Goal: Information Seeking & Learning: Learn about a topic

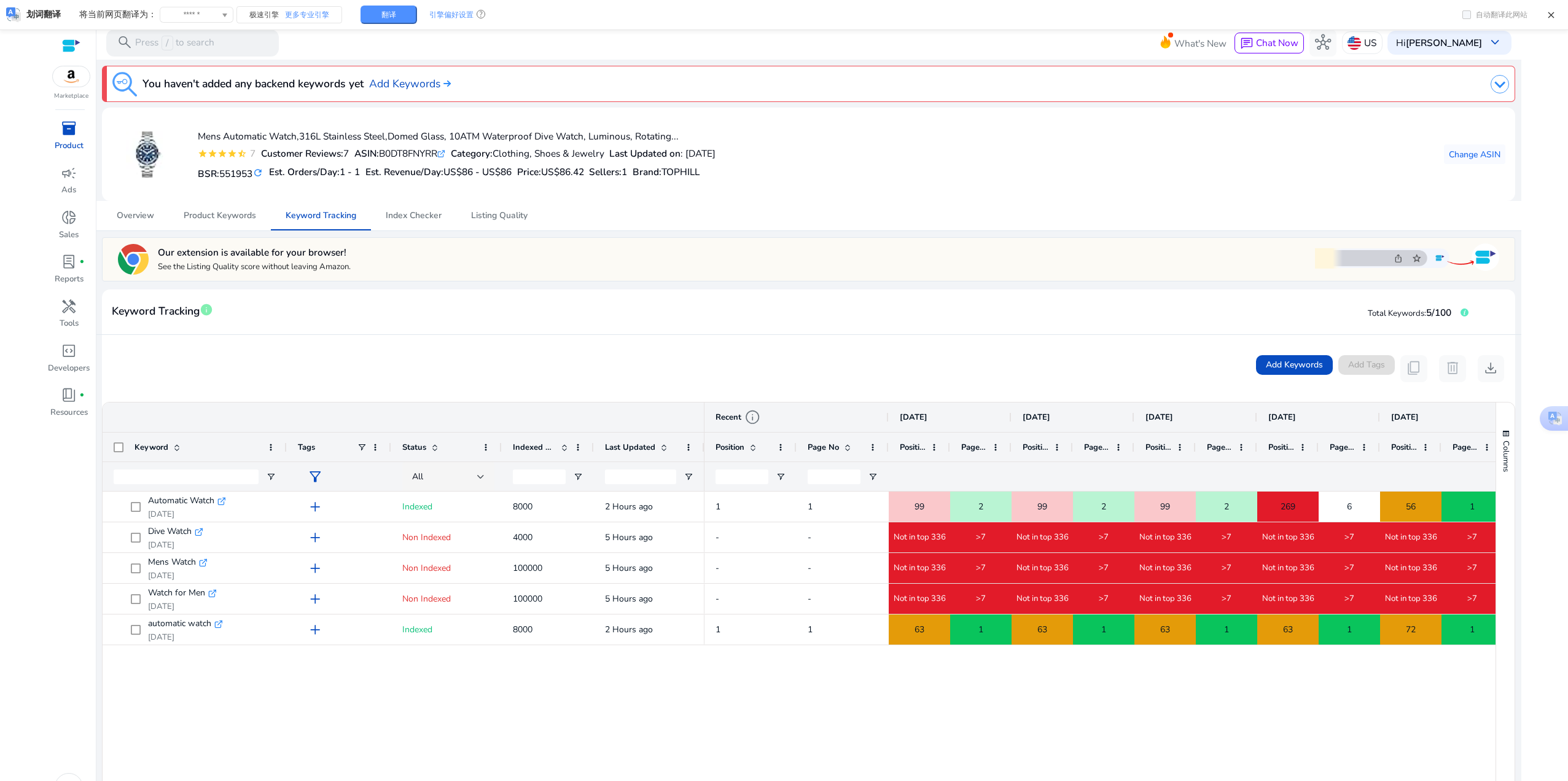
drag, startPoint x: 399, startPoint y: 379, endPoint x: 447, endPoint y: 390, distance: 49.2
click at [452, 395] on div "Add Keywords Add Tags content_copy delete download" at bounding box center [808, 368] width 1413 height 67
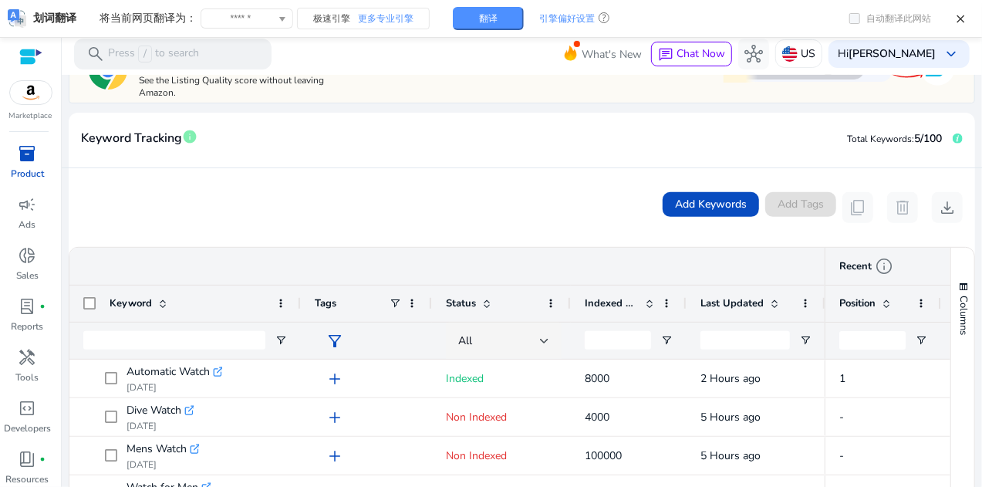
scroll to position [154, 0]
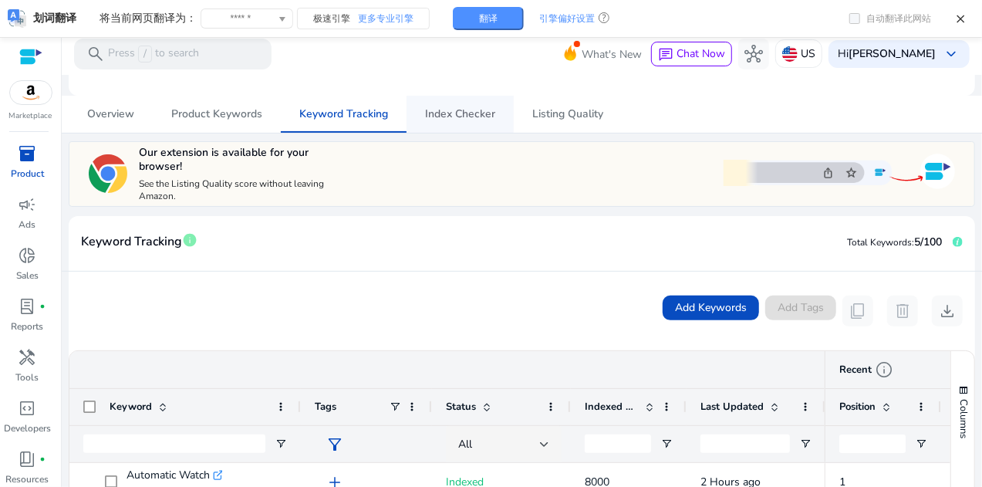
click at [472, 124] on span "Index Checker" at bounding box center [460, 114] width 70 height 37
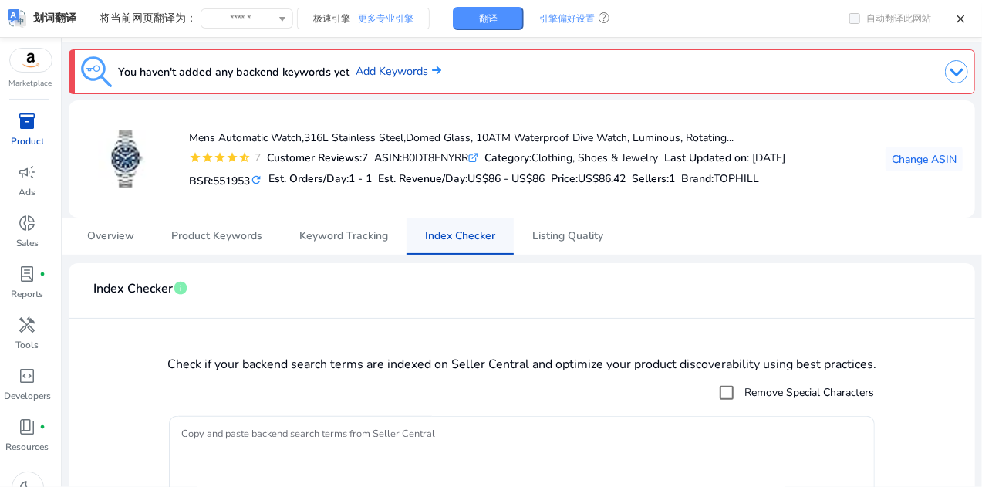
scroll to position [99, 0]
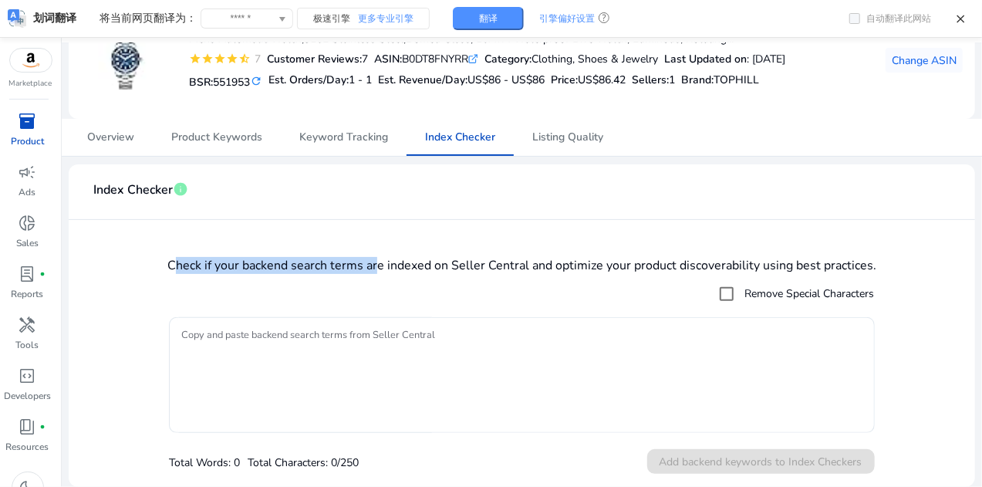
drag, startPoint x: 172, startPoint y: 263, endPoint x: 376, endPoint y: 268, distance: 204.4
click at [376, 268] on h4 "Check if your backend search terms are indexed on Seller Central and optimize y…" at bounding box center [521, 265] width 881 height 15
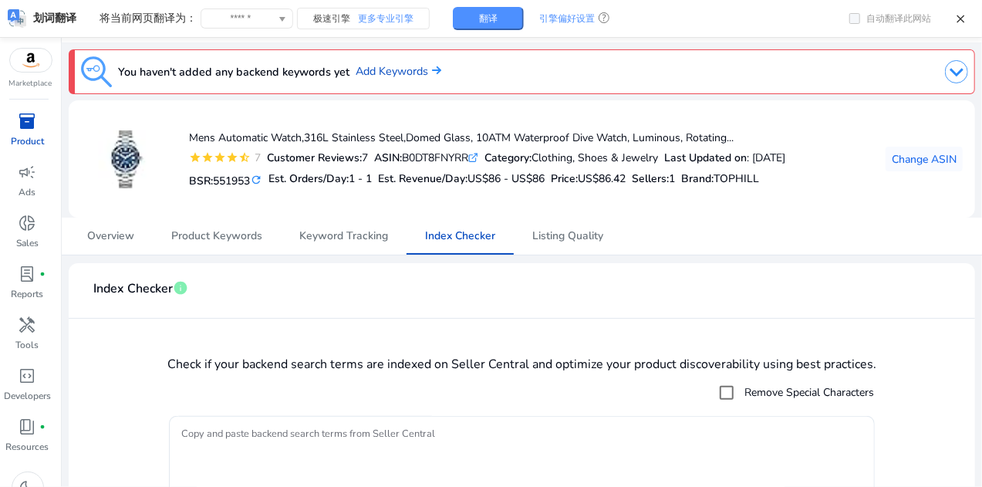
scroll to position [99, 0]
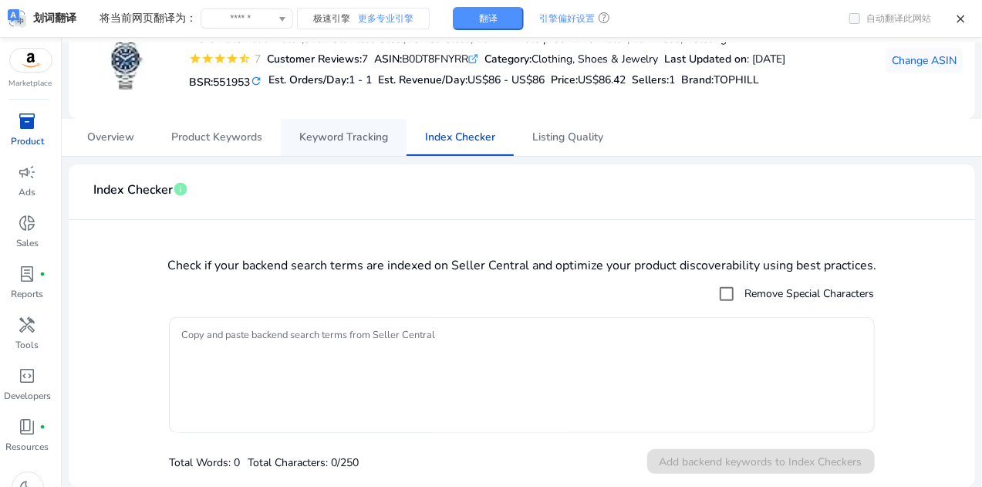
click at [347, 142] on span "Keyword Tracking" at bounding box center [343, 137] width 89 height 11
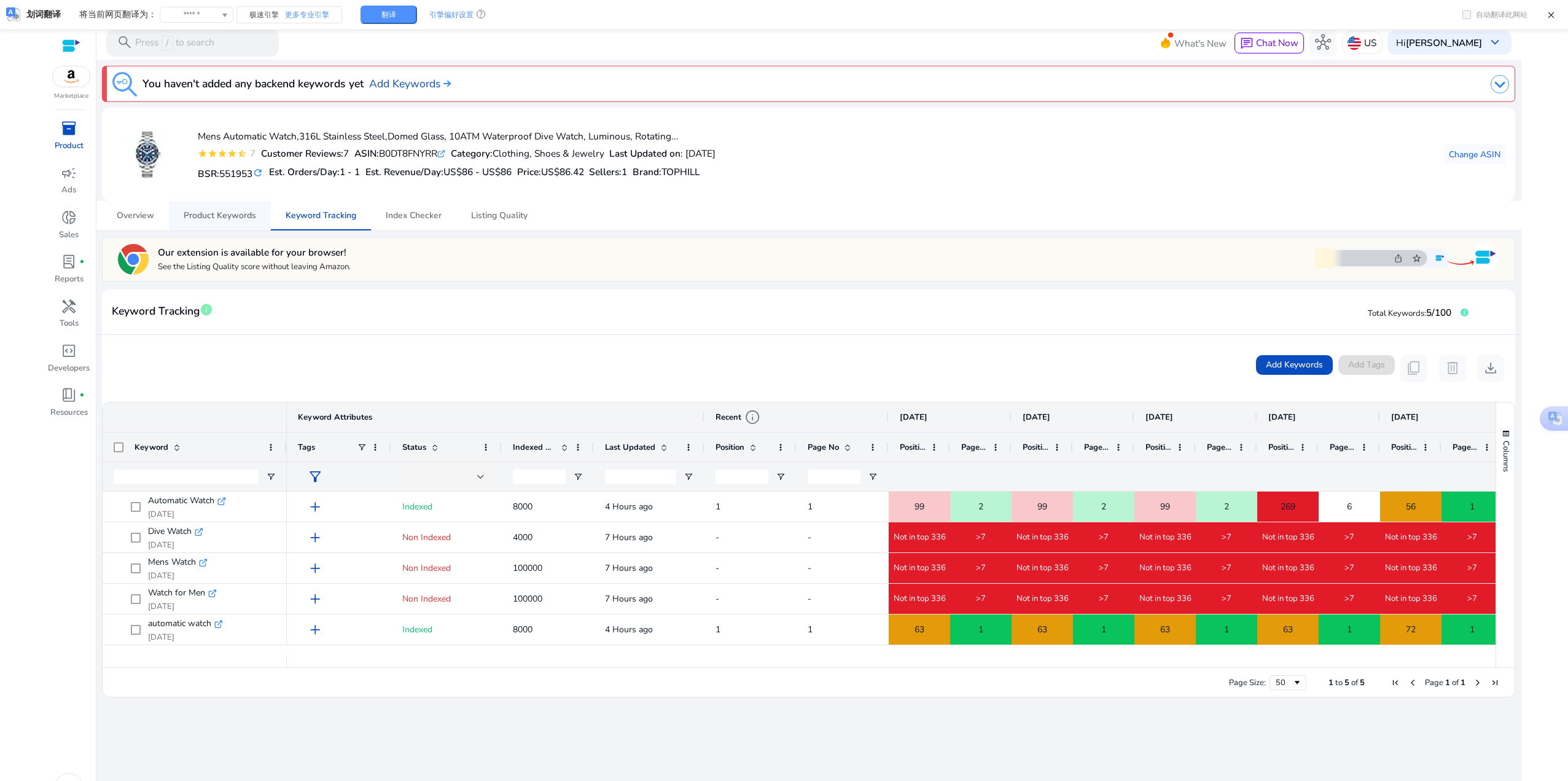
click at [194, 218] on span "Product Keywords" at bounding box center [220, 215] width 73 height 9
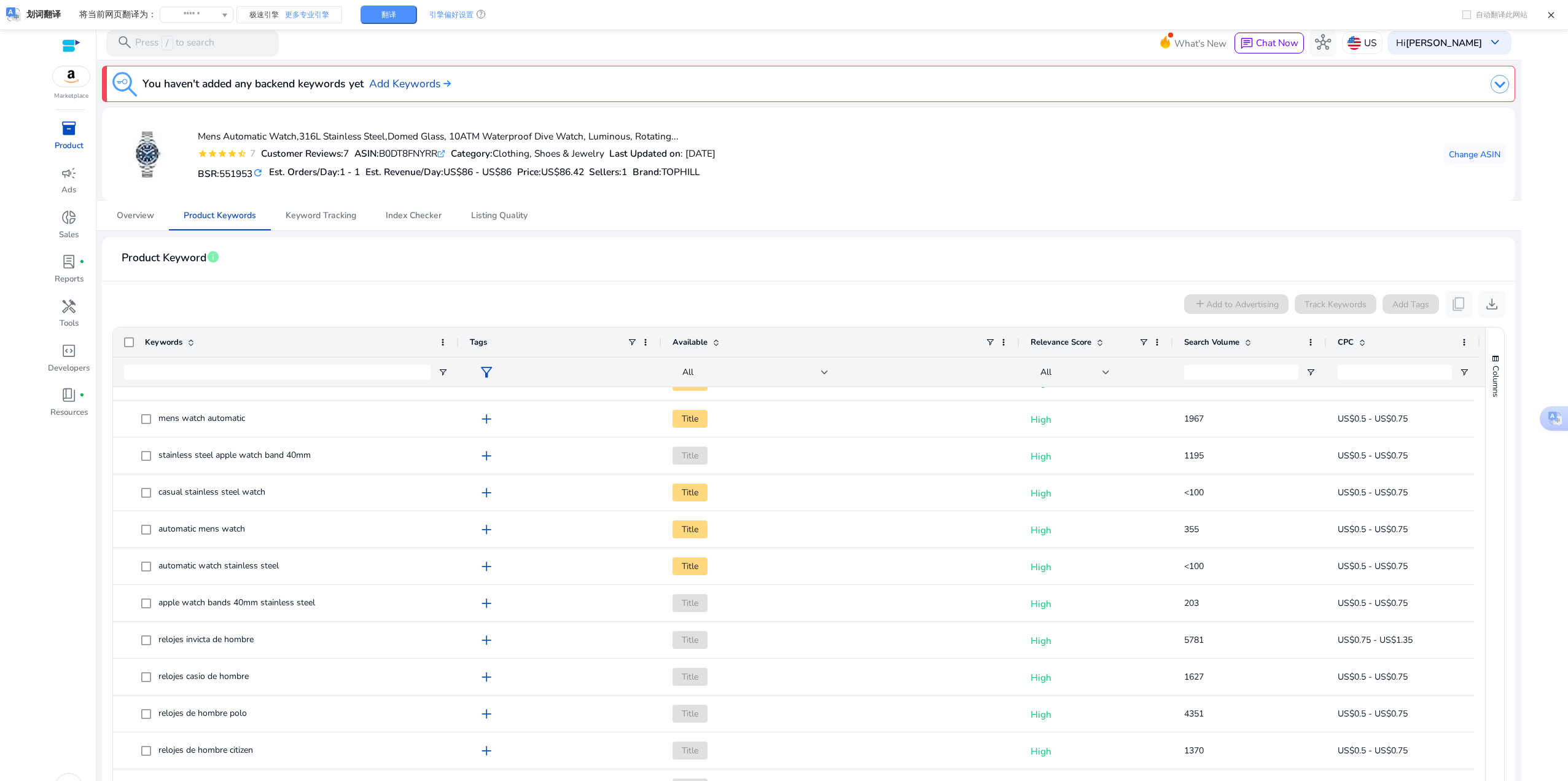
scroll to position [1258, 0]
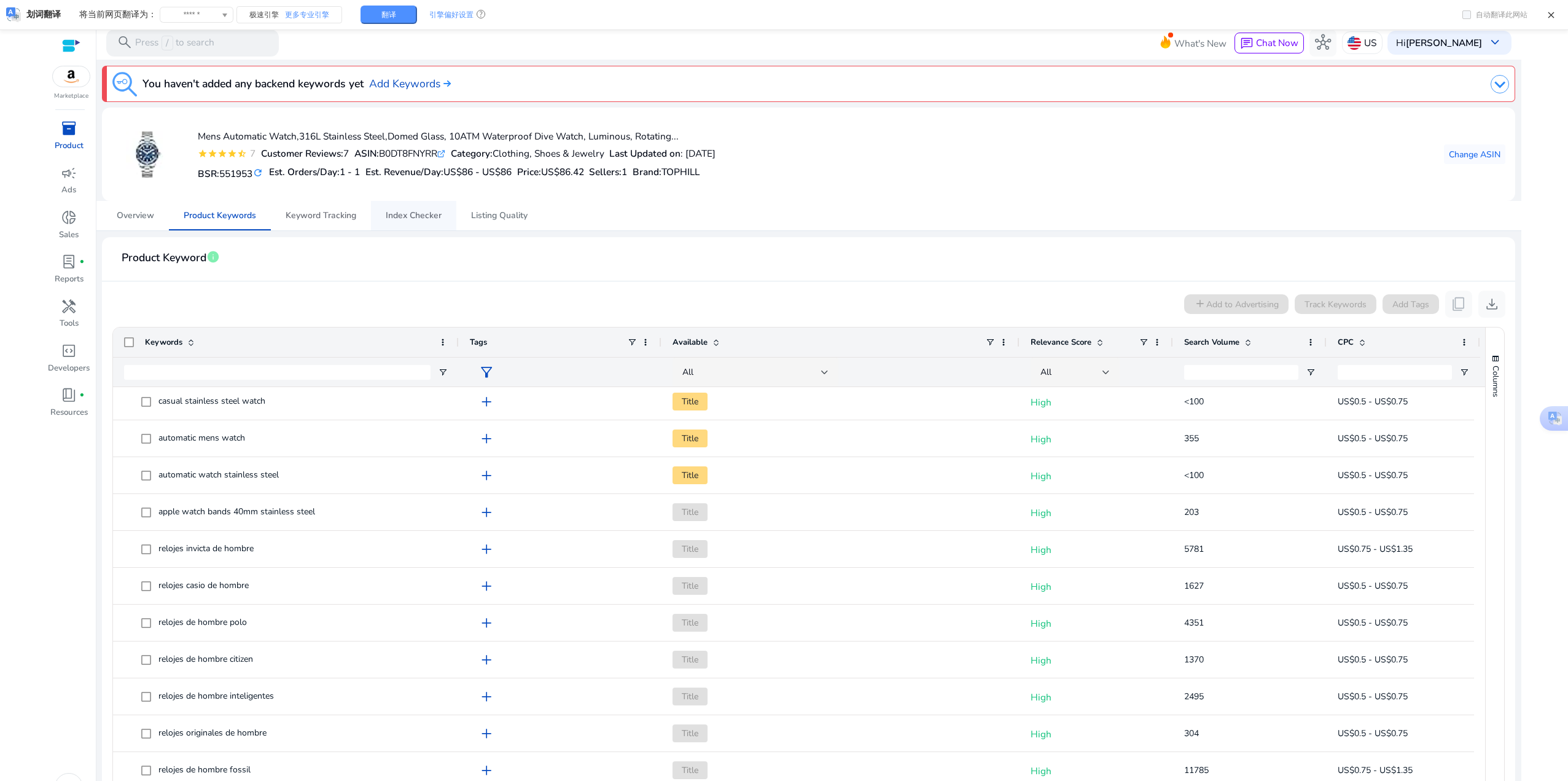
drag, startPoint x: 323, startPoint y: 212, endPoint x: 374, endPoint y: 230, distance: 54.1
click at [323, 212] on span "Keyword Tracking" at bounding box center [321, 215] width 71 height 9
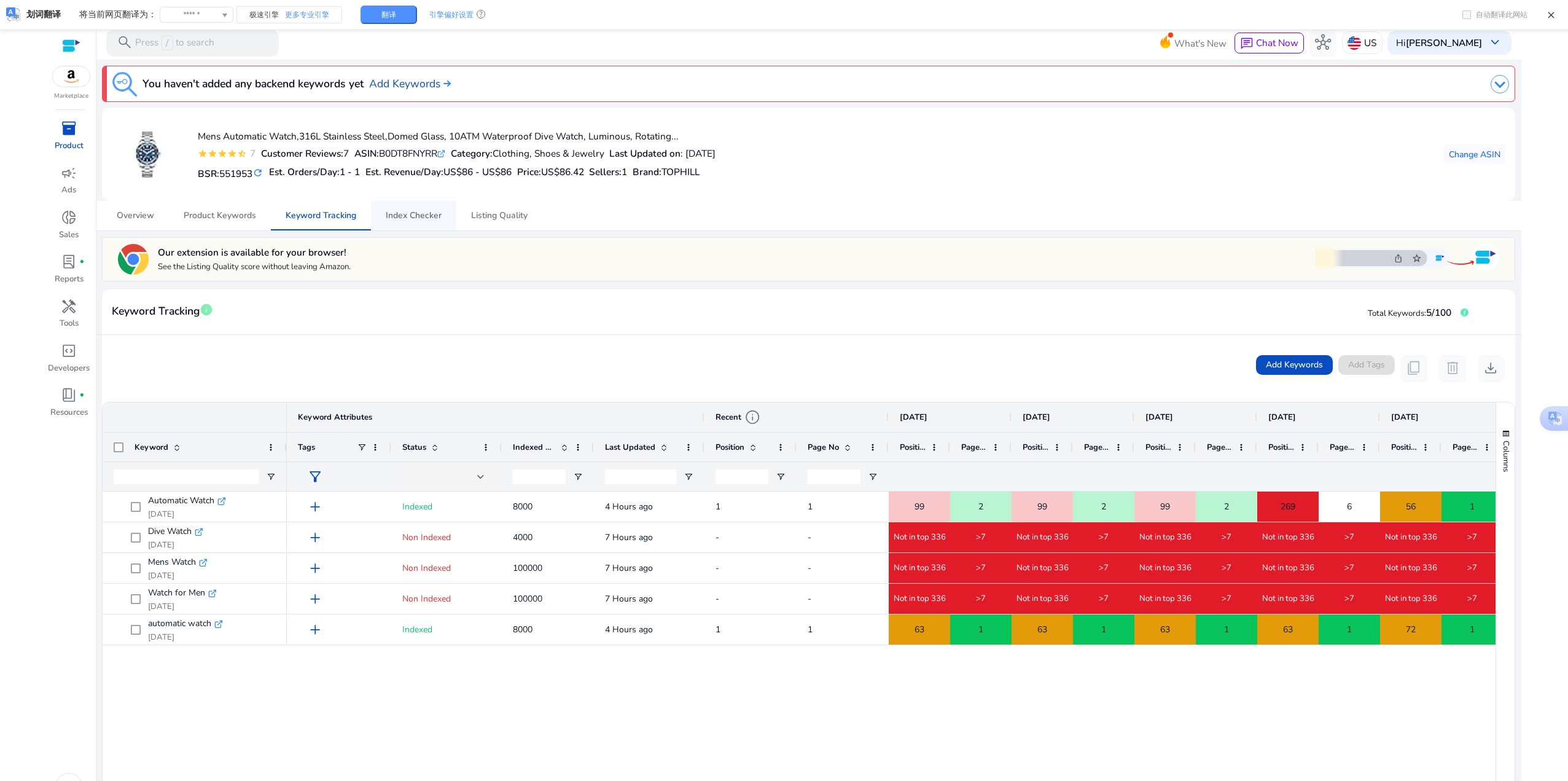
click at [412, 216] on span "Index Checker" at bounding box center [414, 215] width 56 height 9
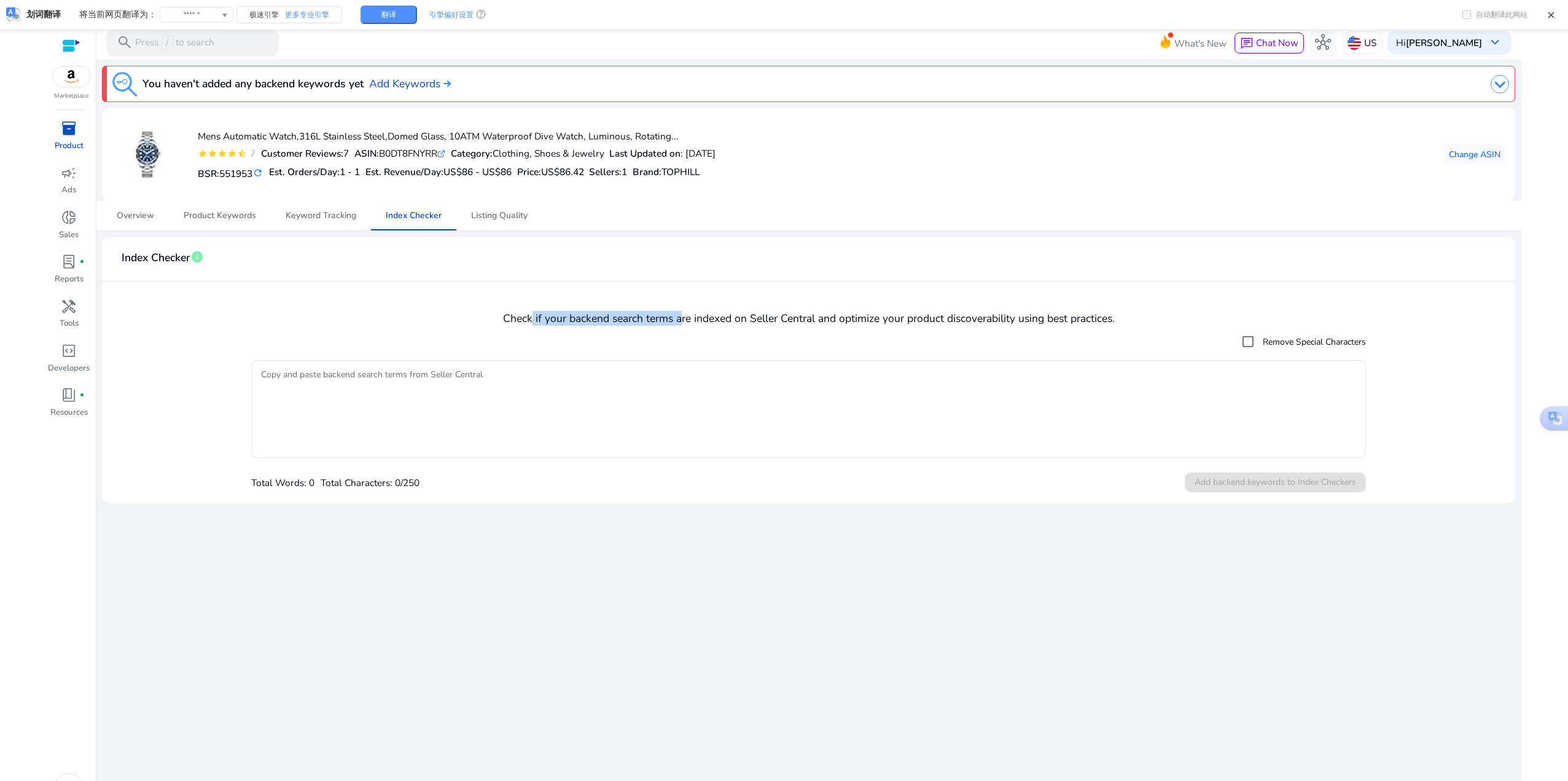
drag, startPoint x: 527, startPoint y: 326, endPoint x: 679, endPoint y: 314, distance: 152.5
click at [679, 314] on mat-card "Index Checker info Check if your backend search terms are indexed on Seller Cen…" at bounding box center [808, 371] width 1413 height 266
click at [679, 314] on h4 "Check if your backend search terms are indexed on Seller Central and optimize y…" at bounding box center [808, 319] width 1394 height 13
click at [292, 374] on textarea "Copy and paste backend search terms from Seller Central" at bounding box center [809, 409] width 1096 height 85
click at [667, 606] on div "We are getting things ready for you... You haven't added any backend keywords y…" at bounding box center [808, 434] width 1414 height 748
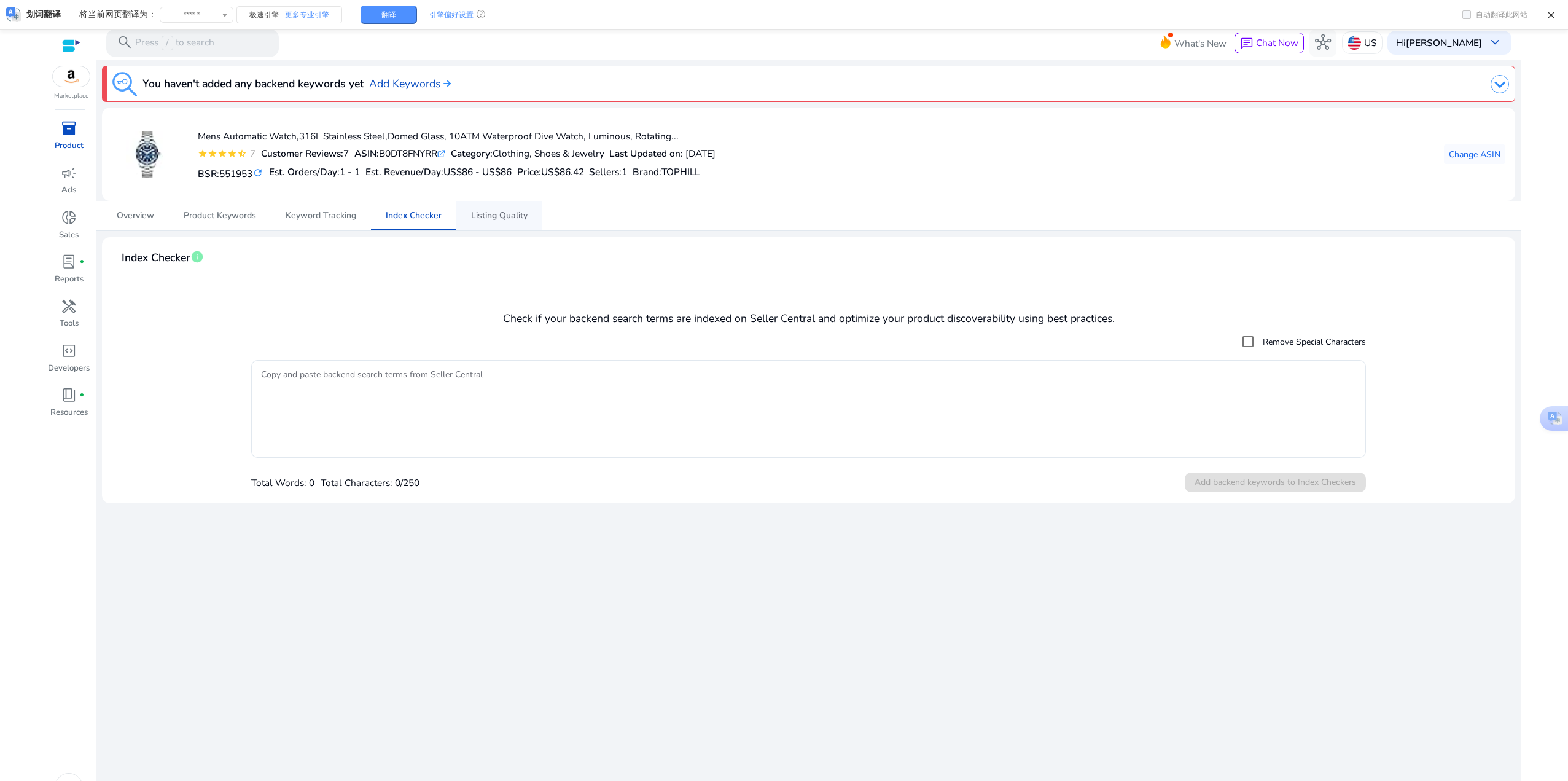
drag, startPoint x: 535, startPoint y: 230, endPoint x: 530, endPoint y: 218, distance: 13.0
click at [535, 230] on link "Listing Quality" at bounding box center [500, 215] width 86 height 29
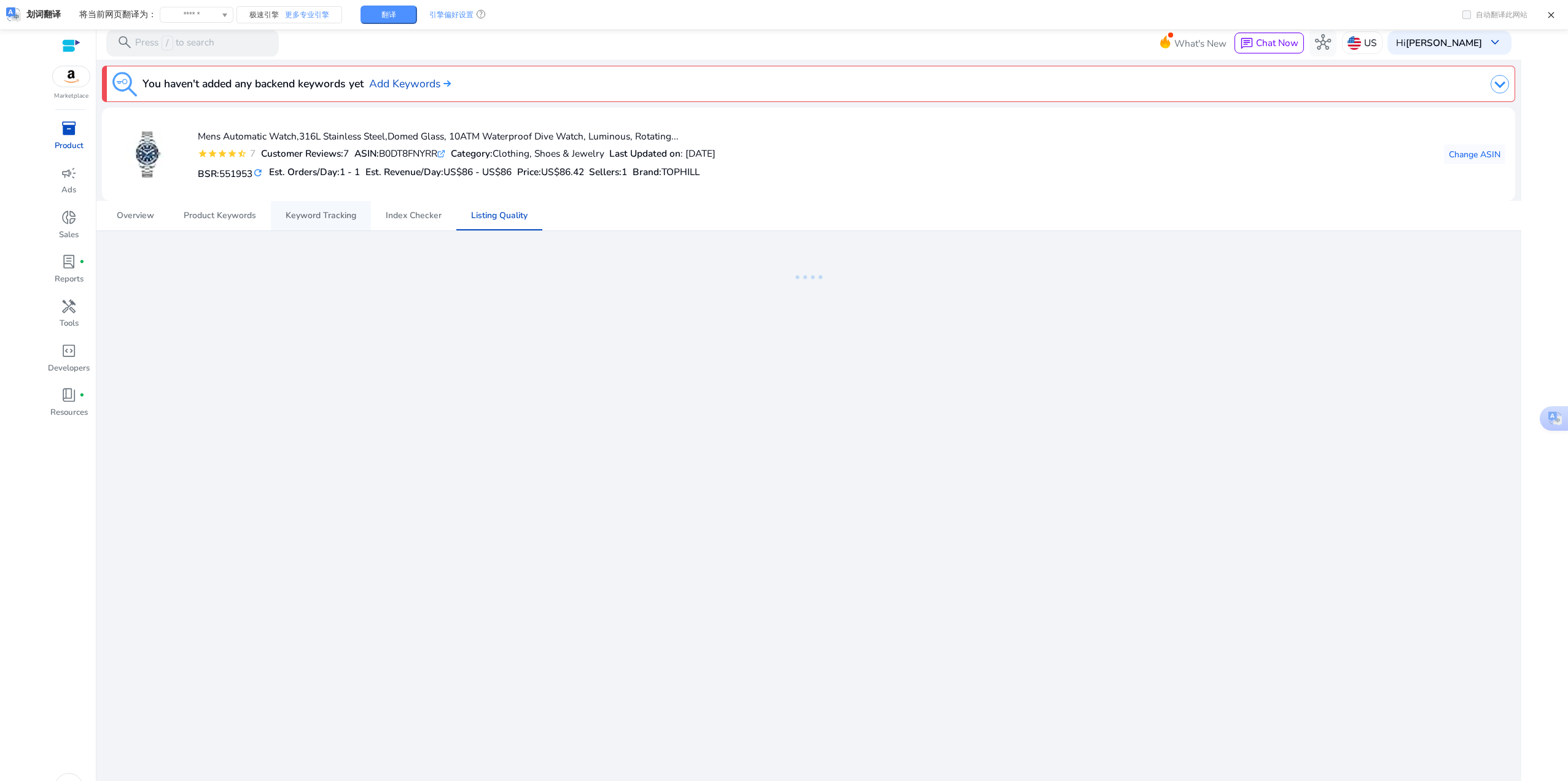
click at [353, 214] on span "Keyword Tracking" at bounding box center [321, 215] width 71 height 9
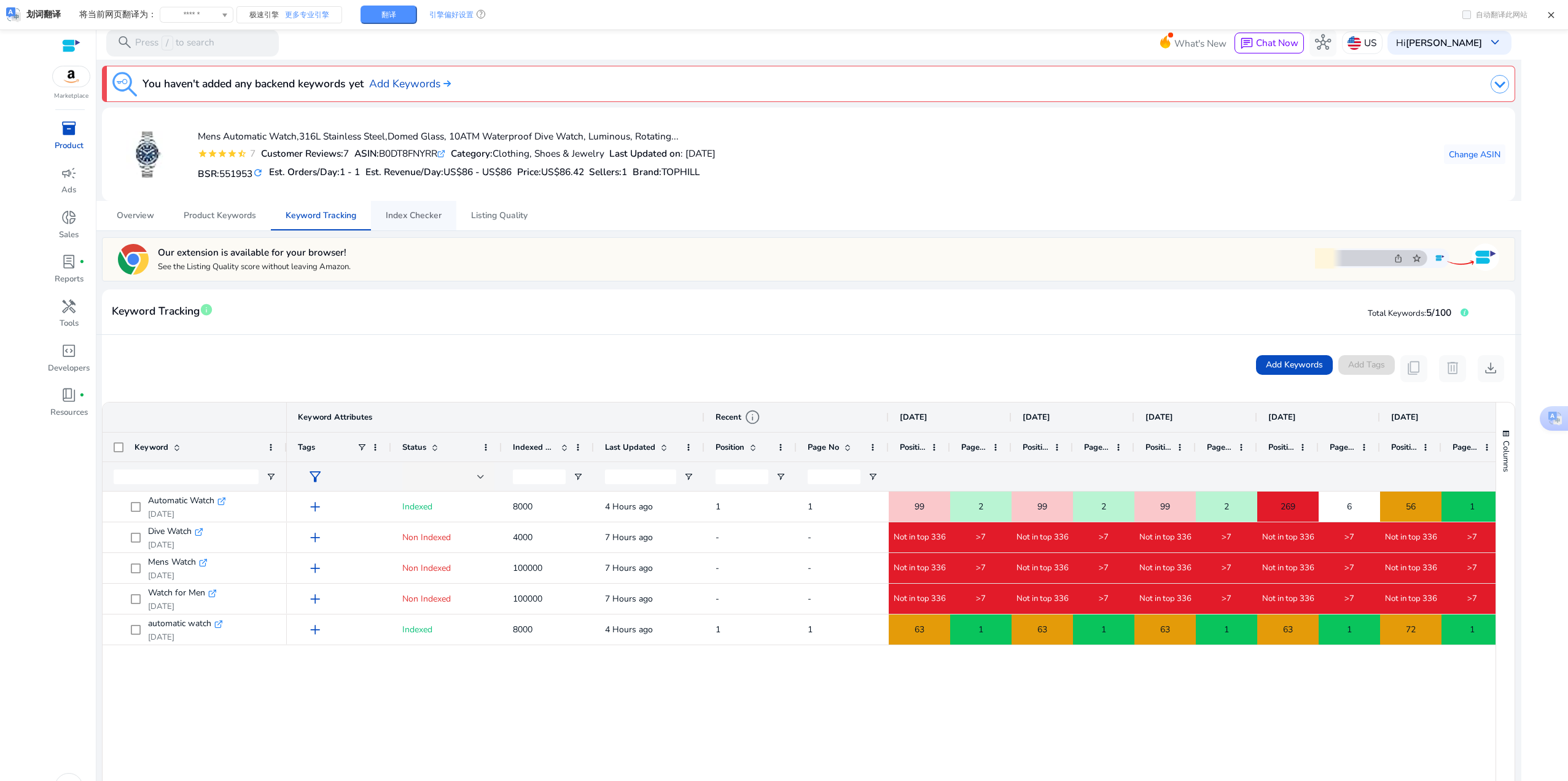
drag, startPoint x: 408, startPoint y: 210, endPoint x: 415, endPoint y: 211, distance: 7.1
click at [408, 211] on span "Index Checker" at bounding box center [414, 215] width 56 height 9
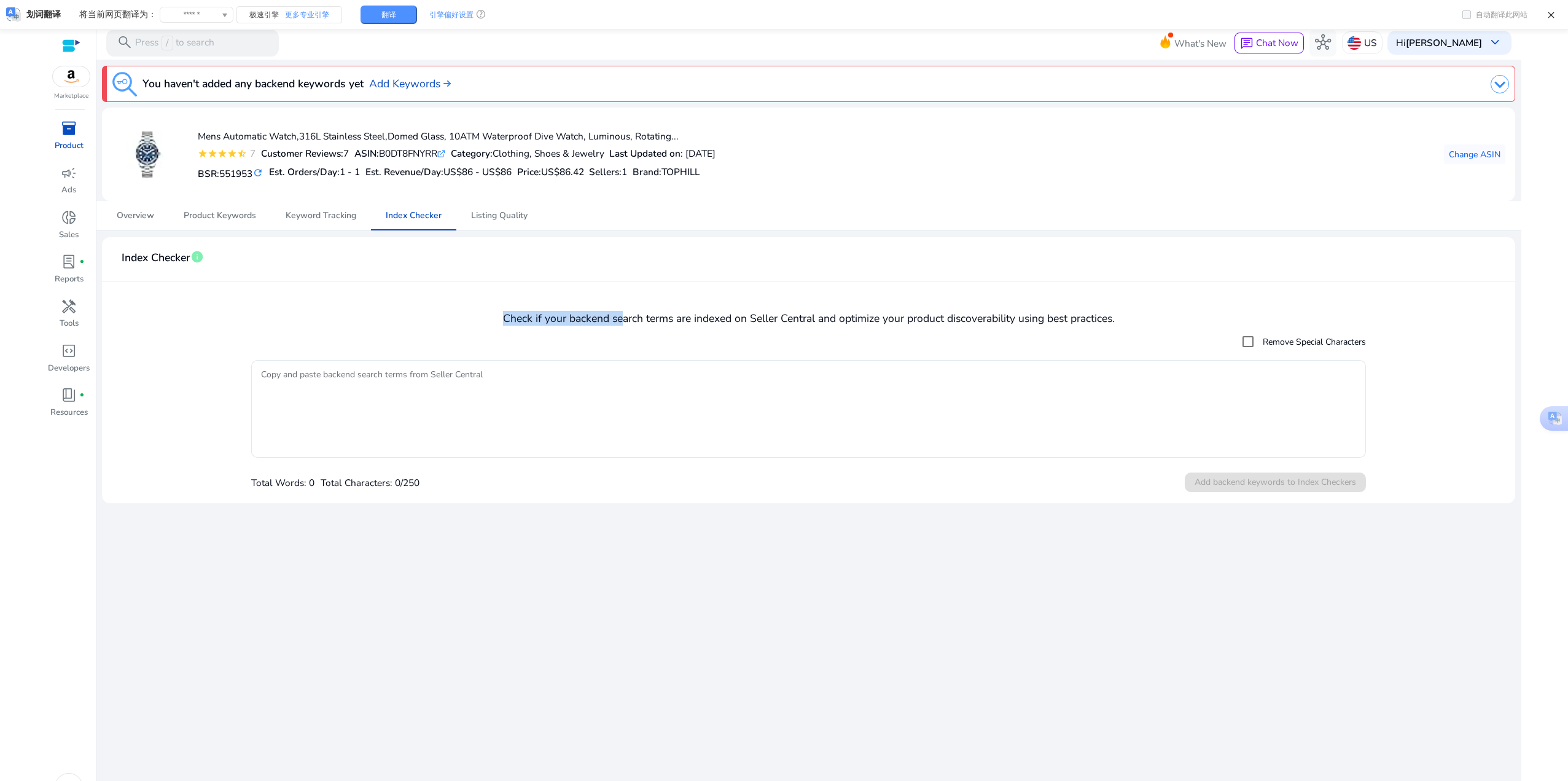
drag, startPoint x: 502, startPoint y: 316, endPoint x: 617, endPoint y: 320, distance: 115.1
click at [617, 320] on h4 "Check if your backend search terms are indexed on Seller Central and optimize y…" at bounding box center [808, 319] width 1394 height 13
drag, startPoint x: 490, startPoint y: 316, endPoint x: 1226, endPoint y: 325, distance: 736.1
click at [1226, 325] on h4 "Check if your backend search terms are indexed on Seller Central and optimize y…" at bounding box center [808, 319] width 1394 height 13
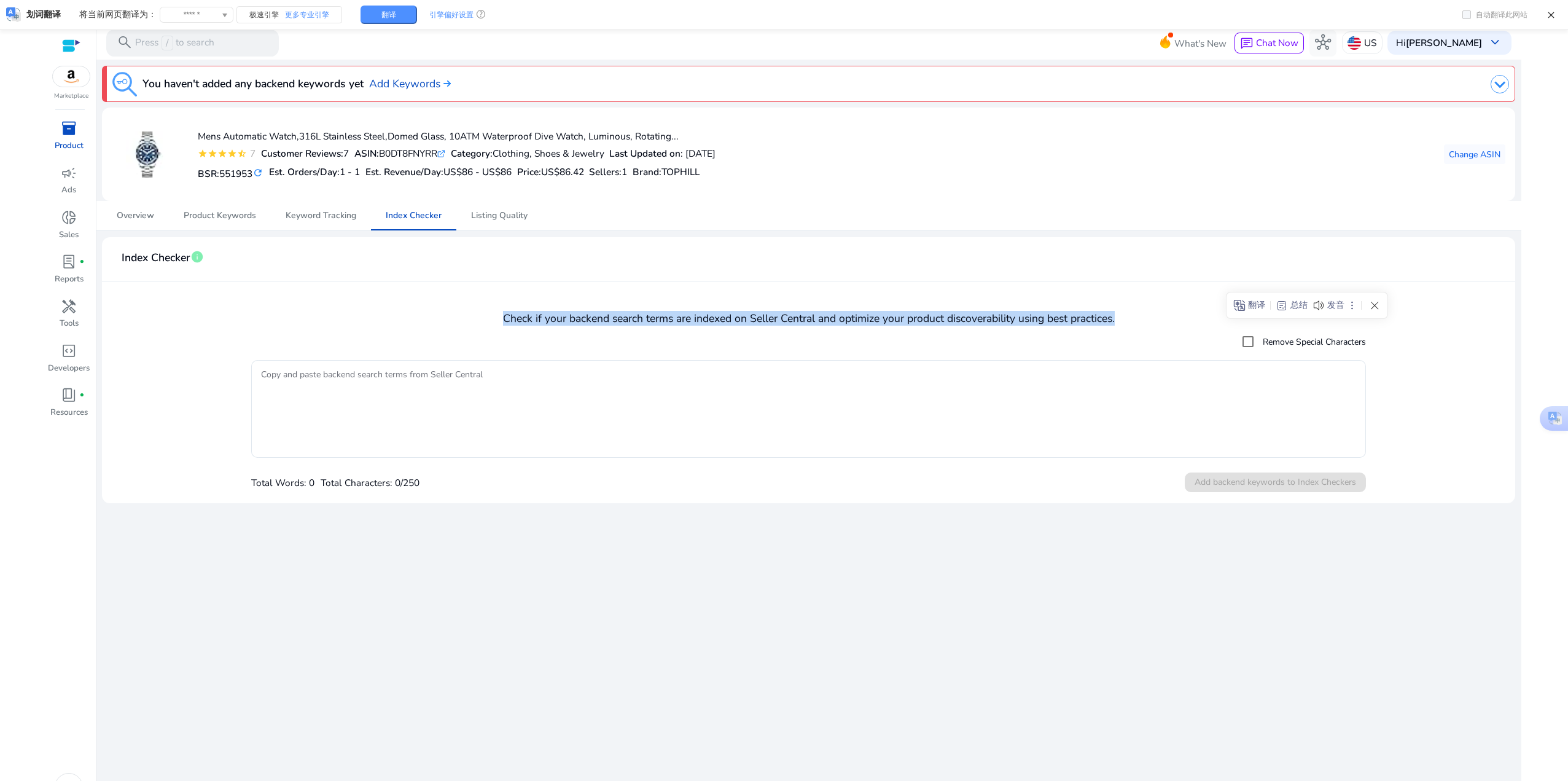
copy h4 "Check if your backend search terms are indexed on Seller Central and optimize y…"
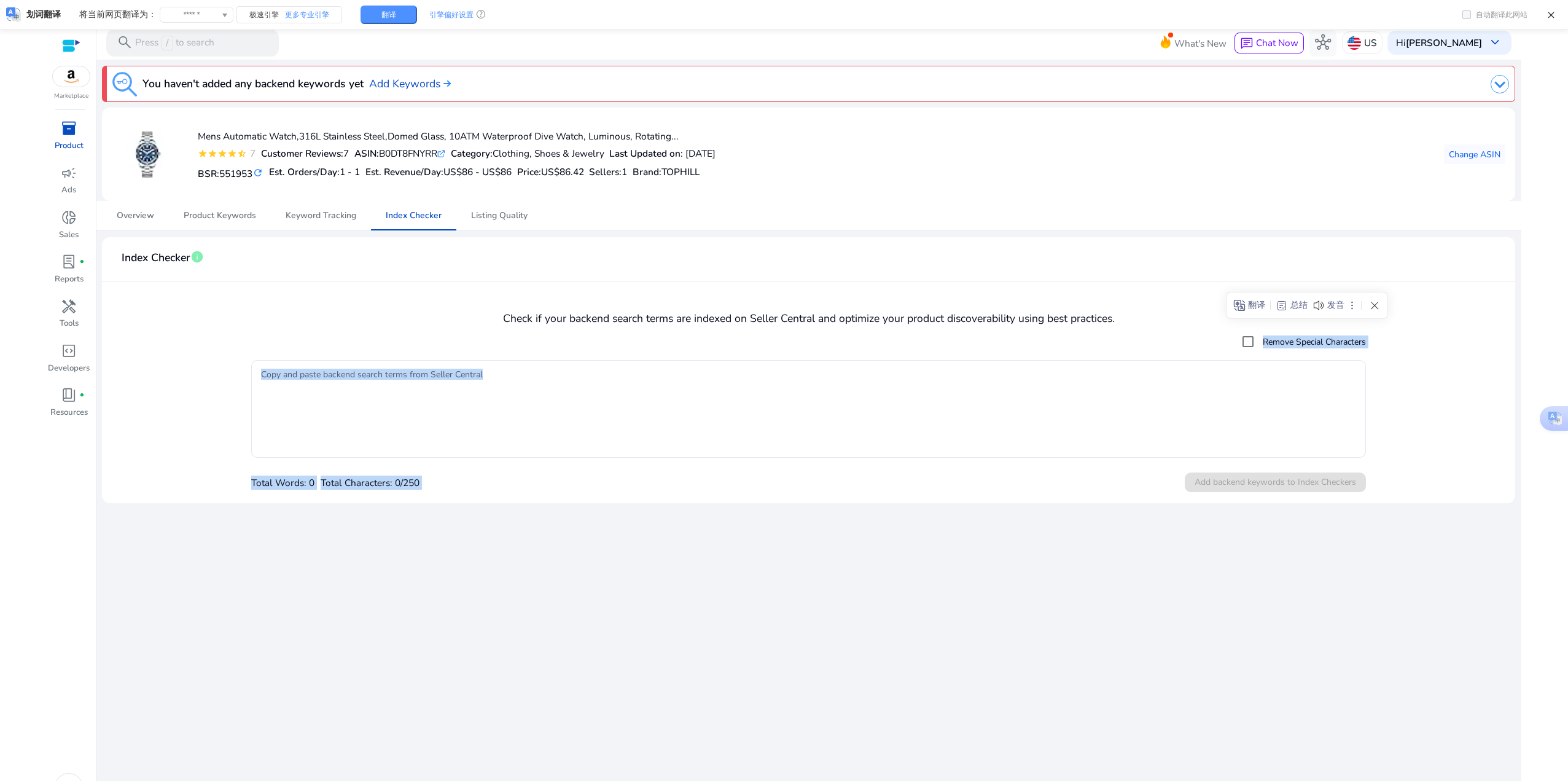
drag, startPoint x: 1221, startPoint y: 146, endPoint x: 452, endPoint y: 809, distance: 1015.3
click at [452, 780] on html "We recommend switching to desktop view for the best experience. Marketplace inv…" at bounding box center [784, 390] width 1568 height 781
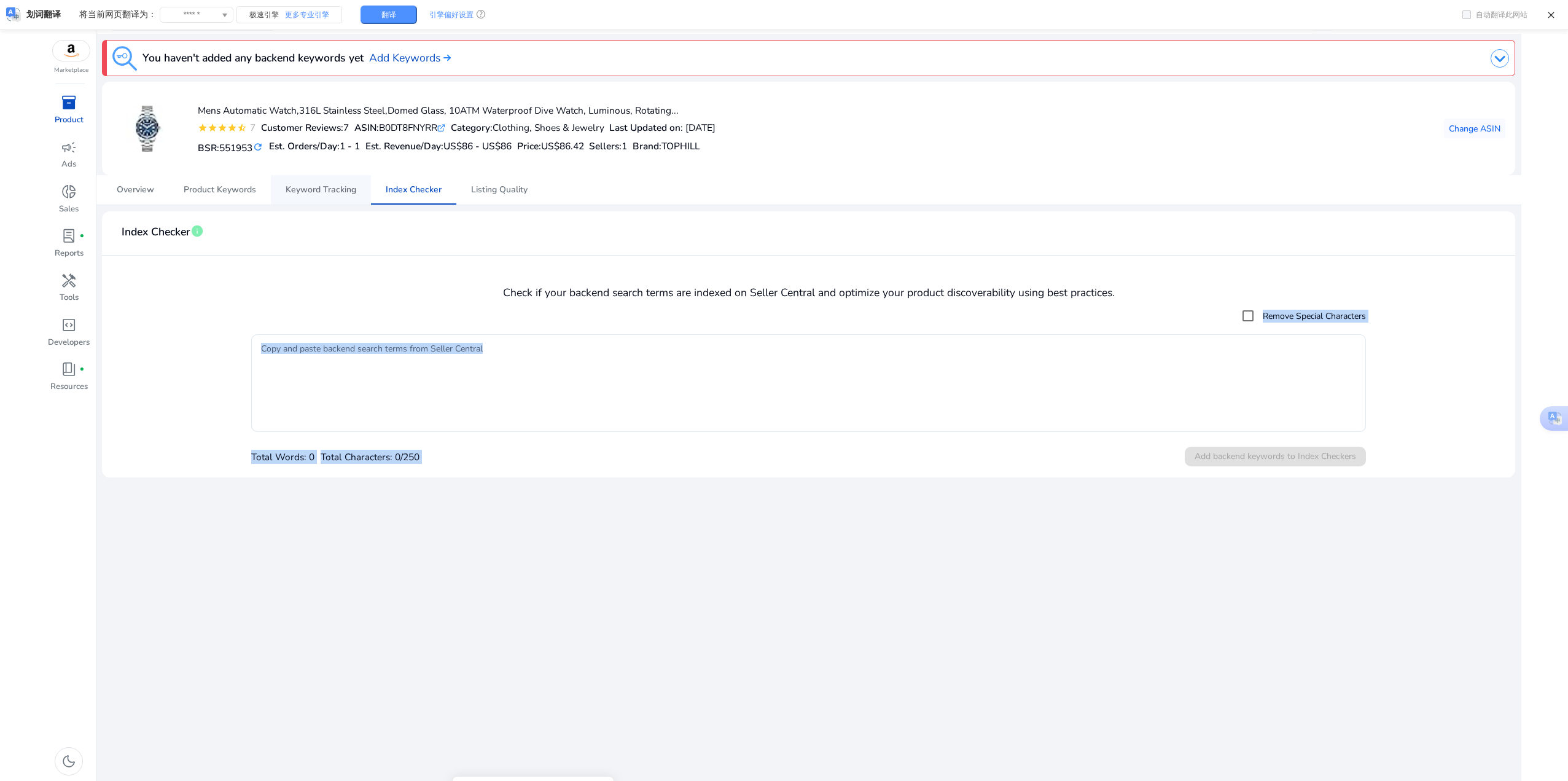
drag, startPoint x: 316, startPoint y: 202, endPoint x: 333, endPoint y: 205, distance: 17.3
click at [316, 202] on span "Keyword Tracking" at bounding box center [321, 190] width 71 height 29
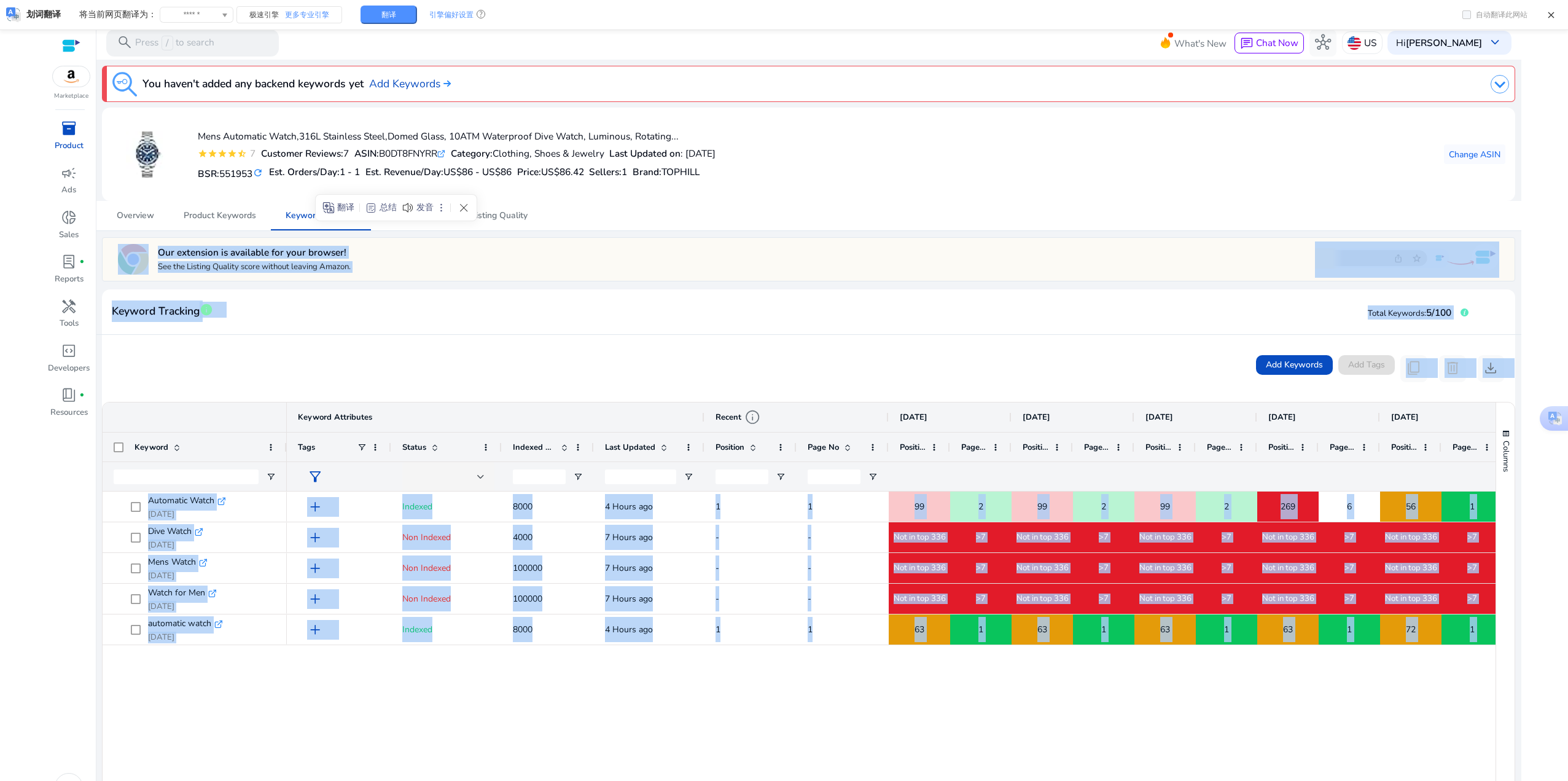
click at [548, 708] on div "add Indexed 8000 4 Hours ago 1 1 99 2 99 2 99 2 269 6 56 1 286 6 add Non Indexe…" at bounding box center [891, 771] width 1209 height 558
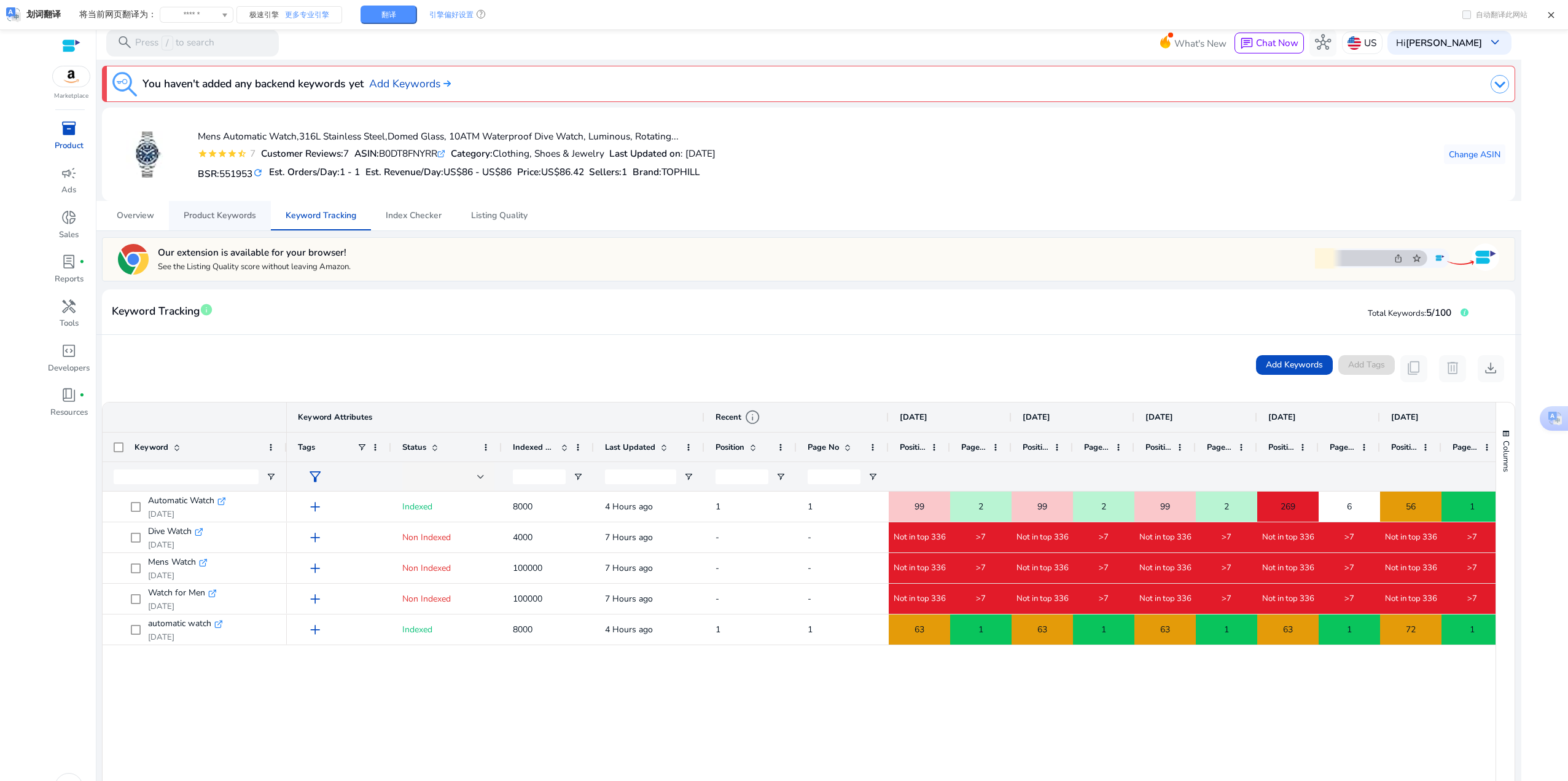
click at [211, 218] on span "Product Keywords" at bounding box center [220, 215] width 73 height 9
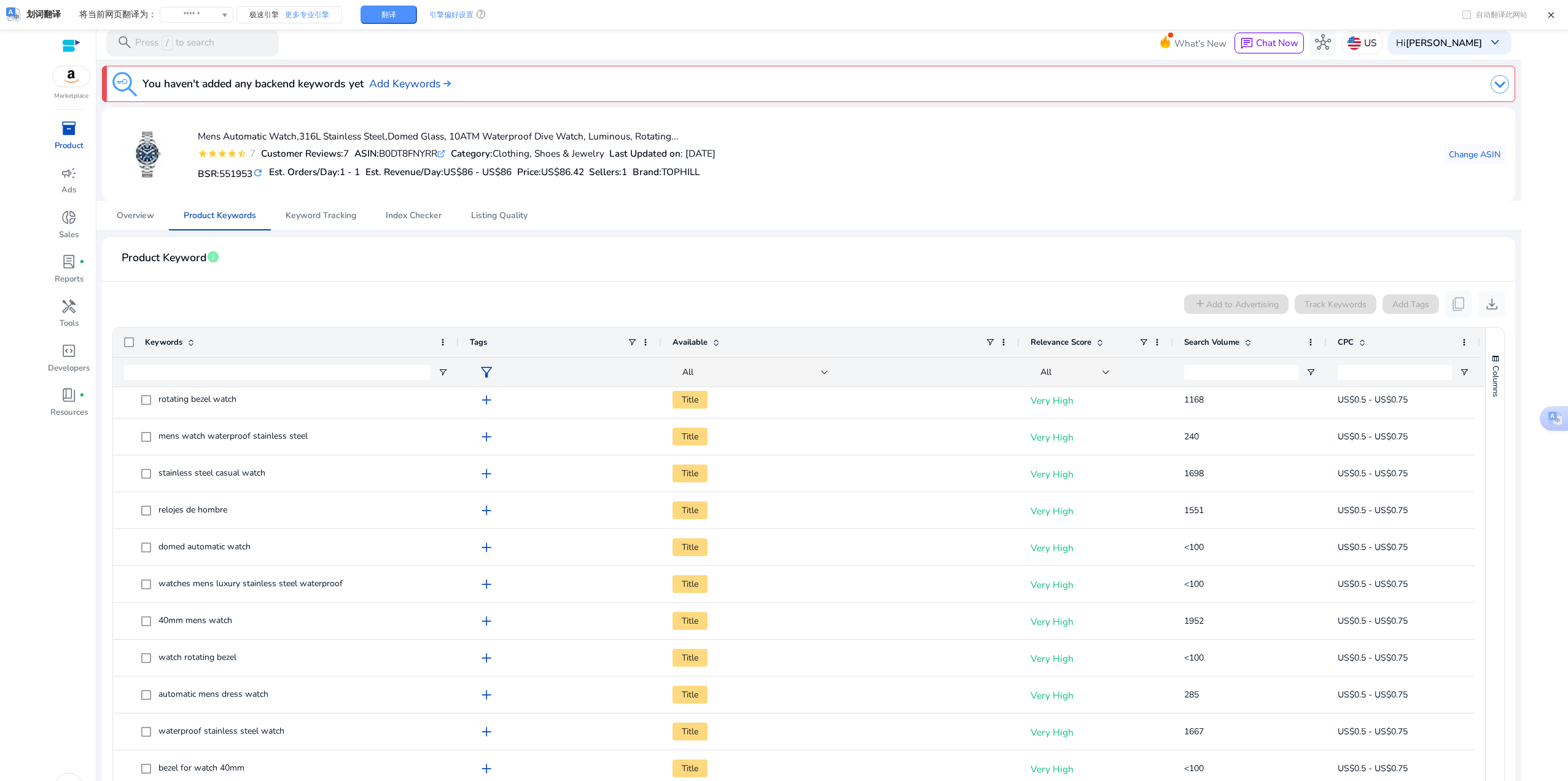
scroll to position [61, 0]
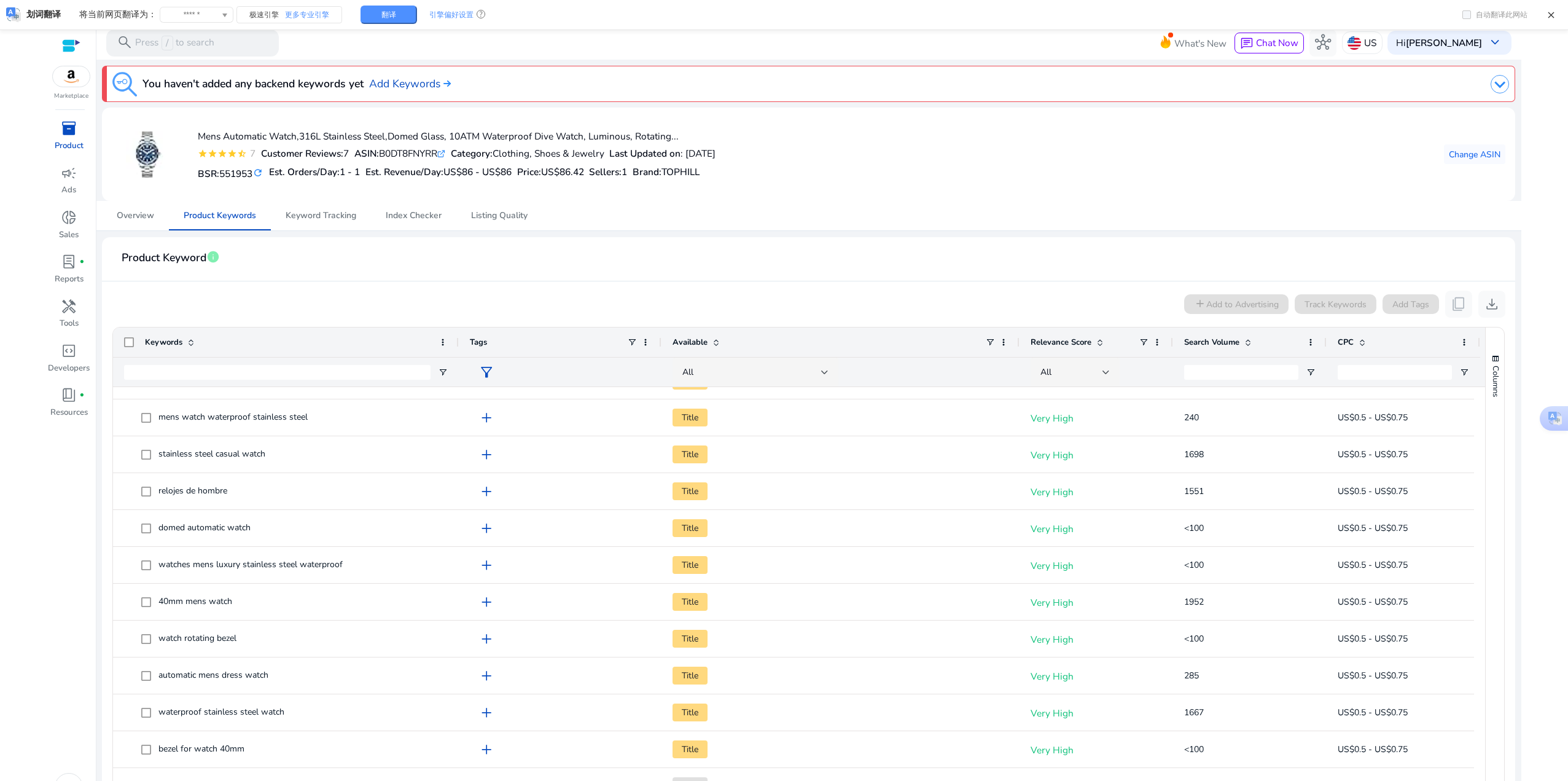
scroll to position [61, 0]
click at [350, 218] on span "Keyword Tracking" at bounding box center [321, 215] width 71 height 9
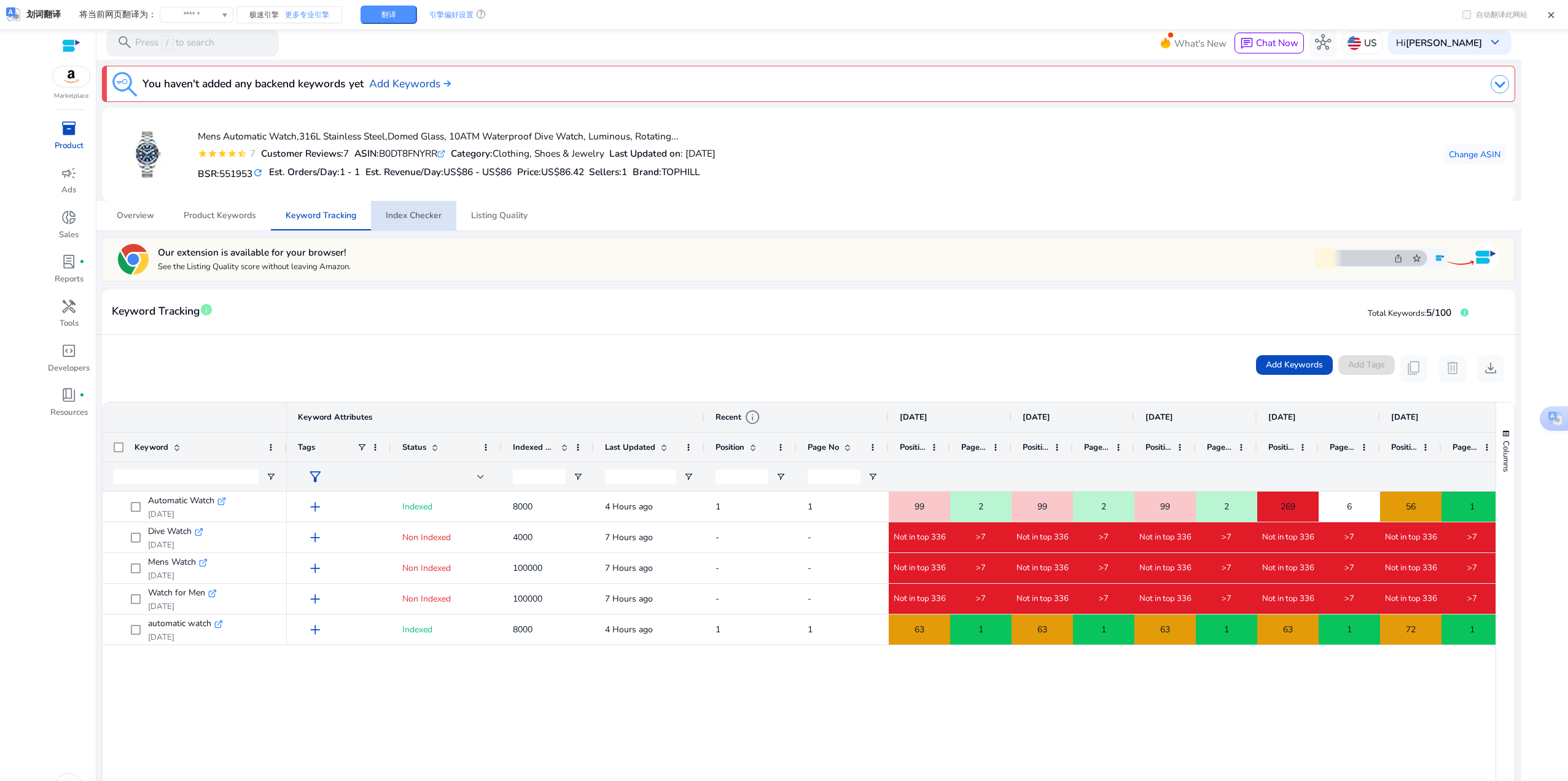
click at [422, 220] on span "Index Checker" at bounding box center [414, 215] width 56 height 9
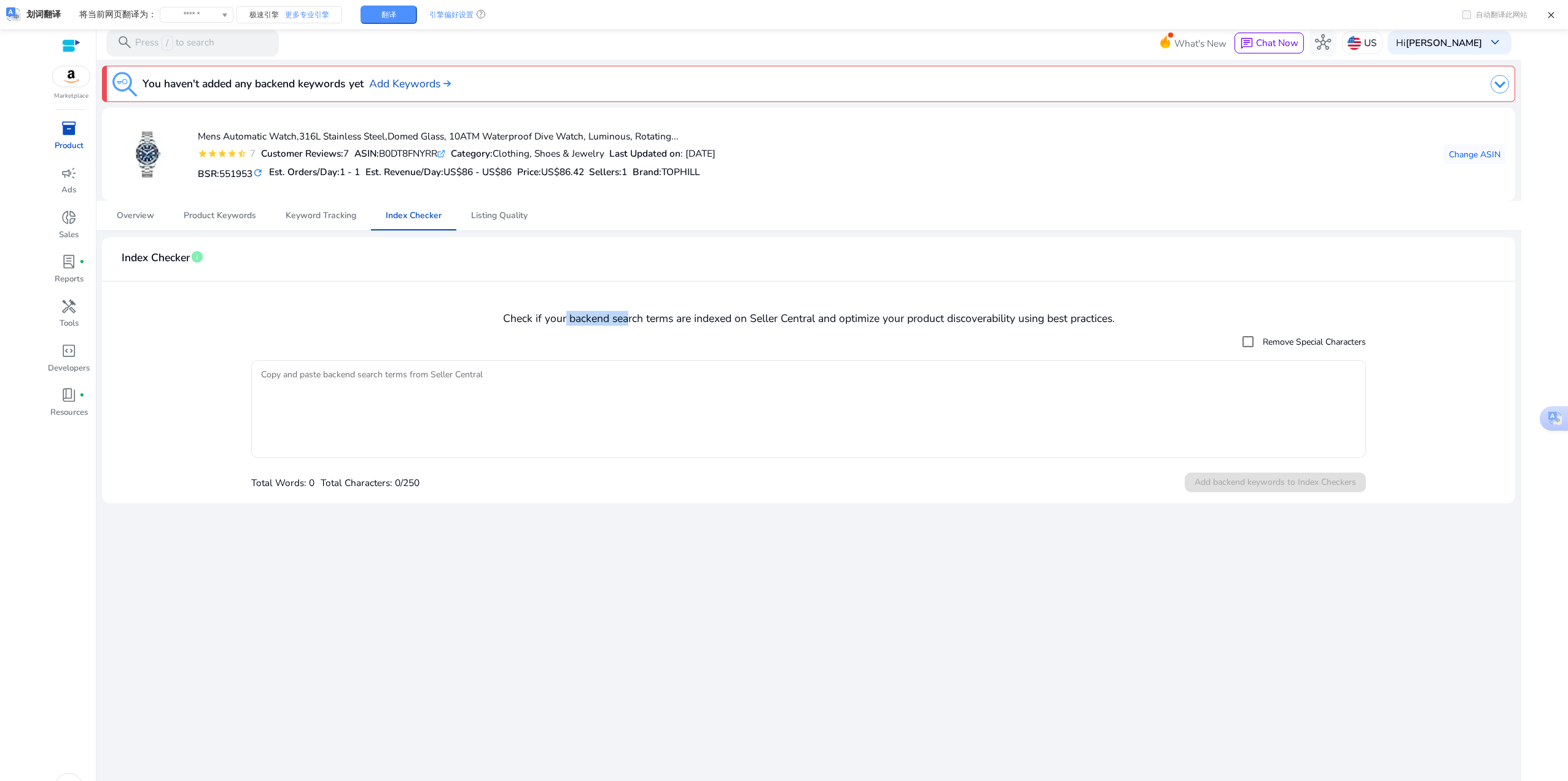
drag, startPoint x: 563, startPoint y: 316, endPoint x: 624, endPoint y: 319, distance: 61.1
click at [624, 319] on h4 "Check if your backend search terms are indexed on Seller Central and optimize y…" at bounding box center [808, 319] width 1394 height 13
drag, startPoint x: 558, startPoint y: 320, endPoint x: 625, endPoint y: 320, distance: 67.0
click at [625, 320] on h4 "Check if your backend search terms are indexed on Seller Central and optimize y…" at bounding box center [808, 319] width 1394 height 13
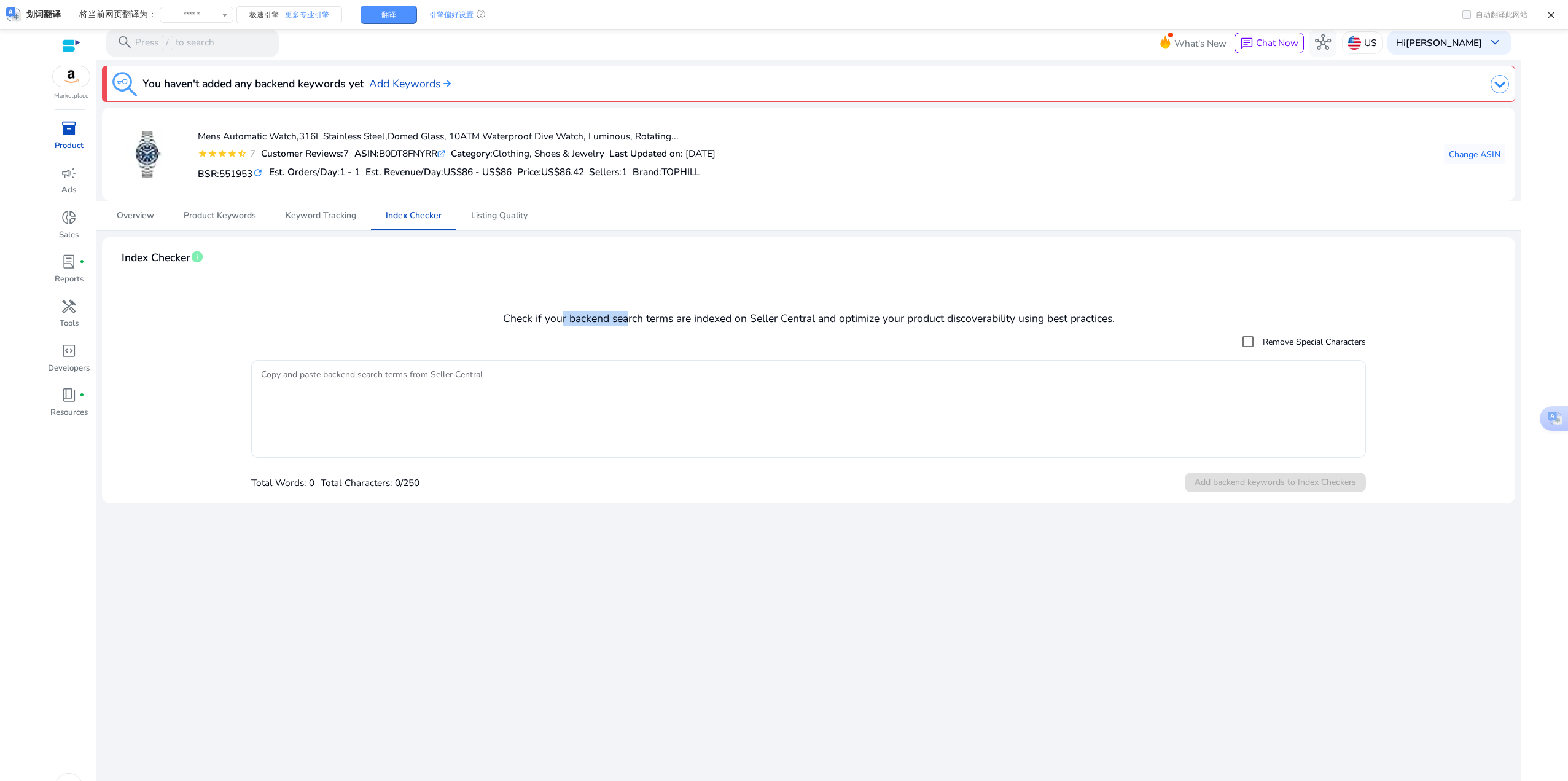
click at [625, 320] on h4 "Check if your backend search terms are indexed on Seller Central and optimize y…" at bounding box center [808, 319] width 1394 height 13
click at [629, 320] on h4 "Check if your backend search terms are indexed on Seller Central and optimize y…" at bounding box center [808, 319] width 1394 height 13
drag, startPoint x: 503, startPoint y: 316, endPoint x: 1125, endPoint y: 316, distance: 622.0
click at [1125, 316] on h4 "Check if your backend search terms are indexed on Seller Central and optimize y…" at bounding box center [808, 319] width 1394 height 13
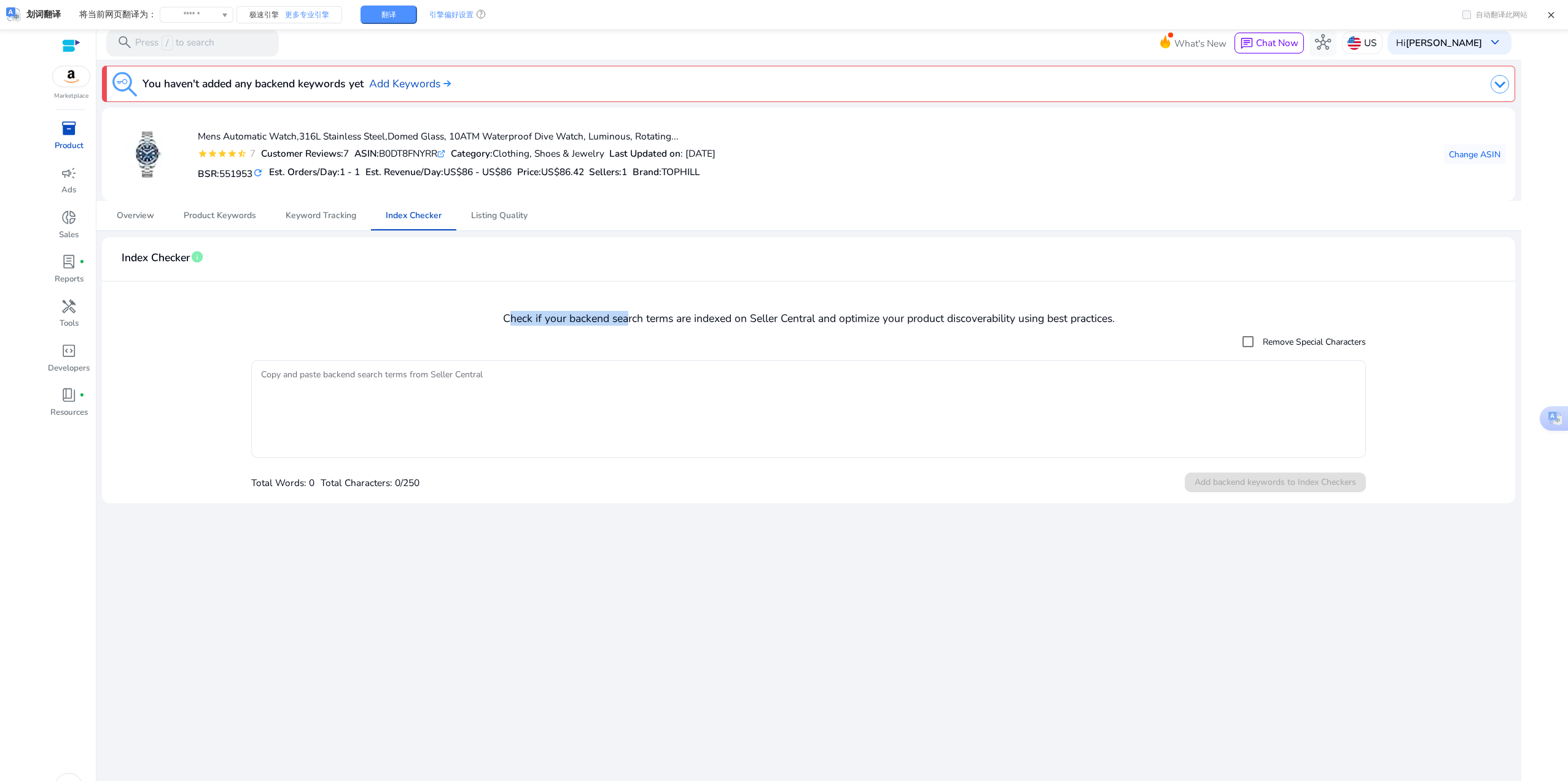
drag, startPoint x: 507, startPoint y: 316, endPoint x: 626, endPoint y: 314, distance: 119.0
click at [626, 314] on h4 "Check if your backend search terms are indexed on Seller Central and optimize y…" at bounding box center [808, 319] width 1394 height 13
drag, startPoint x: 530, startPoint y: 321, endPoint x: 604, endPoint y: 321, distance: 74.0
click at [604, 321] on h4 "Check if your backend search terms are indexed on Seller Central and optimize y…" at bounding box center [808, 319] width 1394 height 13
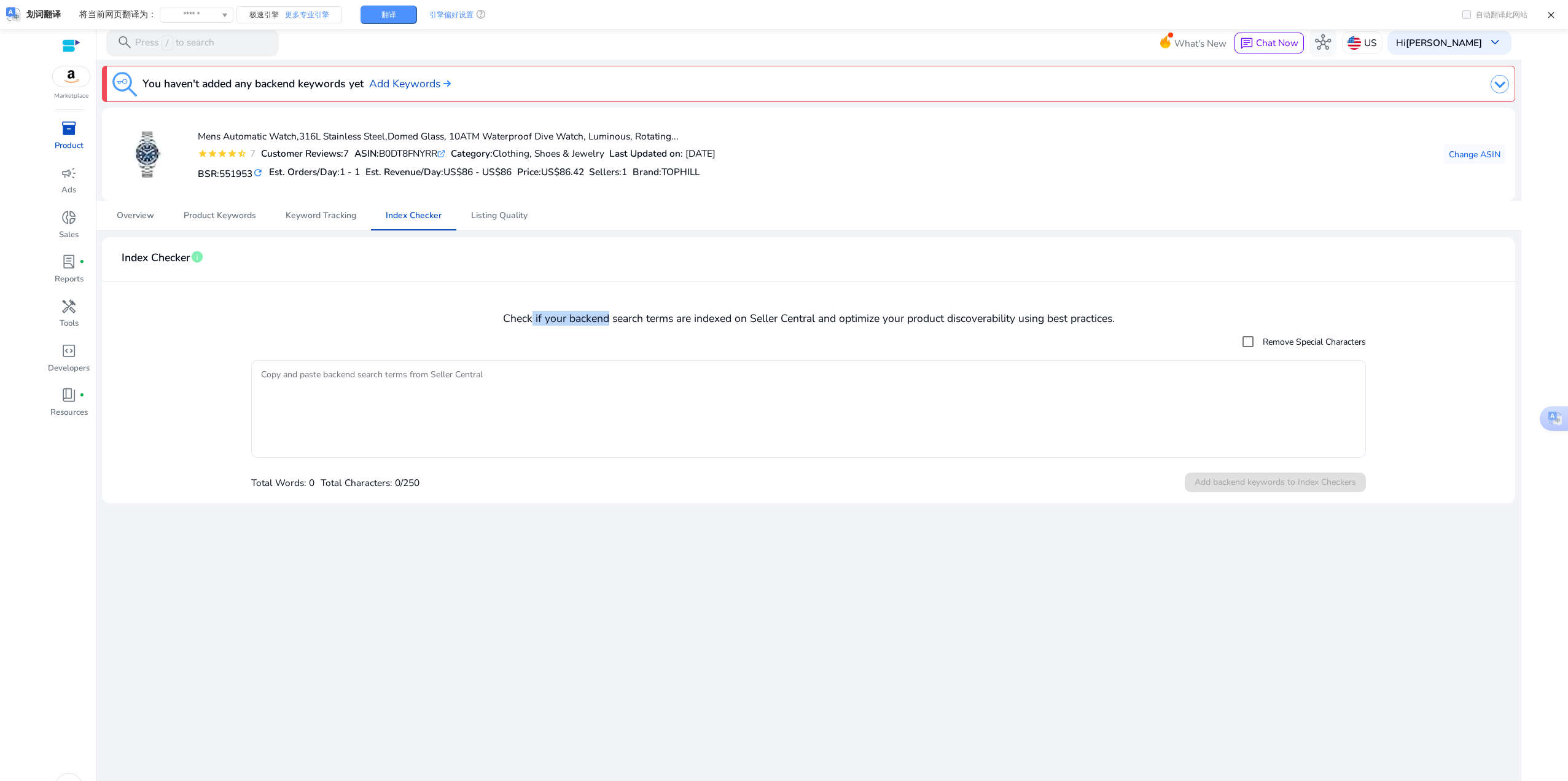
click at [604, 321] on h4 "Check if your backend search terms are indexed on Seller Central and optimize y…" at bounding box center [808, 319] width 1394 height 13
drag, startPoint x: 648, startPoint y: 320, endPoint x: 710, endPoint y: 326, distance: 62.3
click at [710, 326] on mat-card "Index Checker info Check if your backend search terms are indexed on Seller Cen…" at bounding box center [808, 371] width 1413 height 266
drag, startPoint x: 524, startPoint y: 315, endPoint x: 592, endPoint y: 314, distance: 68.0
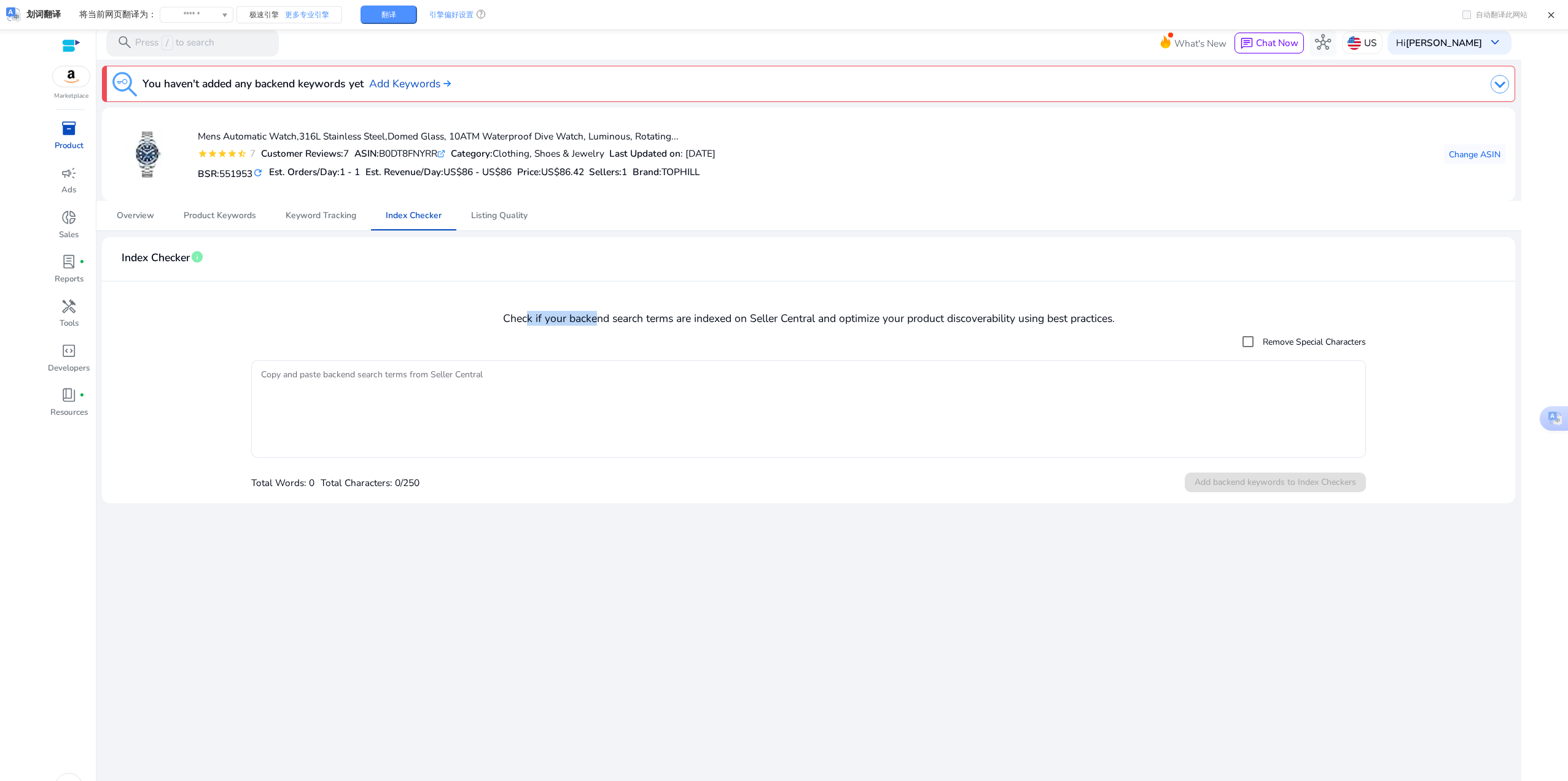
click at [592, 314] on h4 "Check if your backend search terms are indexed on Seller Central and optimize y…" at bounding box center [808, 319] width 1394 height 13
drag, startPoint x: 834, startPoint y: 321, endPoint x: 938, endPoint y: 321, distance: 104.0
click at [938, 321] on h4 "Check if your backend search terms are indexed on Seller Central and optimize y…" at bounding box center [808, 319] width 1394 height 13
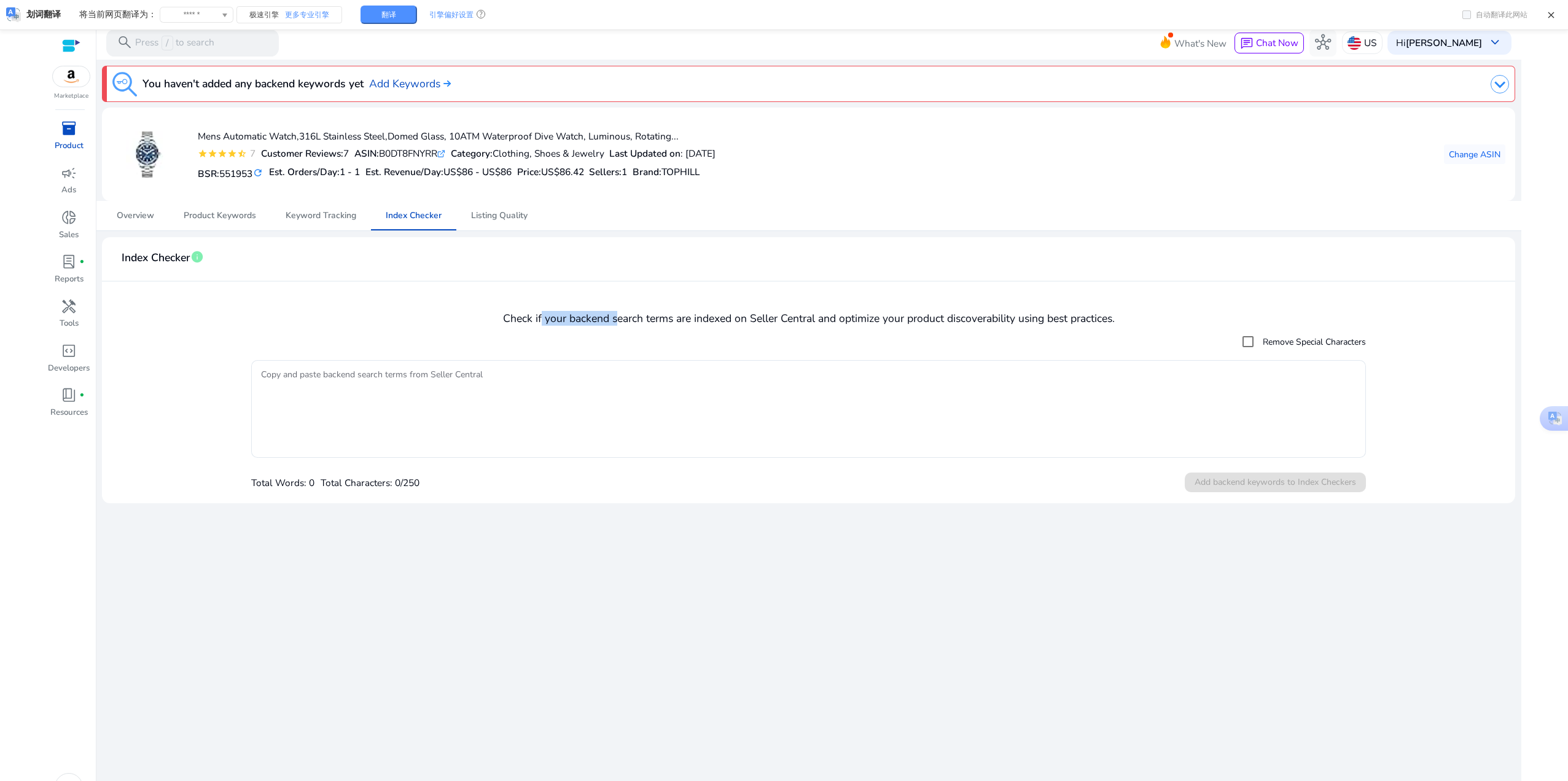
drag, startPoint x: 540, startPoint y: 322, endPoint x: 613, endPoint y: 322, distance: 73.0
click at [613, 322] on h4 "Check if your backend search terms are indexed on Seller Central and optimize y…" at bounding box center [808, 319] width 1394 height 13
drag, startPoint x: 506, startPoint y: 314, endPoint x: 631, endPoint y: 320, distance: 125.1
click at [631, 320] on h4 "Check if your backend search terms are indexed on Seller Central and optimize y…" at bounding box center [808, 319] width 1394 height 13
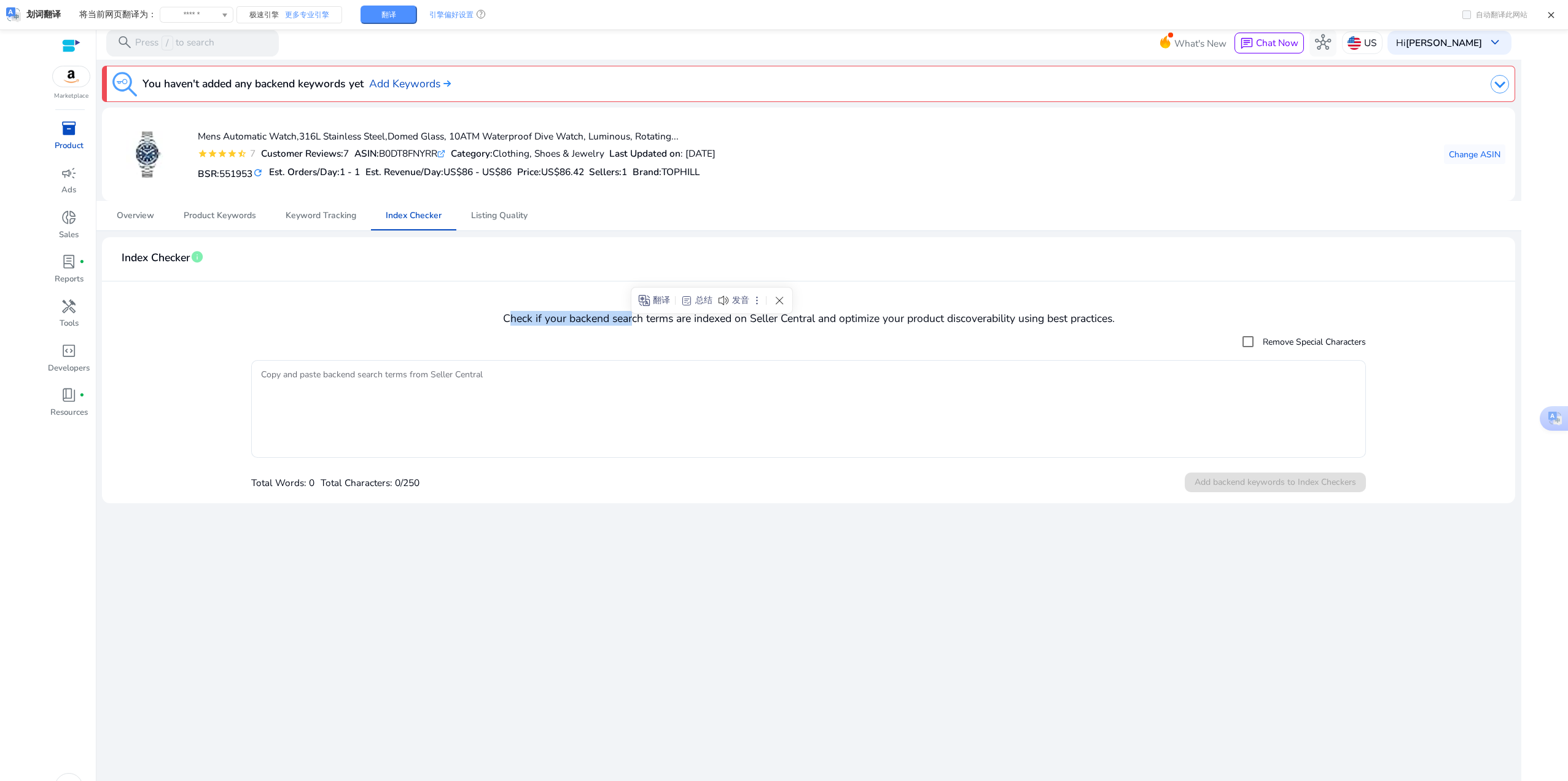
click at [631, 320] on h4 "Check if your backend search terms are indexed on Seller Central and optimize y…" at bounding box center [808, 319] width 1394 height 13
drag, startPoint x: 553, startPoint y: 320, endPoint x: 650, endPoint y: 324, distance: 97.1
click at [650, 324] on h4 "Check if your backend search terms are indexed on Seller Central and optimize y…" at bounding box center [808, 319] width 1394 height 13
click at [752, 262] on mat-card-header "Index Checker info" at bounding box center [808, 264] width 1394 height 34
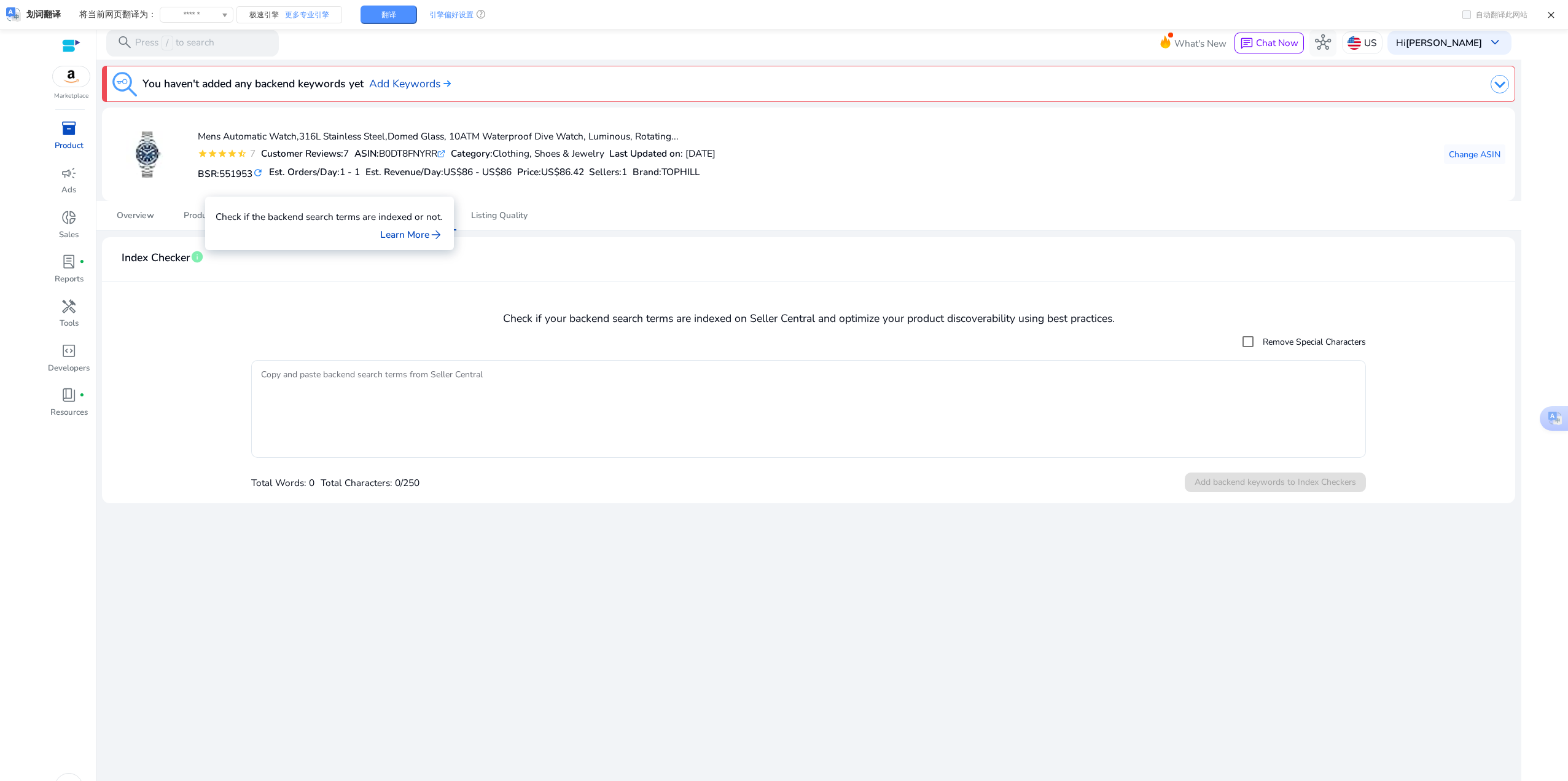
click at [197, 259] on span "info" at bounding box center [197, 257] width 14 height 14
click at [415, 285] on mat-card "Index Checker info Check if your backend search terms are indexed on Seller Cen…" at bounding box center [808, 371] width 1413 height 266
click at [331, 212] on span "Keyword Tracking" at bounding box center [321, 215] width 71 height 9
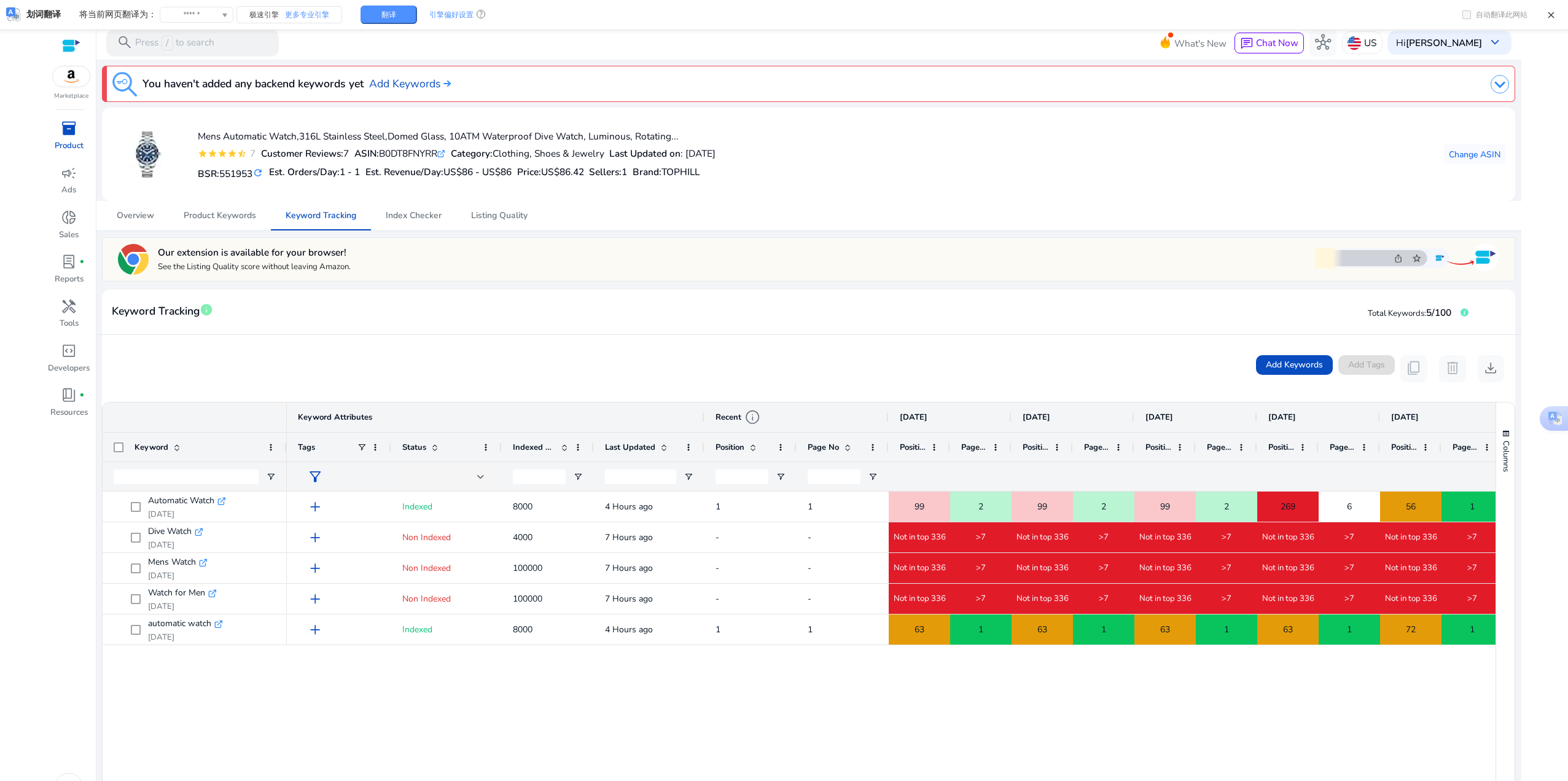
click at [1169, 697] on div "add Indexed 8000 4 Hours ago 1 1 99 2 99 2 99 2 269 6 56 1 286 6 add Non Indexe…" at bounding box center [891, 771] width 1209 height 558
click at [435, 215] on span "Index Checker" at bounding box center [414, 215] width 56 height 9
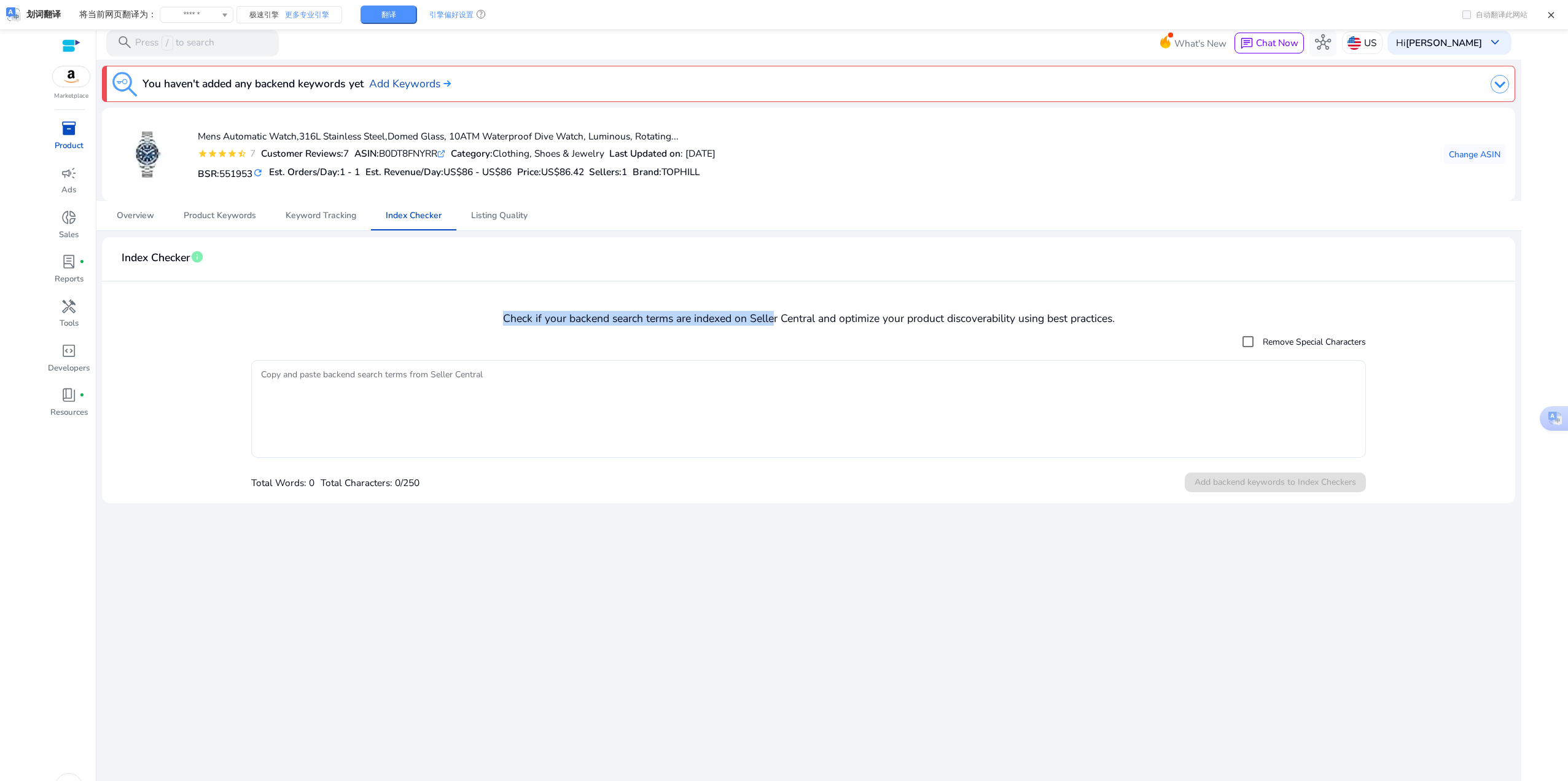
drag, startPoint x: 499, startPoint y: 318, endPoint x: 774, endPoint y: 323, distance: 275.0
click at [774, 323] on h4 "Check if your backend search terms are indexed on Seller Central and optimize y…" at bounding box center [808, 319] width 1394 height 13
drag, startPoint x: 501, startPoint y: 317, endPoint x: 812, endPoint y: 329, distance: 311.2
click at [812, 329] on mat-card "Index Checker info Check if your backend search terms are indexed on Seller Cen…" at bounding box center [808, 371] width 1413 height 266
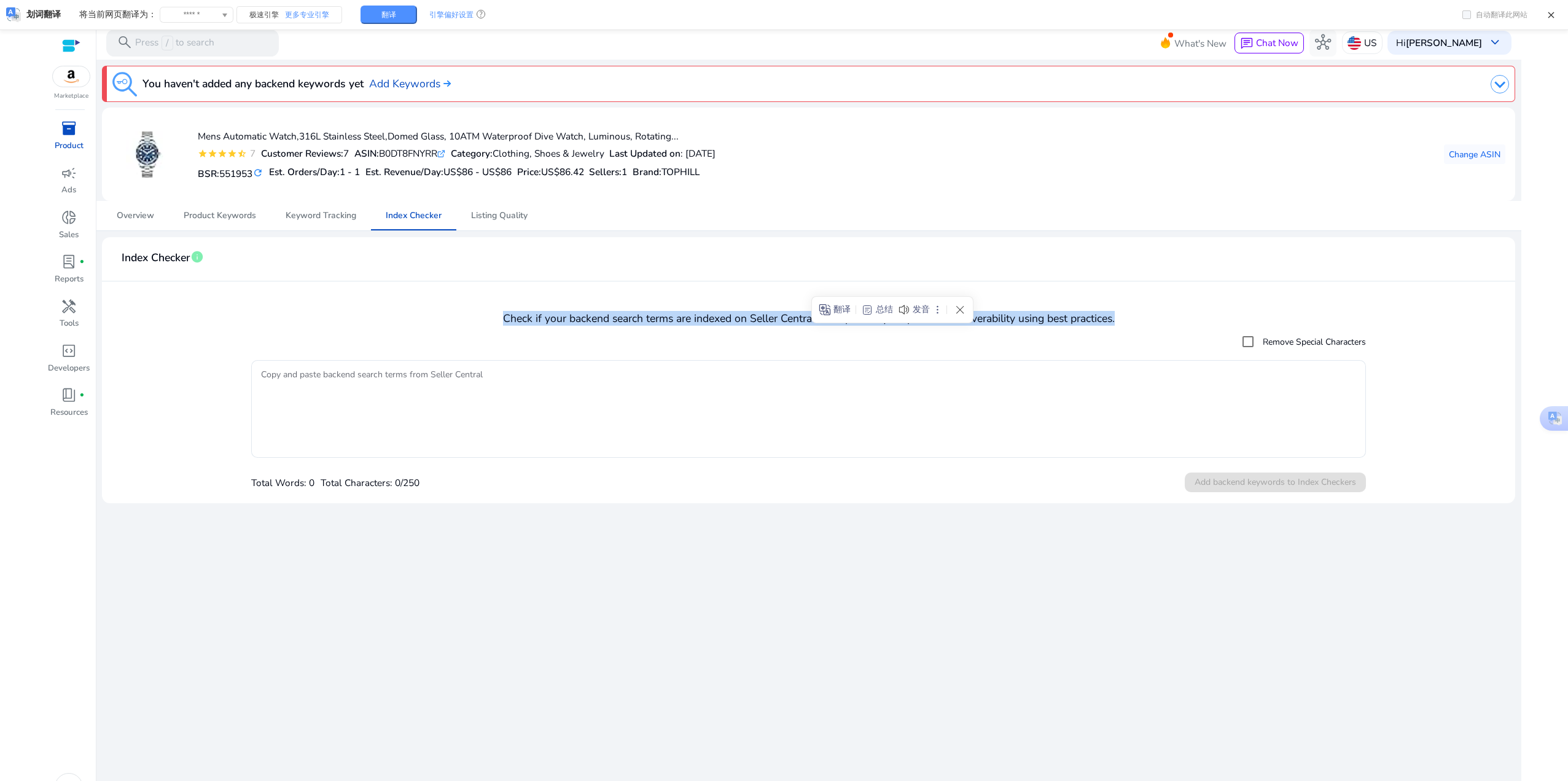
click at [812, 329] on mat-checkbox "Remove Special Characters" at bounding box center [808, 341] width 1115 height 25
click at [498, 318] on h4 "Check if your backend search terms are indexed on Seller Central and optimize y…" at bounding box center [808, 319] width 1394 height 13
click at [514, 223] on span "Listing Quality" at bounding box center [499, 215] width 57 height 29
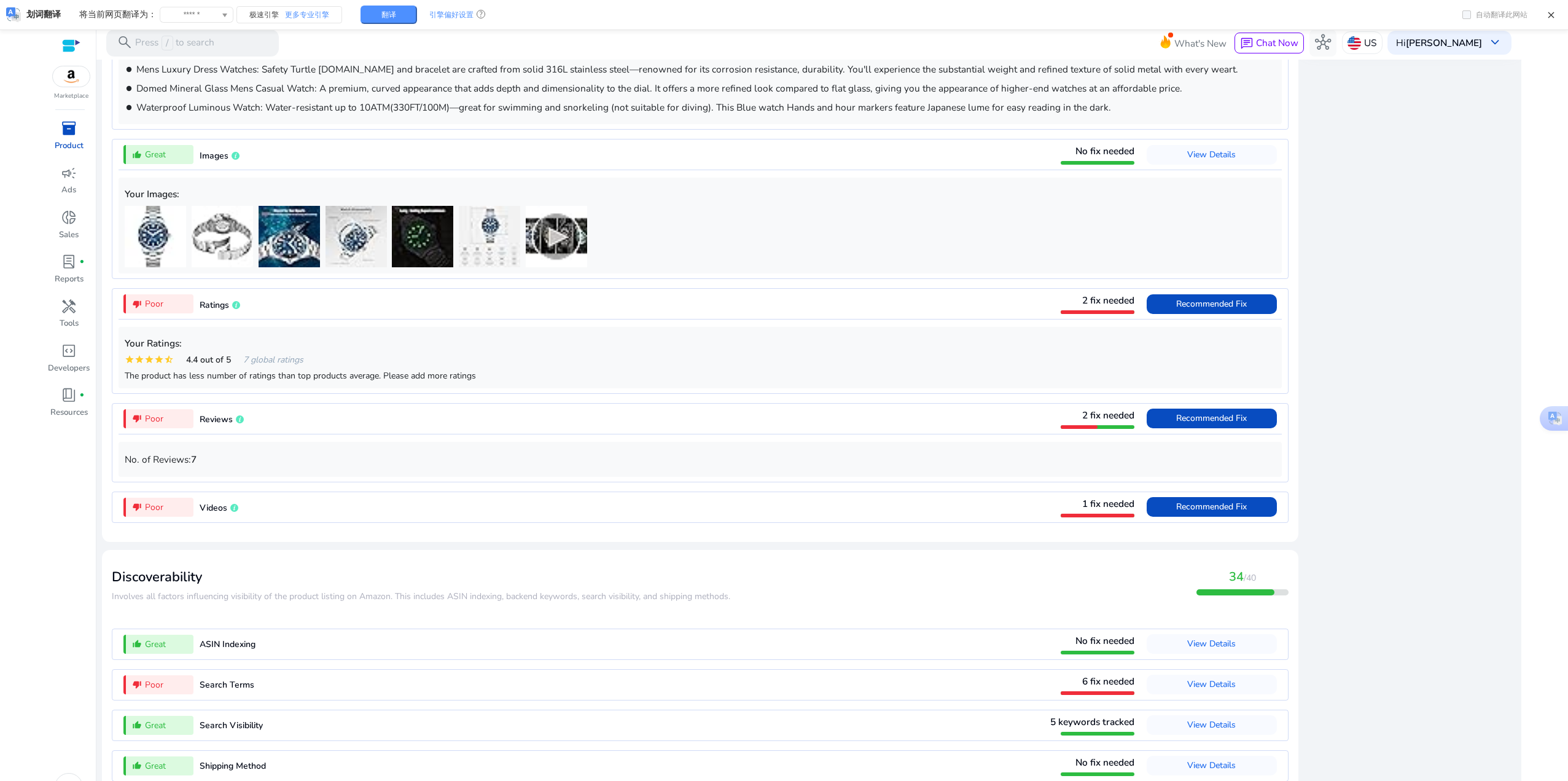
scroll to position [26, 0]
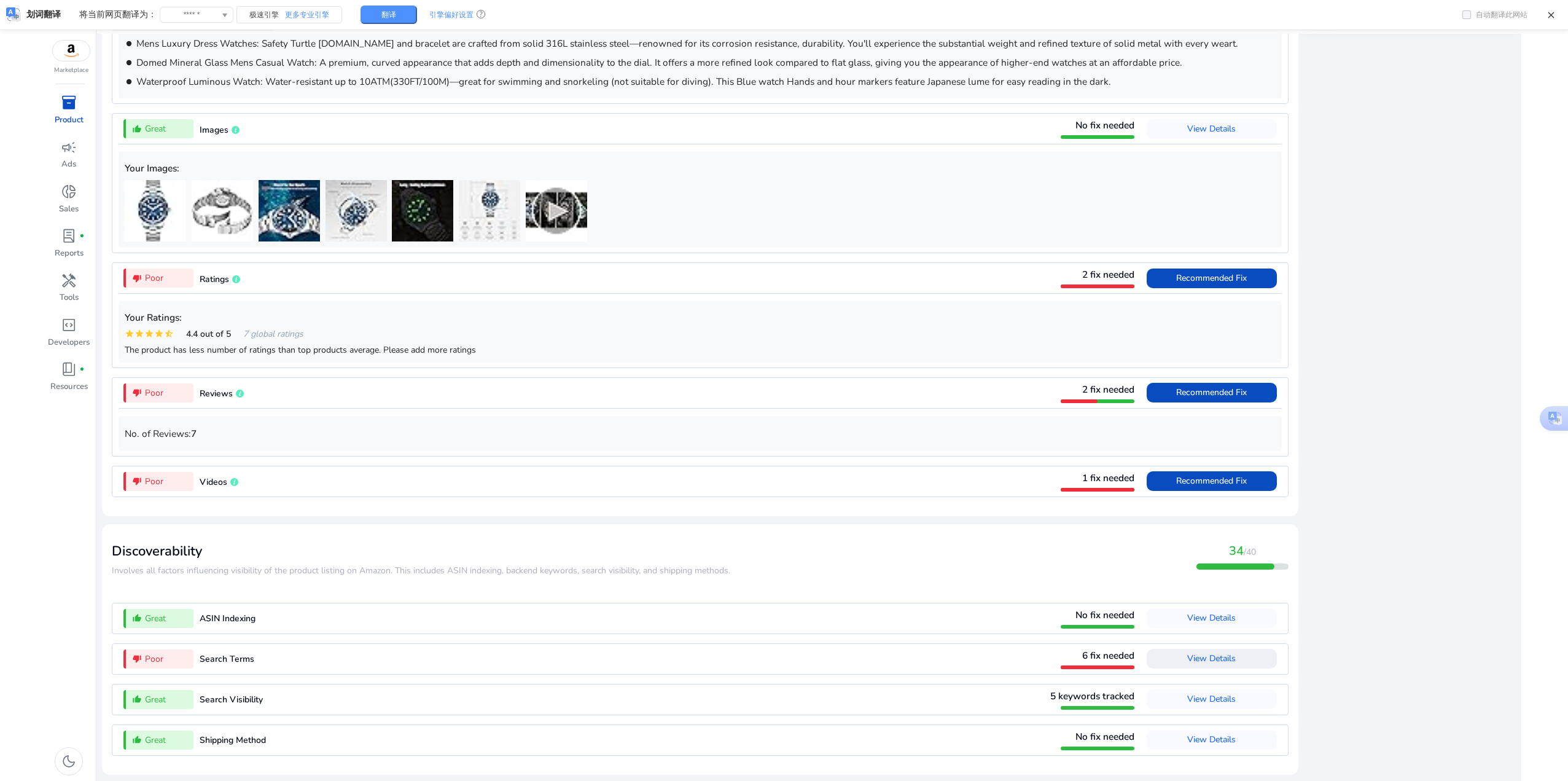
click at [1242, 656] on span at bounding box center [1211, 658] width 130 height 29
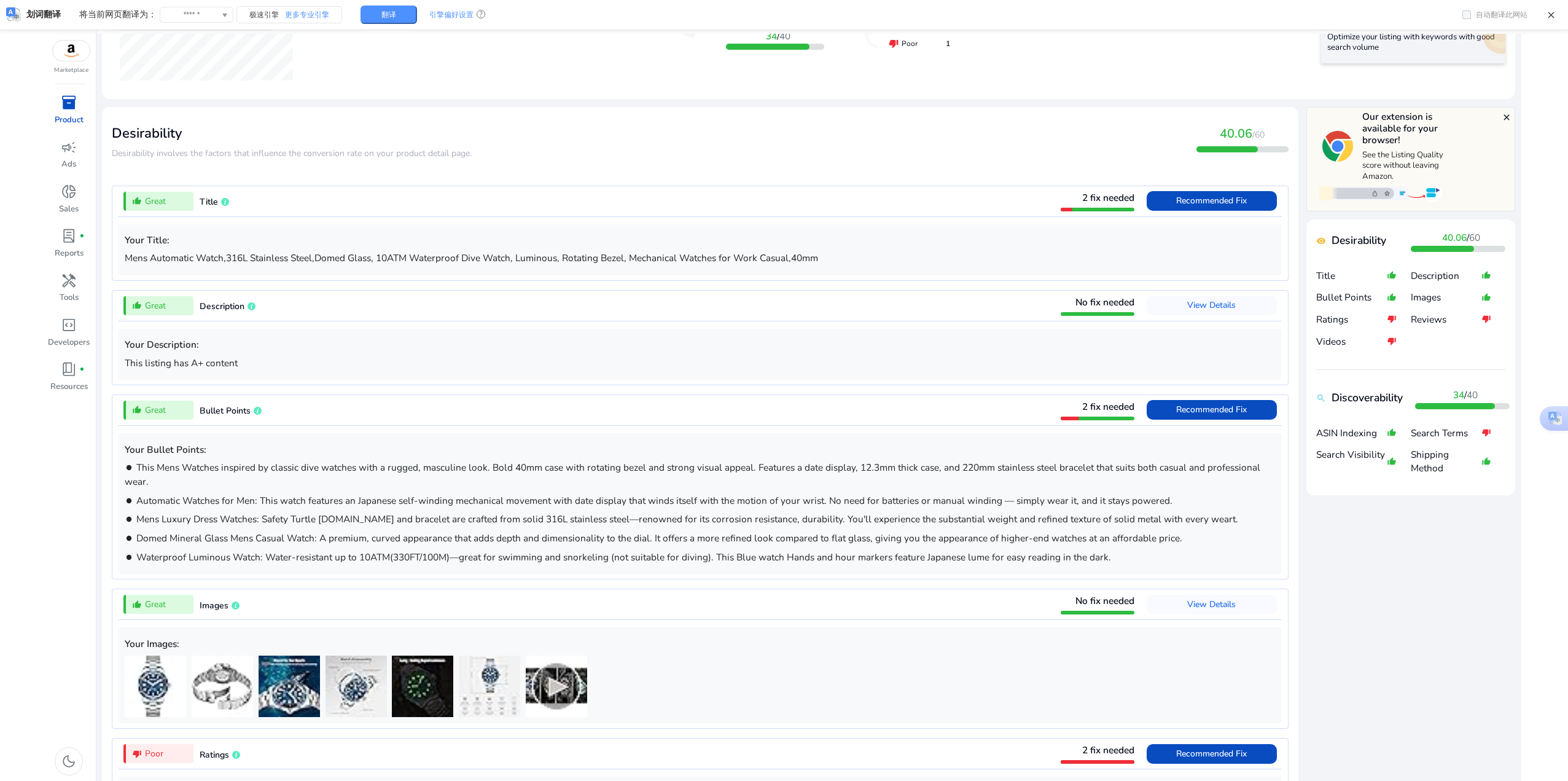
scroll to position [122, 0]
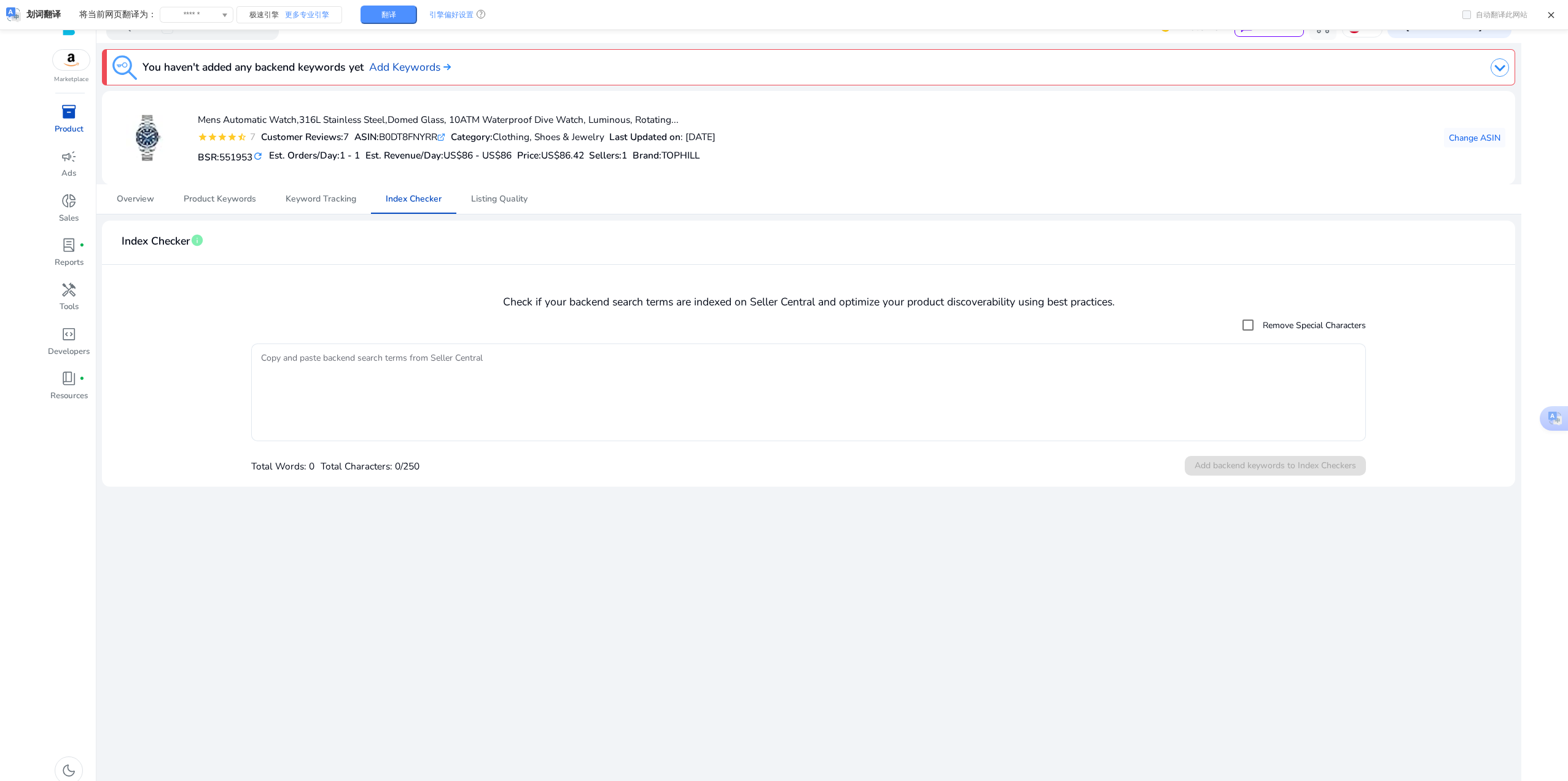
scroll to position [26, 0]
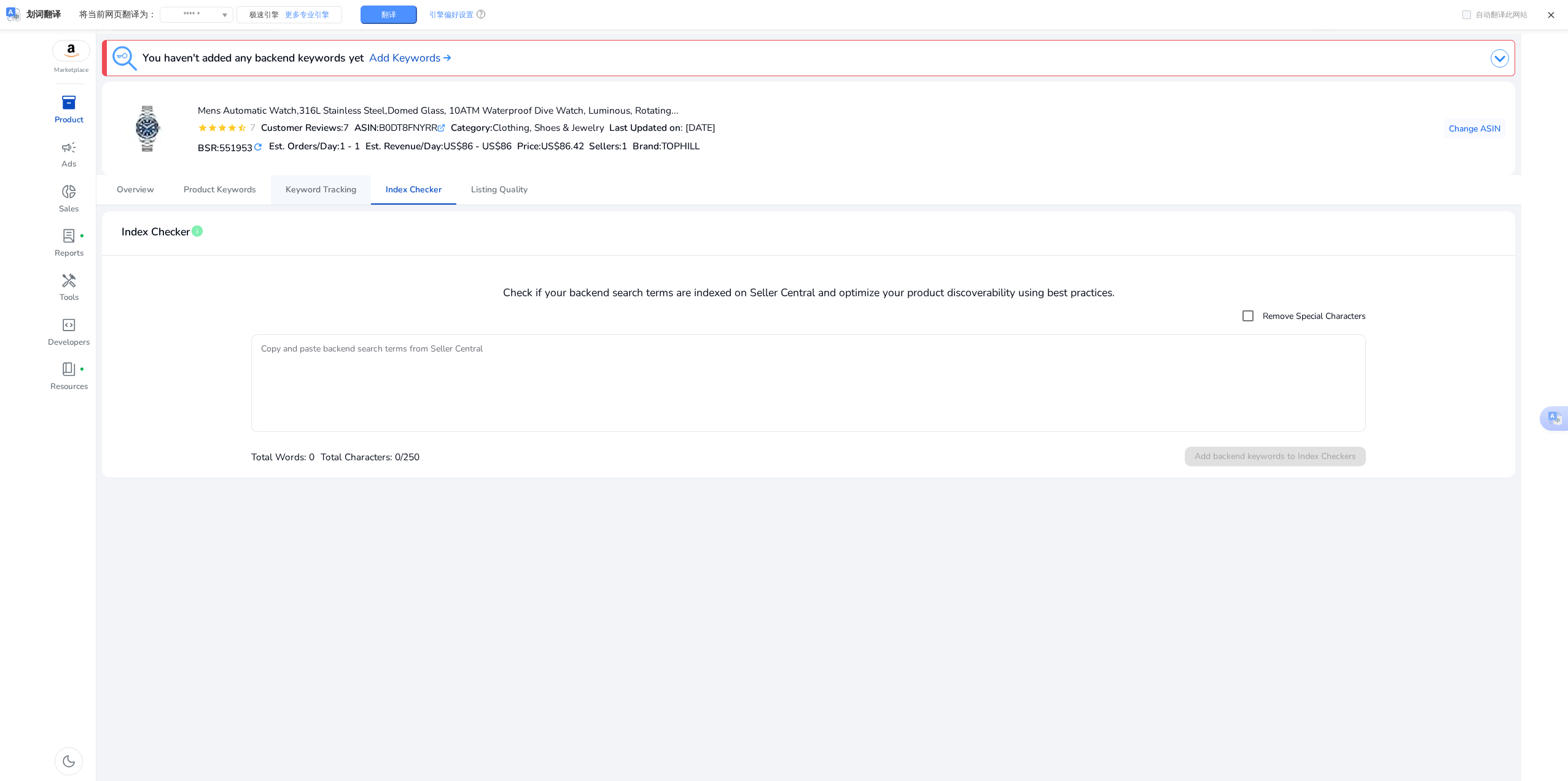
click at [328, 191] on span "Keyword Tracking" at bounding box center [321, 190] width 71 height 9
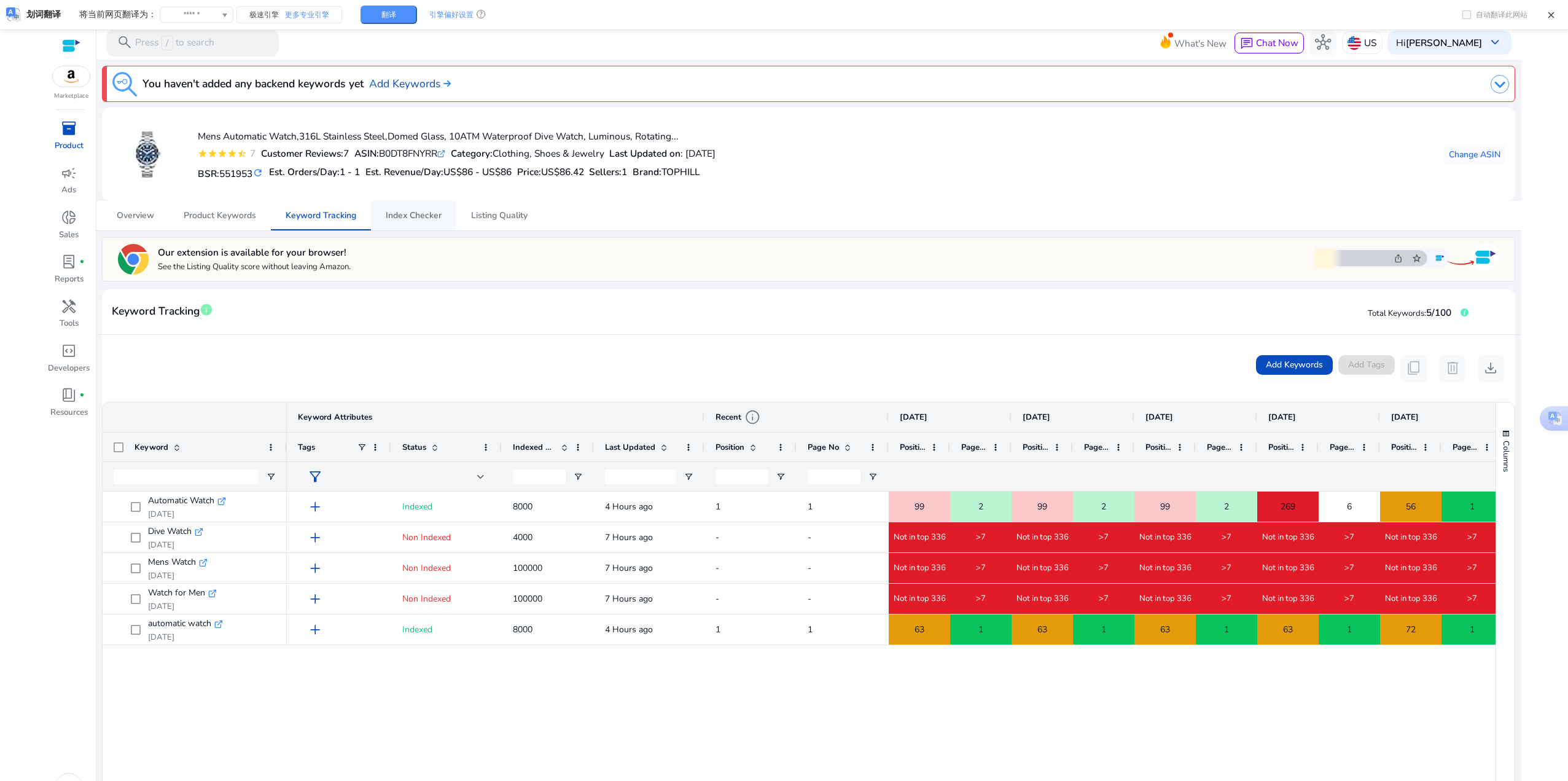
click at [420, 211] on span "Index Checker" at bounding box center [414, 215] width 56 height 9
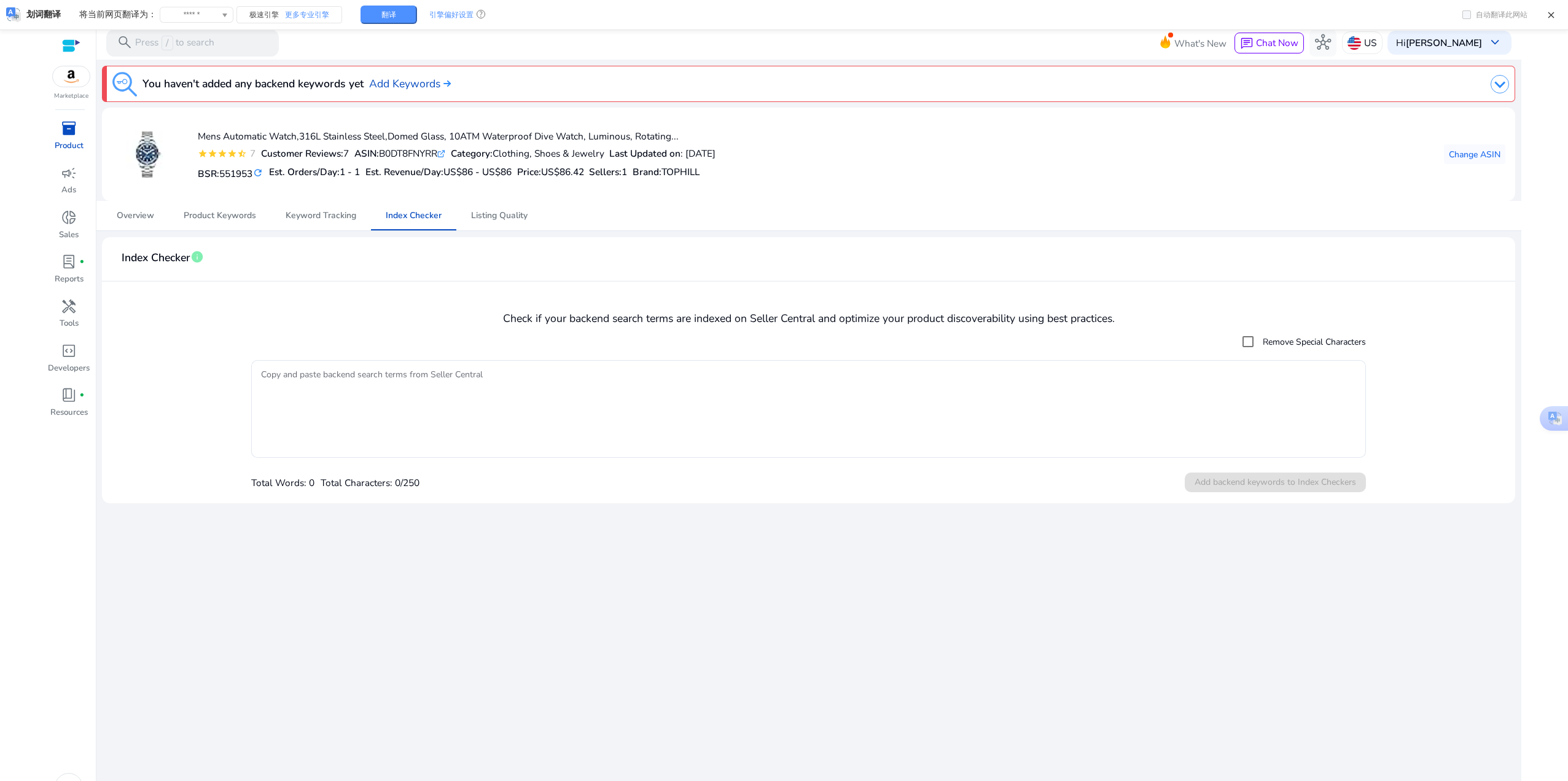
click at [402, 334] on mat-checkbox "Remove Special Characters" at bounding box center [808, 341] width 1115 height 25
click at [516, 339] on mat-checkbox "Remove Special Characters" at bounding box center [808, 341] width 1115 height 25
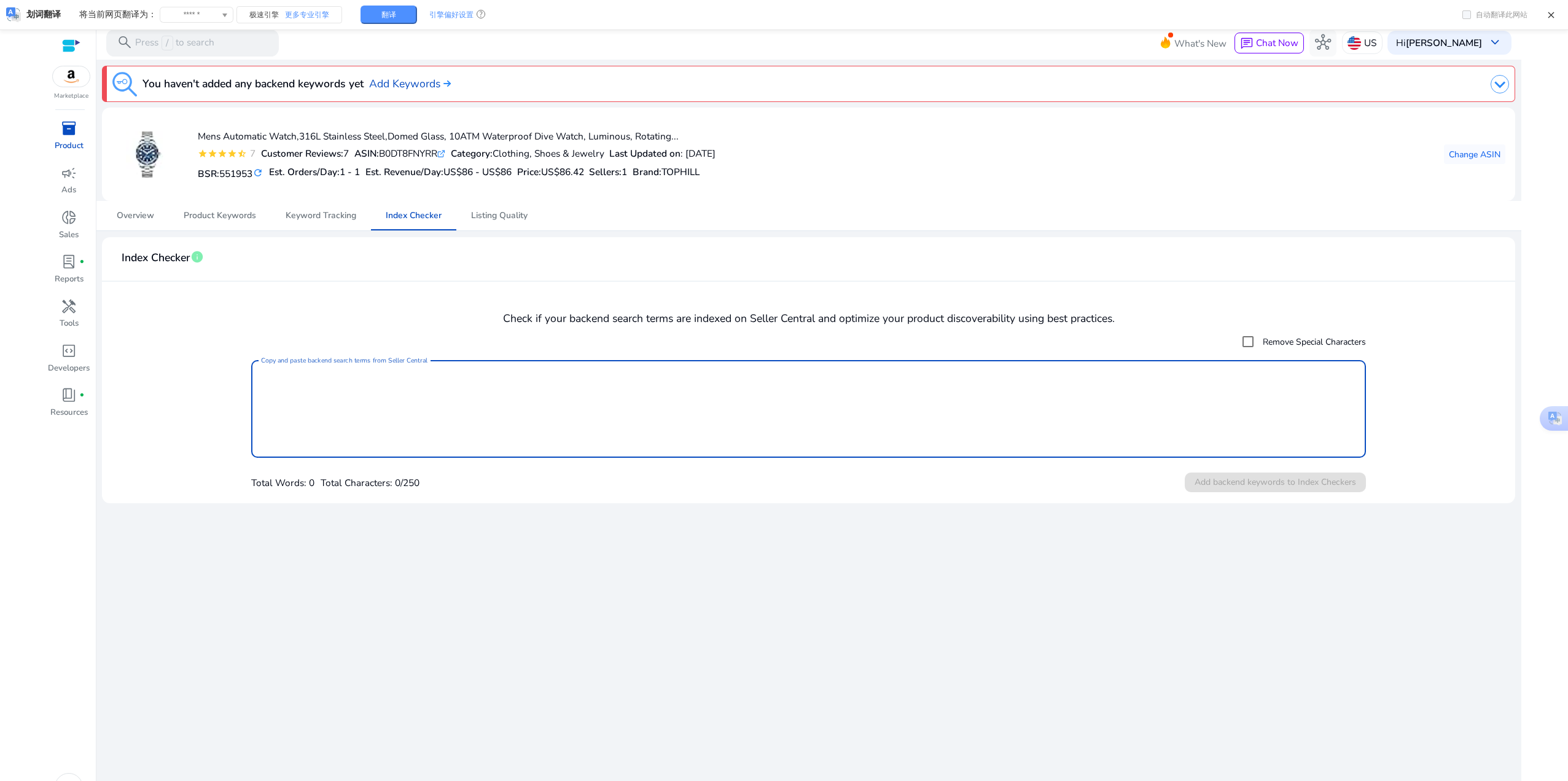
click at [427, 406] on textarea "Copy and paste backend search terms from Seller Central" at bounding box center [809, 409] width 1096 height 85
click at [777, 580] on div "We are getting things ready for you... You haven't added any backend keywords y…" at bounding box center [808, 434] width 1414 height 748
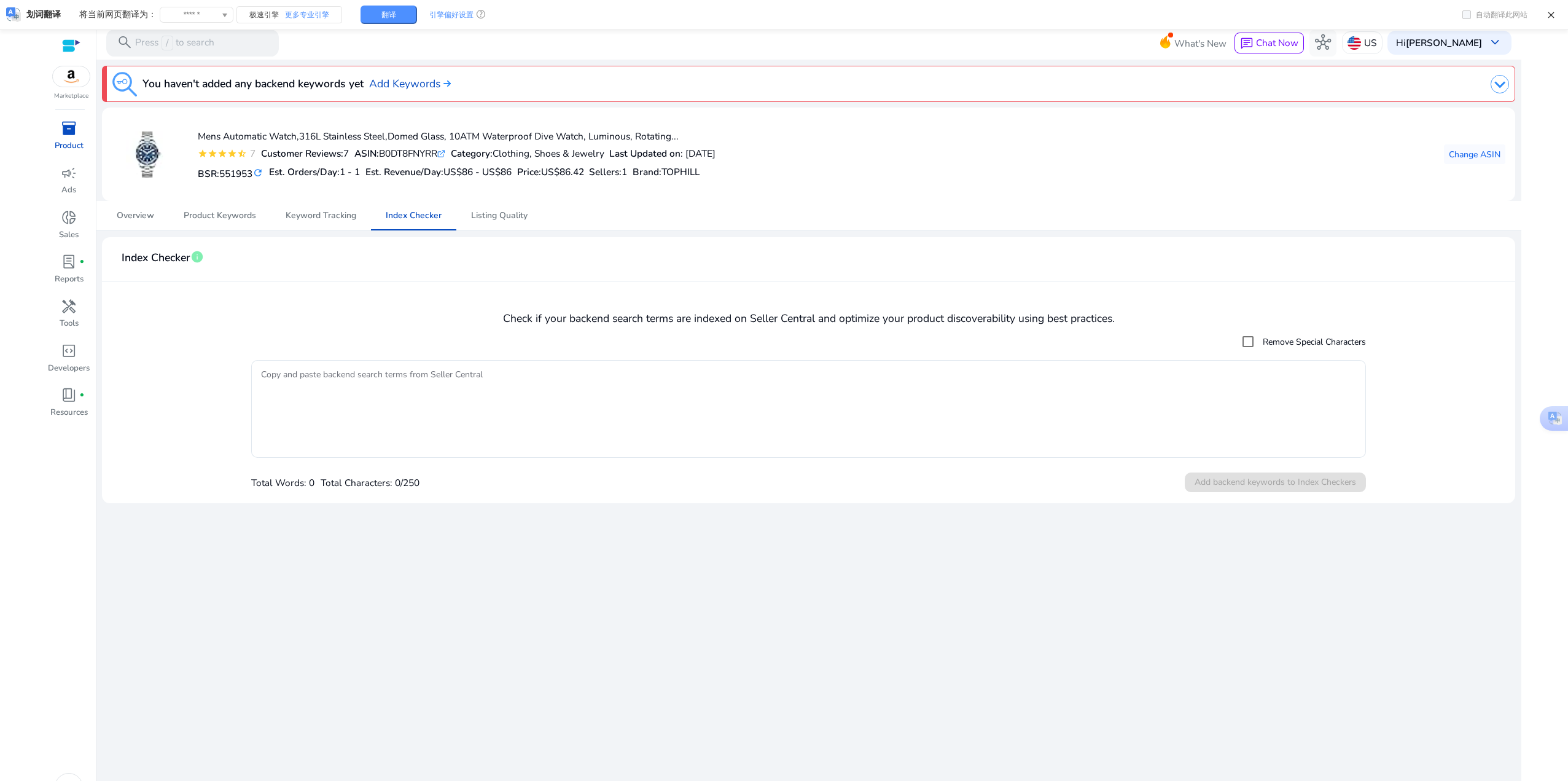
drag, startPoint x: 777, startPoint y: 580, endPoint x: 621, endPoint y: 320, distance: 303.2
click at [598, 319] on h4 "Check if your backend search terms are indexed on Seller Central and optimize y…" at bounding box center [808, 319] width 1394 height 13
click at [648, 323] on h4 "Check if your backend search terms are indexed on Seller Central and optimize y…" at bounding box center [808, 319] width 1394 height 13
click at [685, 261] on mat-card-header "Index Checker info" at bounding box center [808, 264] width 1394 height 34
click at [437, 234] on div "You haven't added any backend keywords yet Add Keywords Mens Automatic Watch,31…" at bounding box center [808, 281] width 1414 height 444
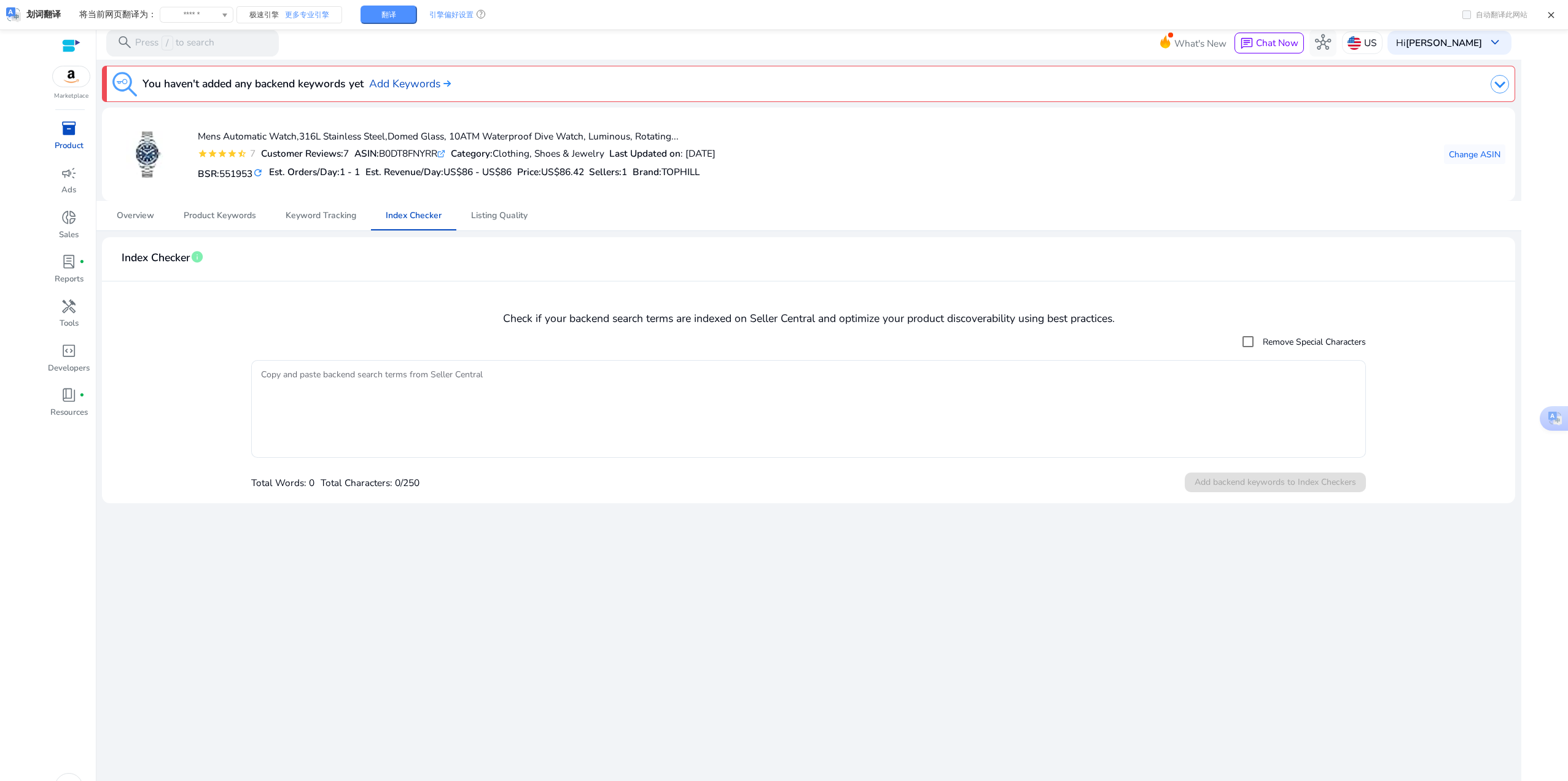
click at [613, 265] on mat-card-header "Index Checker info" at bounding box center [808, 264] width 1394 height 34
click at [374, 289] on mat-card "Index Checker info Check if your backend search terms are indexed on Seller Cen…" at bounding box center [808, 371] width 1413 height 266
click at [554, 268] on mat-card-header "Index Checker info" at bounding box center [808, 264] width 1394 height 34
click at [606, 248] on mat-card-header "Index Checker info" at bounding box center [808, 264] width 1394 height 34
click at [226, 220] on span "Product Keywords" at bounding box center [220, 215] width 73 height 9
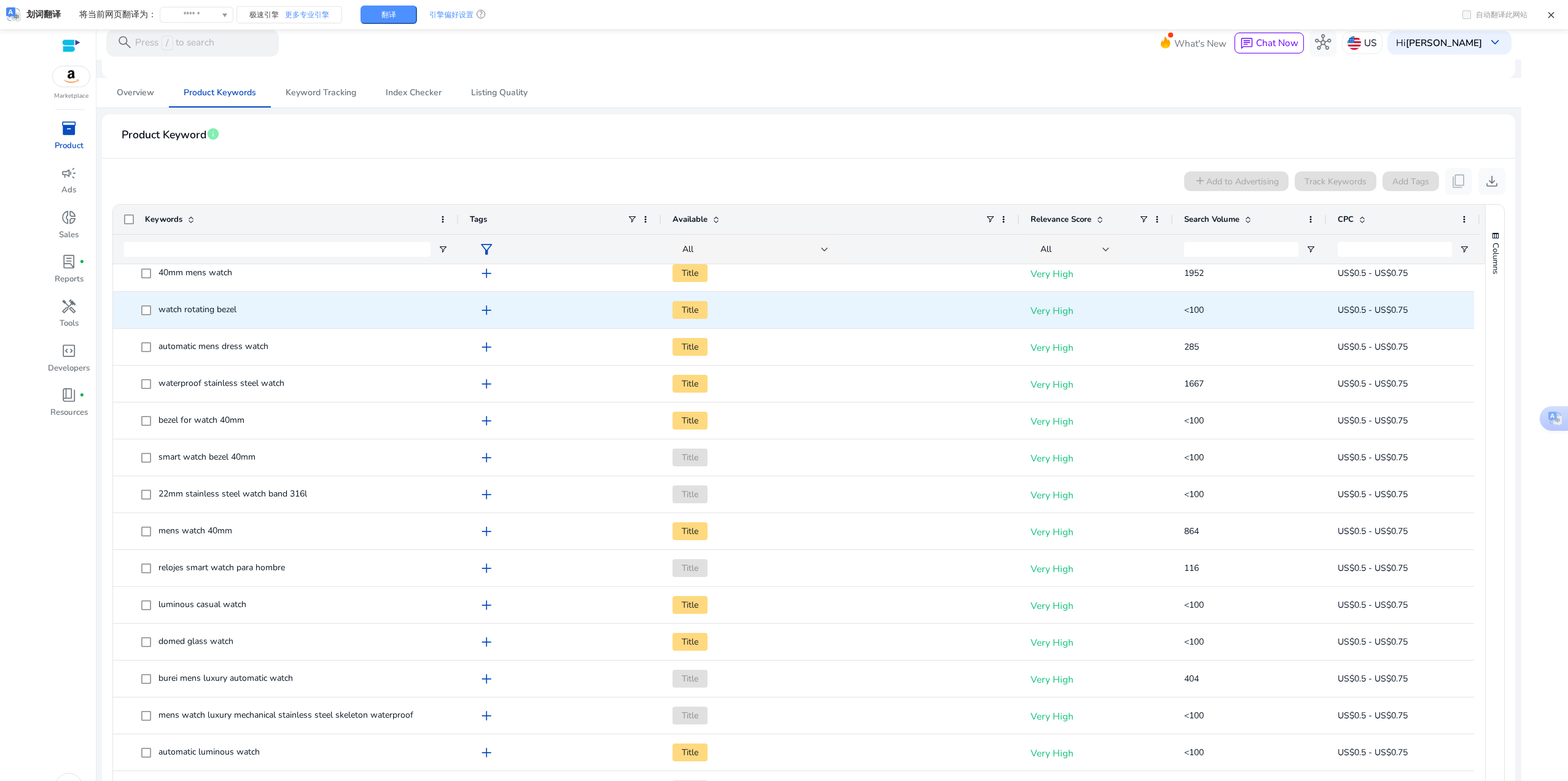
scroll to position [104, 0]
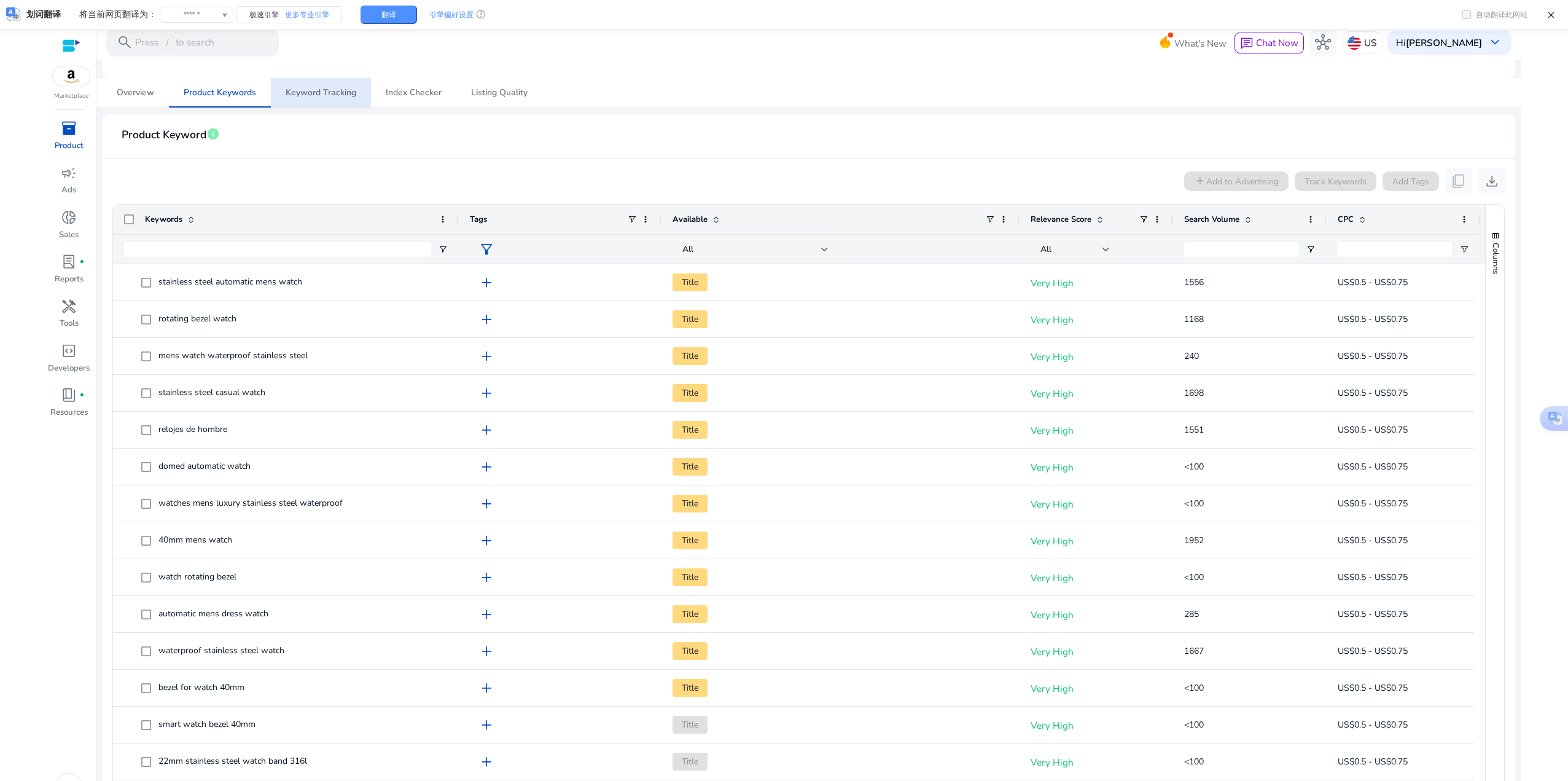
click at [319, 100] on span "Keyword Tracking" at bounding box center [321, 92] width 71 height 29
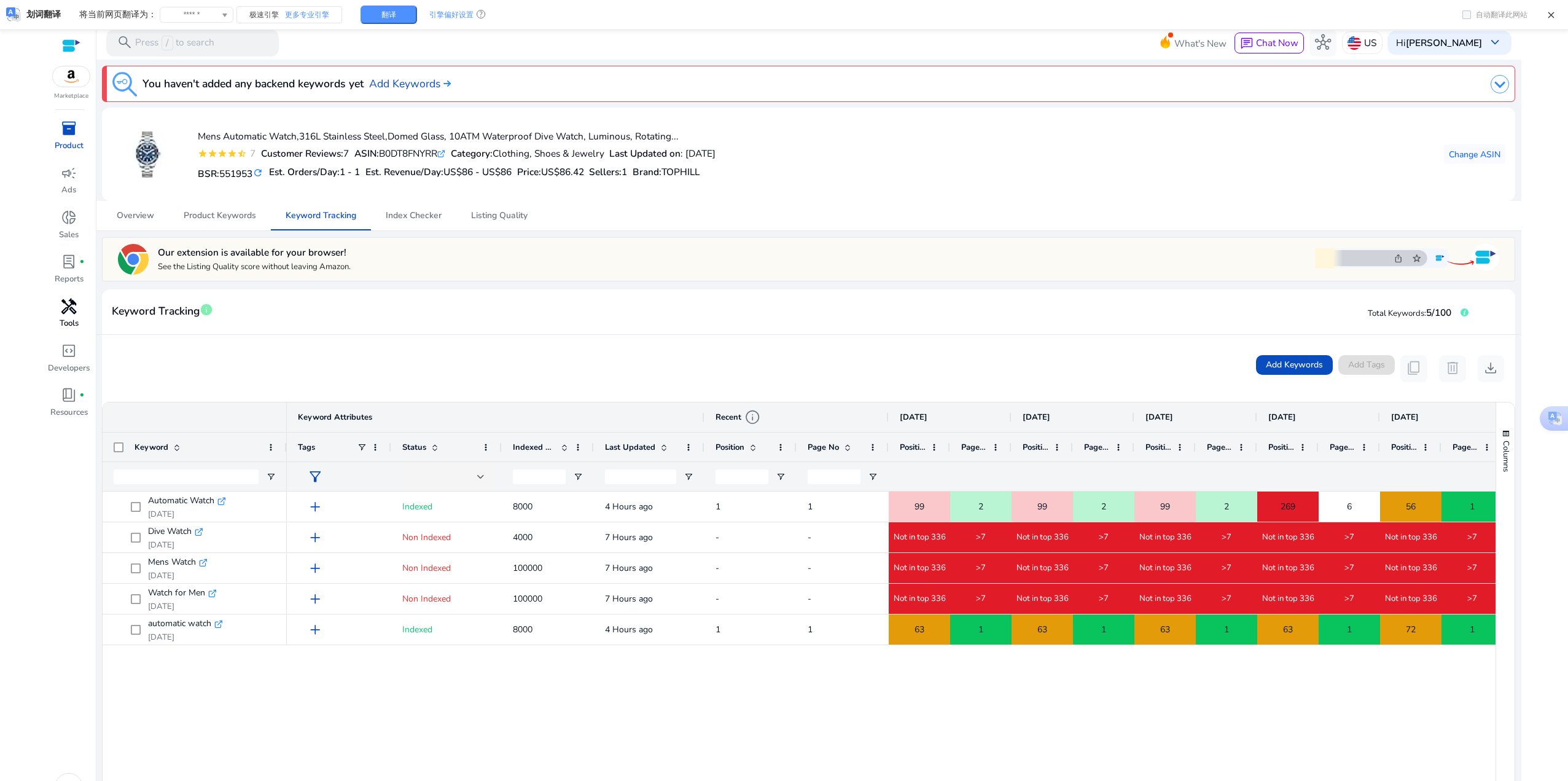
click at [71, 312] on span "handyman" at bounding box center [69, 307] width 16 height 16
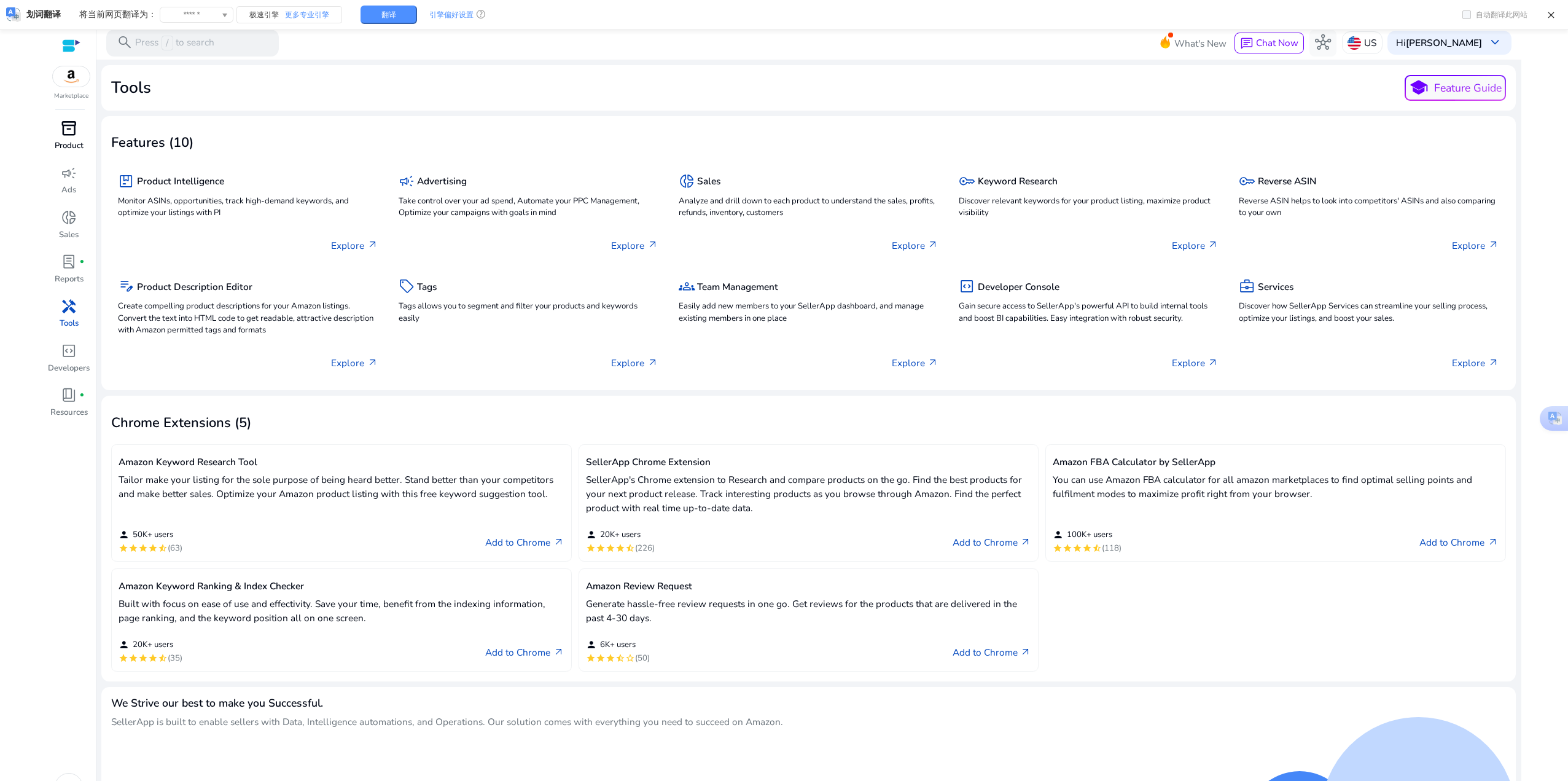
click at [65, 135] on span "inventory_2" at bounding box center [69, 128] width 16 height 16
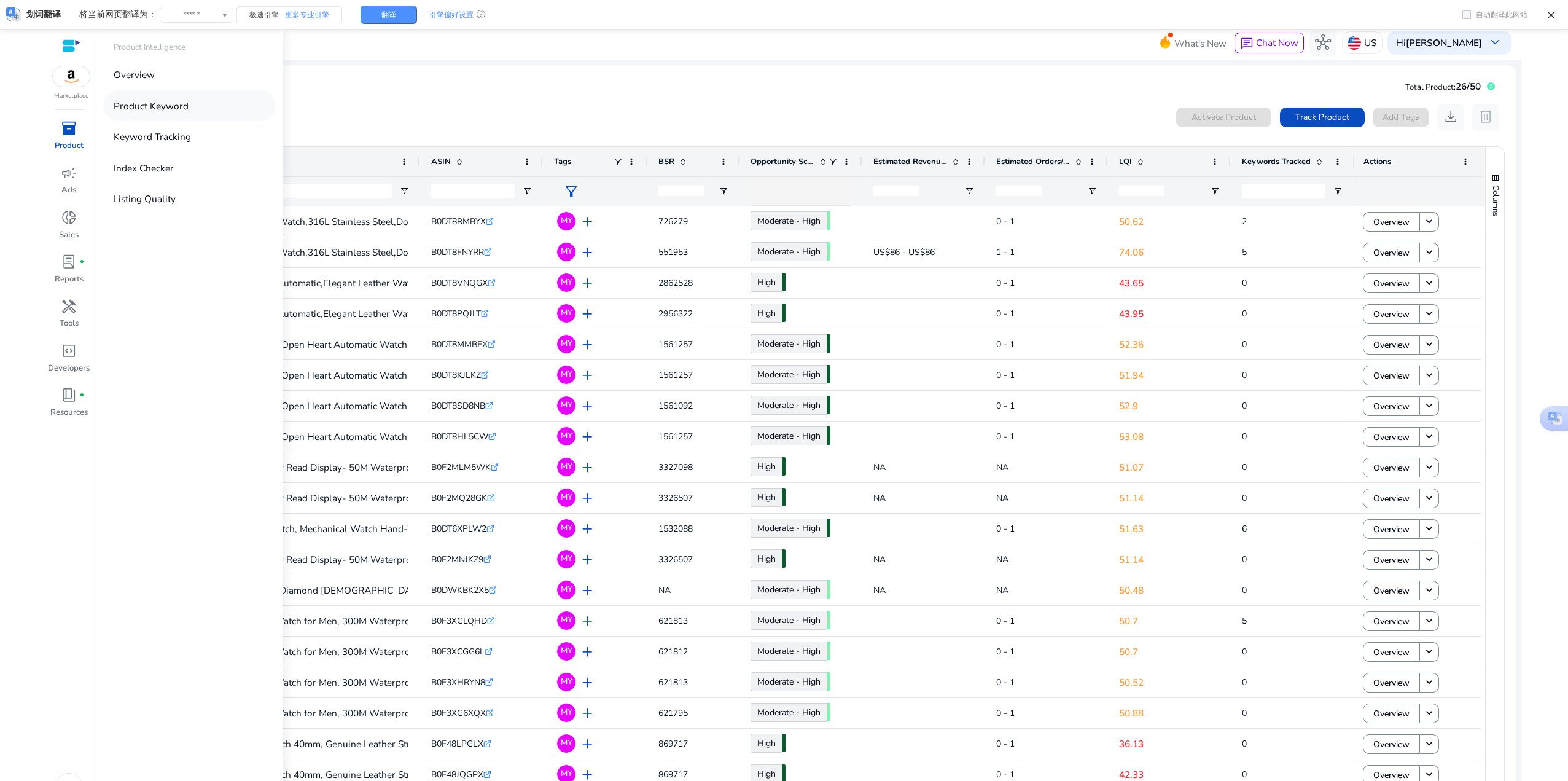
click at [177, 101] on p "Product Keyword" at bounding box center [151, 106] width 75 height 14
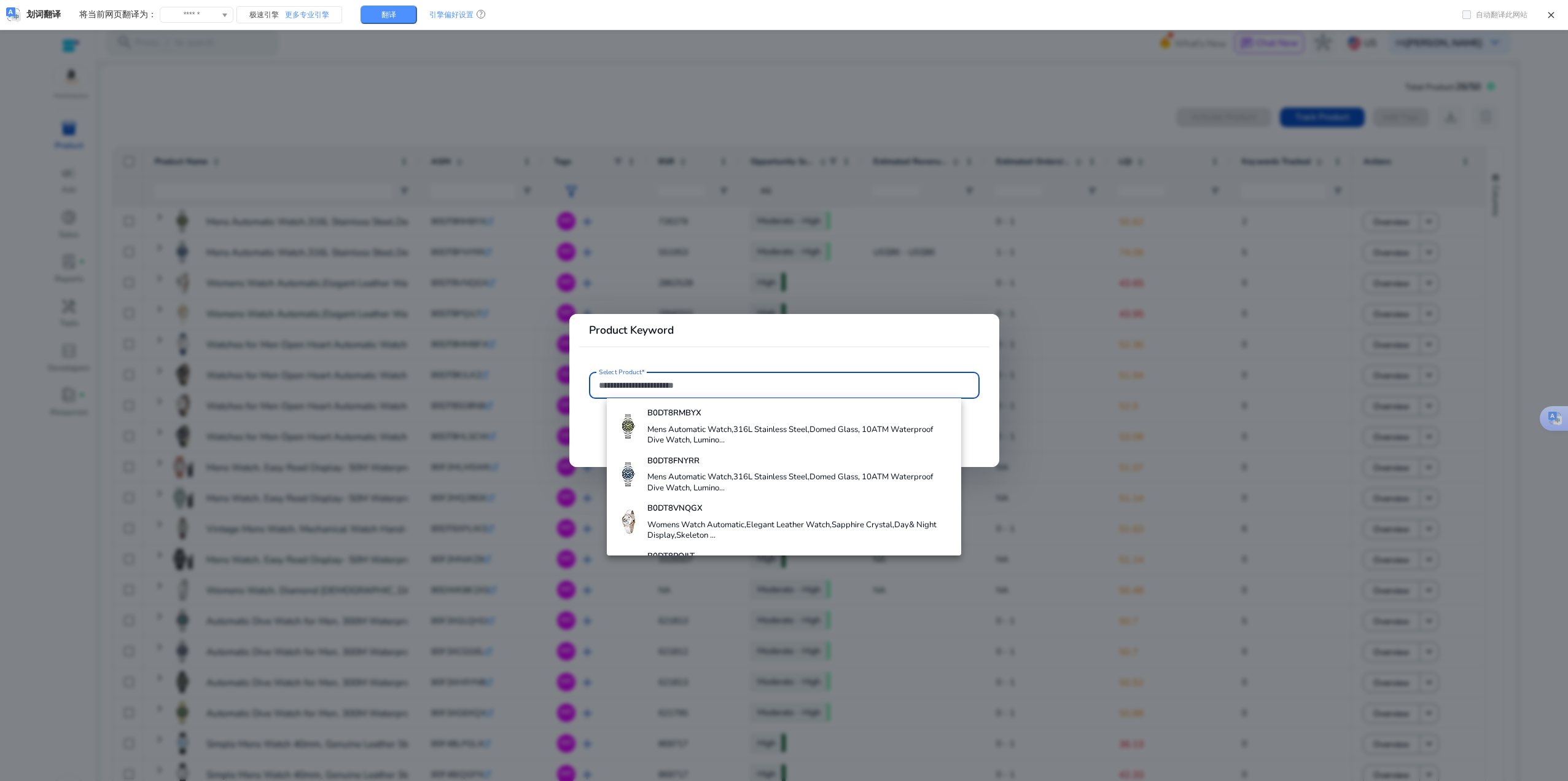
click at [967, 188] on div at bounding box center [784, 390] width 1568 height 781
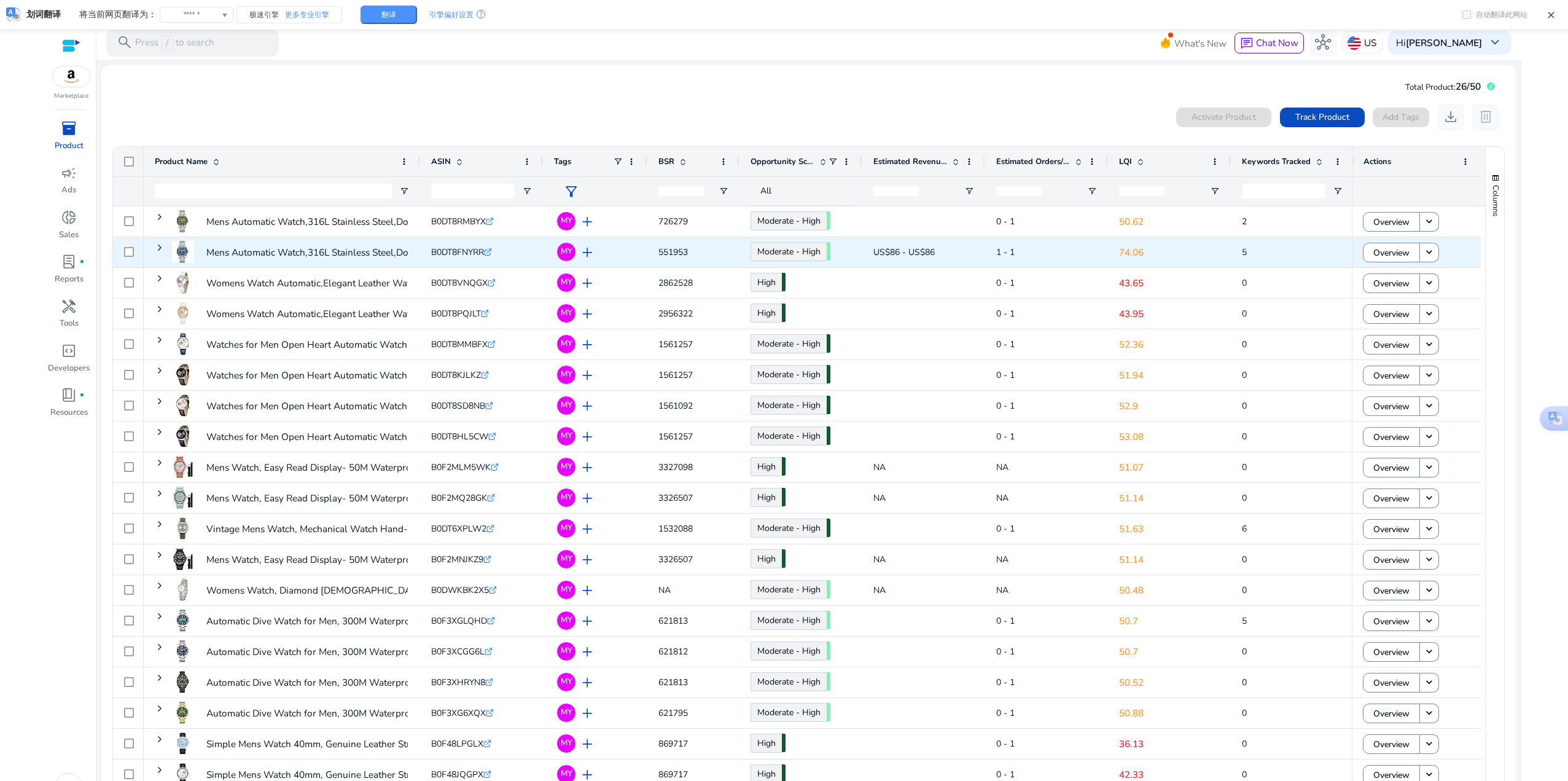
scroll to position [26, 0]
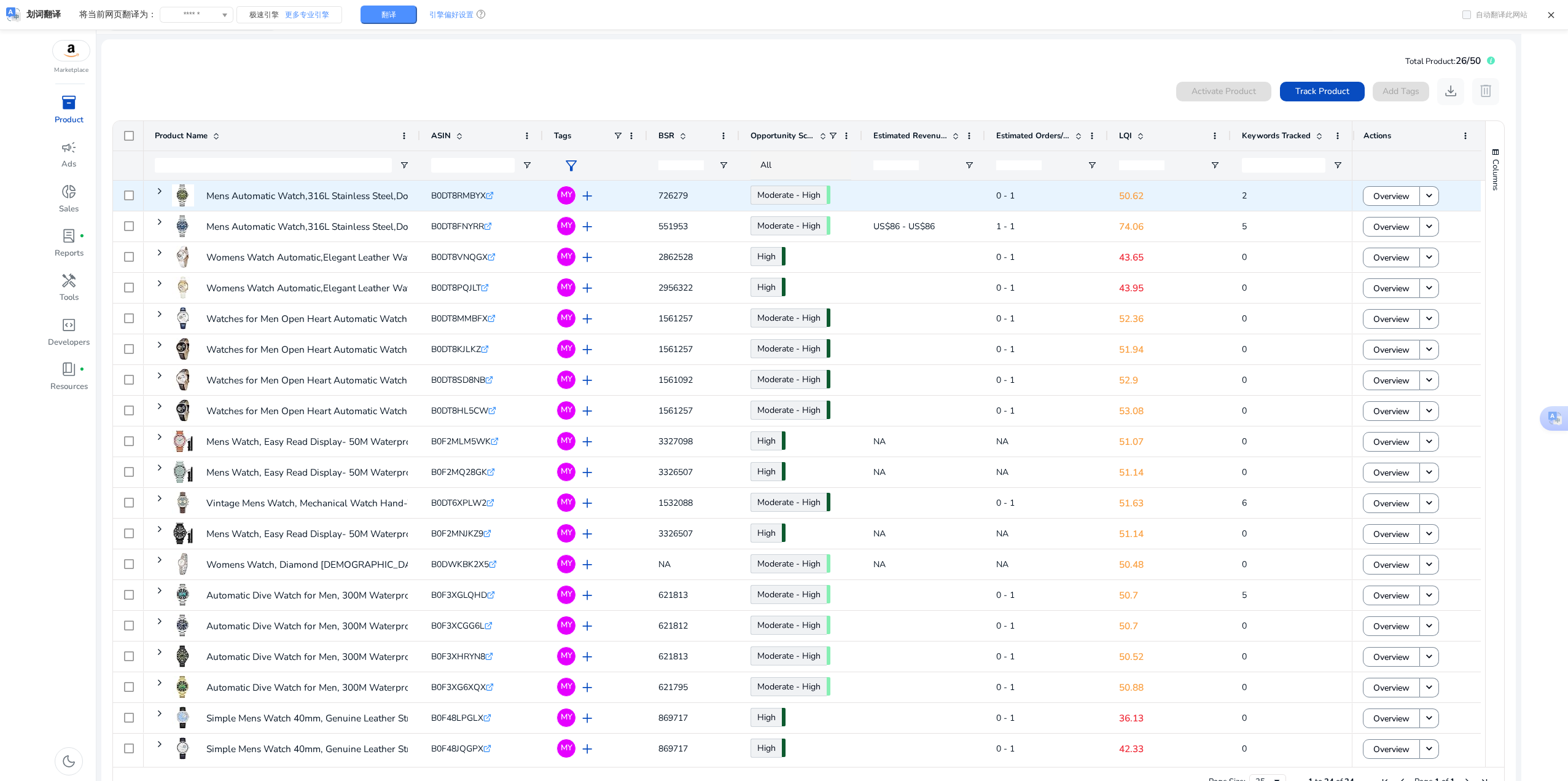
click at [159, 192] on span at bounding box center [159, 191] width 10 height 10
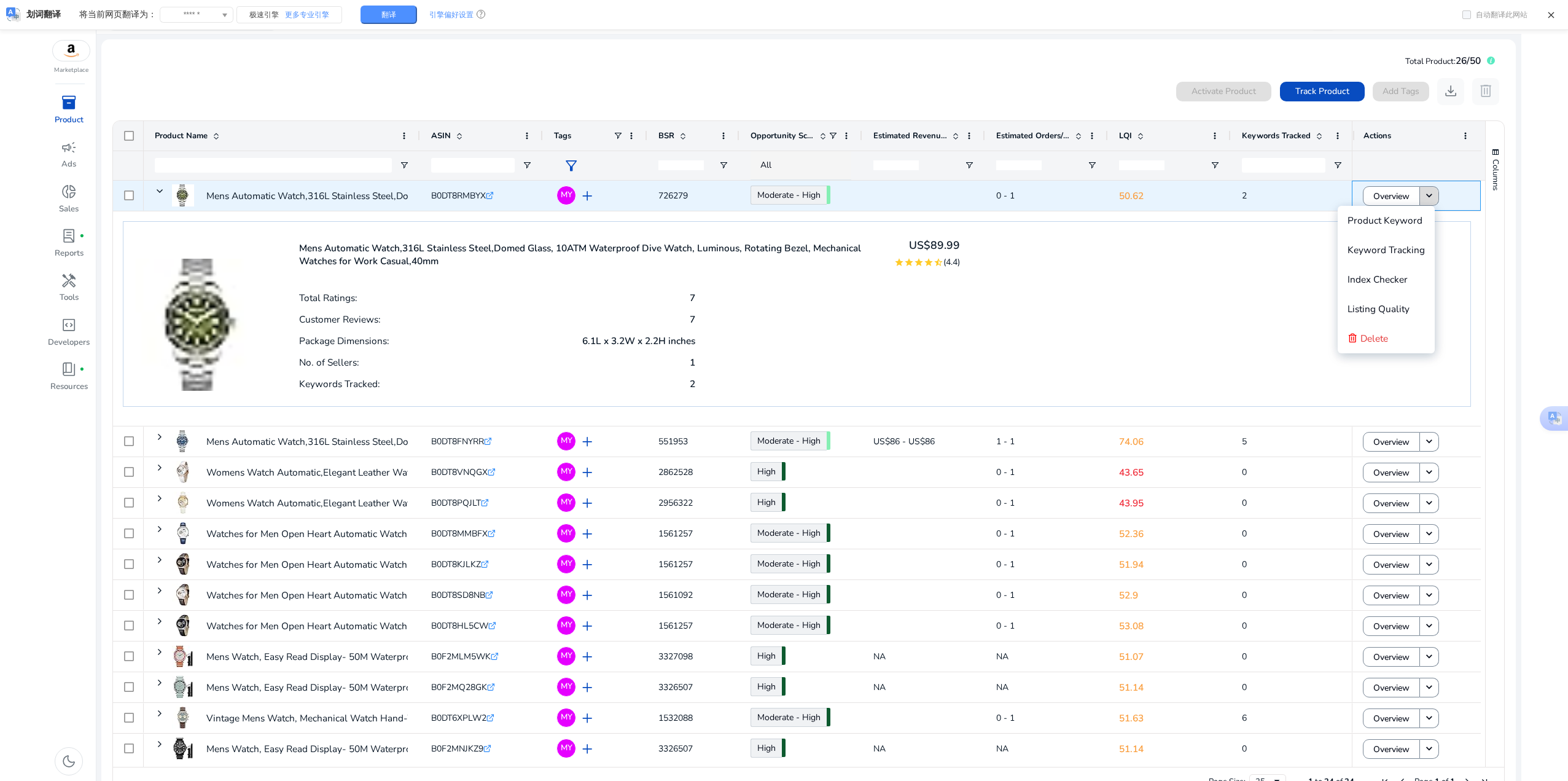
click at [1426, 195] on mat-icon "keyboard_arrow_down" at bounding box center [1429, 195] width 12 height 12
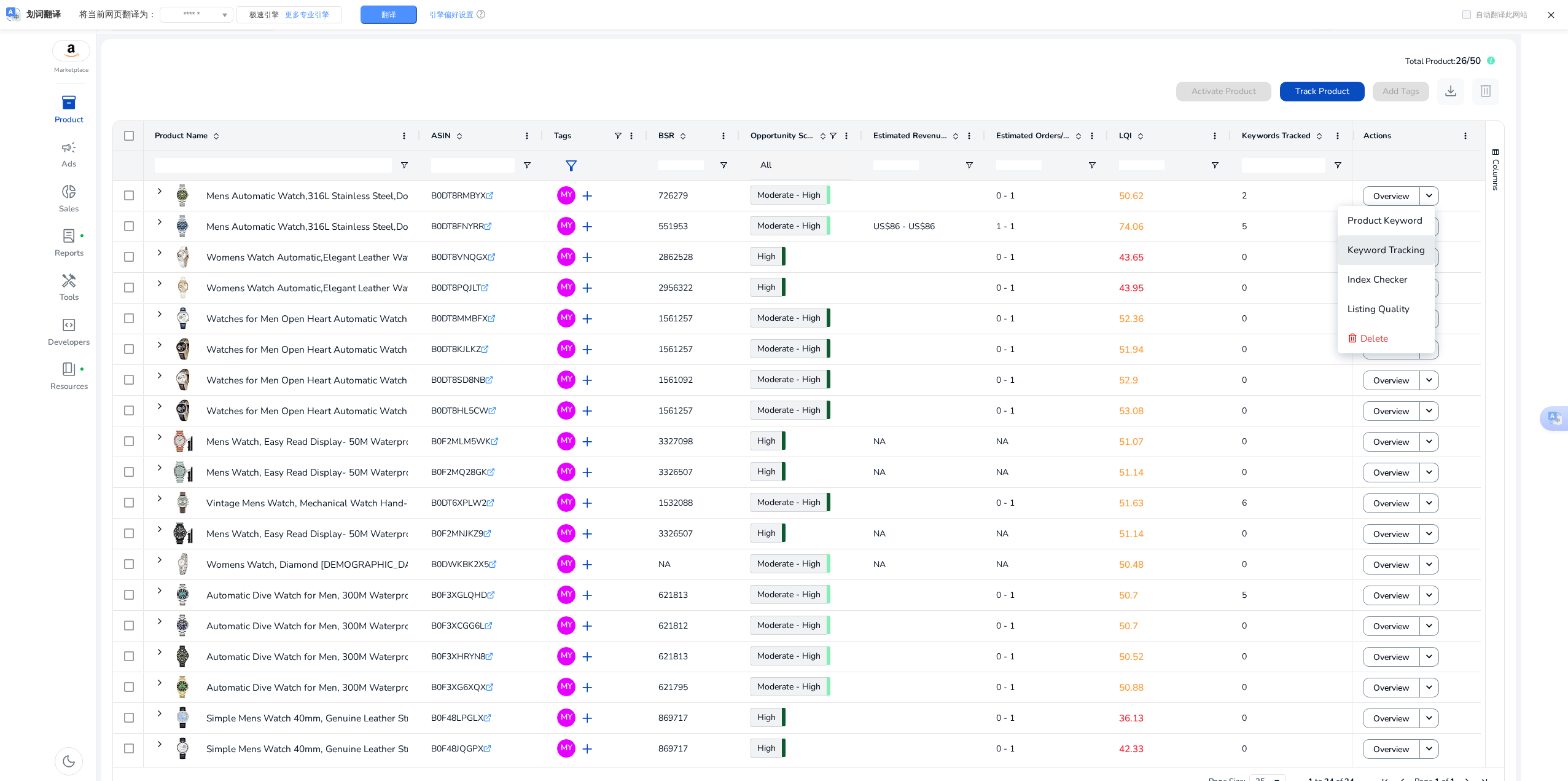
click at [1399, 251] on span "Keyword Tracking" at bounding box center [1386, 249] width 77 height 13
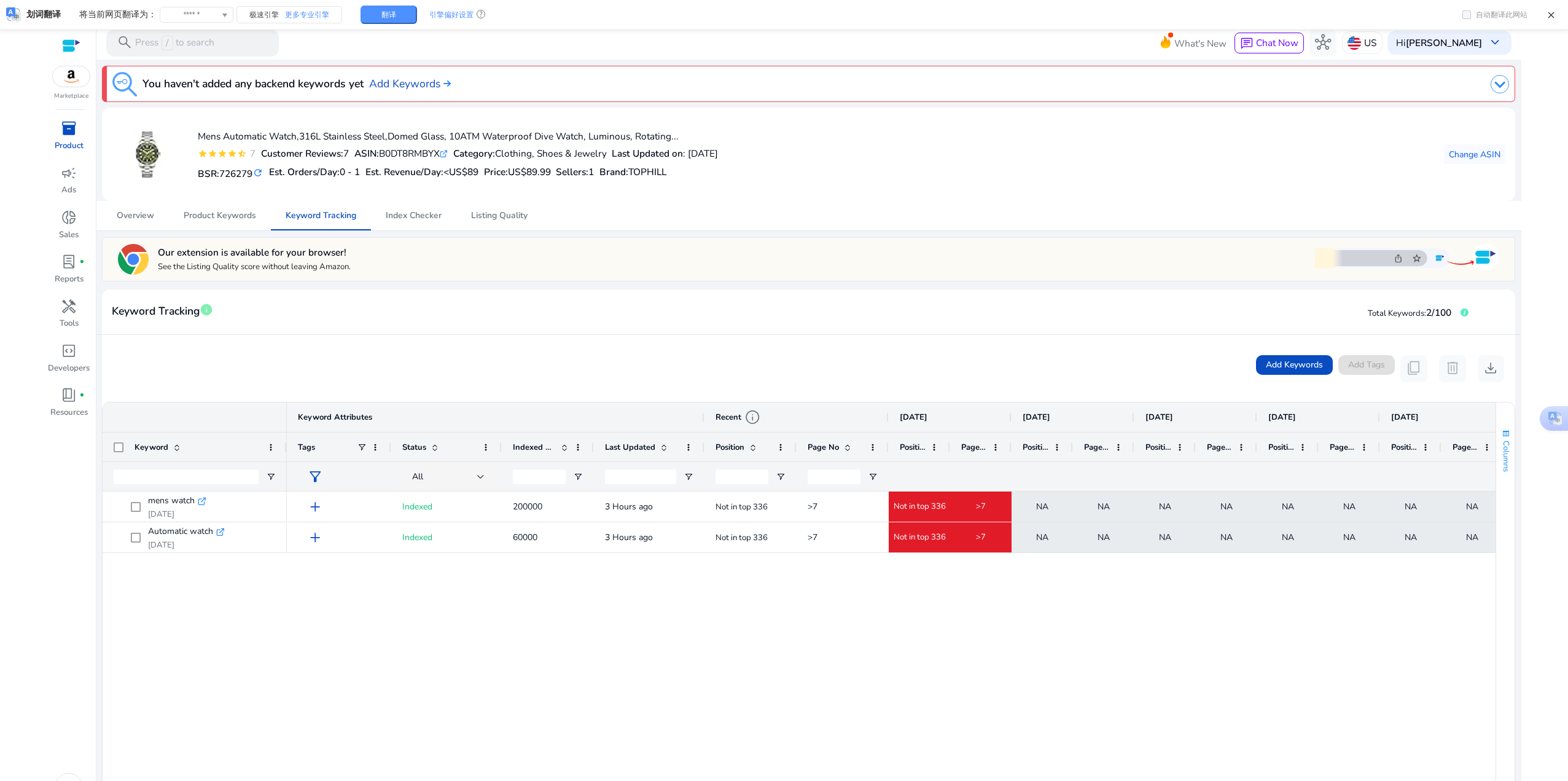
click at [1502, 446] on span "Columns" at bounding box center [1507, 456] width 11 height 31
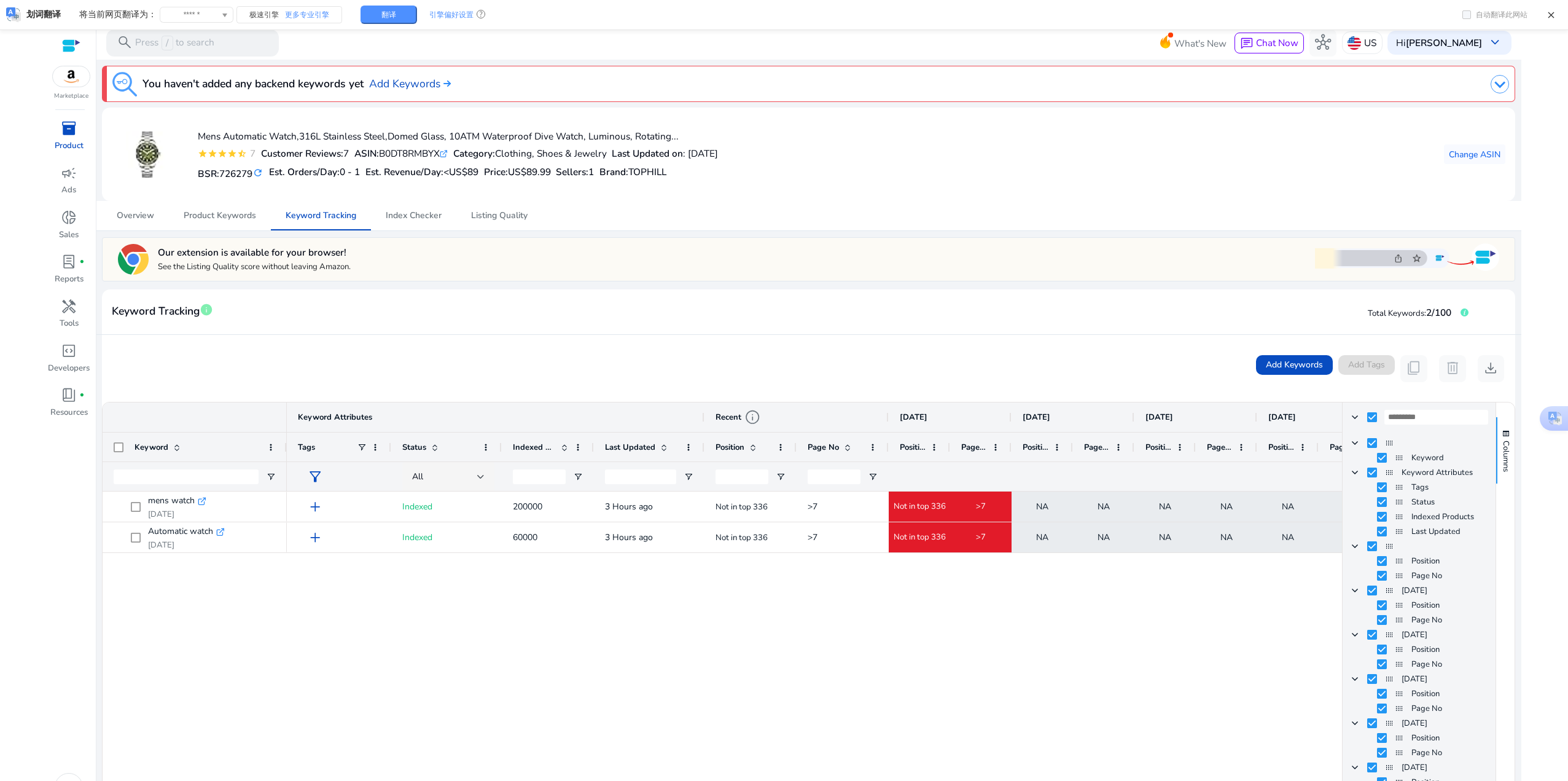
click at [1088, 339] on div "Add Keywords Add Tags content_copy delete download" at bounding box center [808, 368] width 1413 height 67
click at [1050, 349] on div "Add Keywords Add Tags content_copy delete download" at bounding box center [808, 368] width 1413 height 67
click at [476, 351] on div "Add Keywords Add Tags content_copy delete download" at bounding box center [808, 368] width 1413 height 67
click at [1492, 79] on img at bounding box center [1499, 84] width 18 height 18
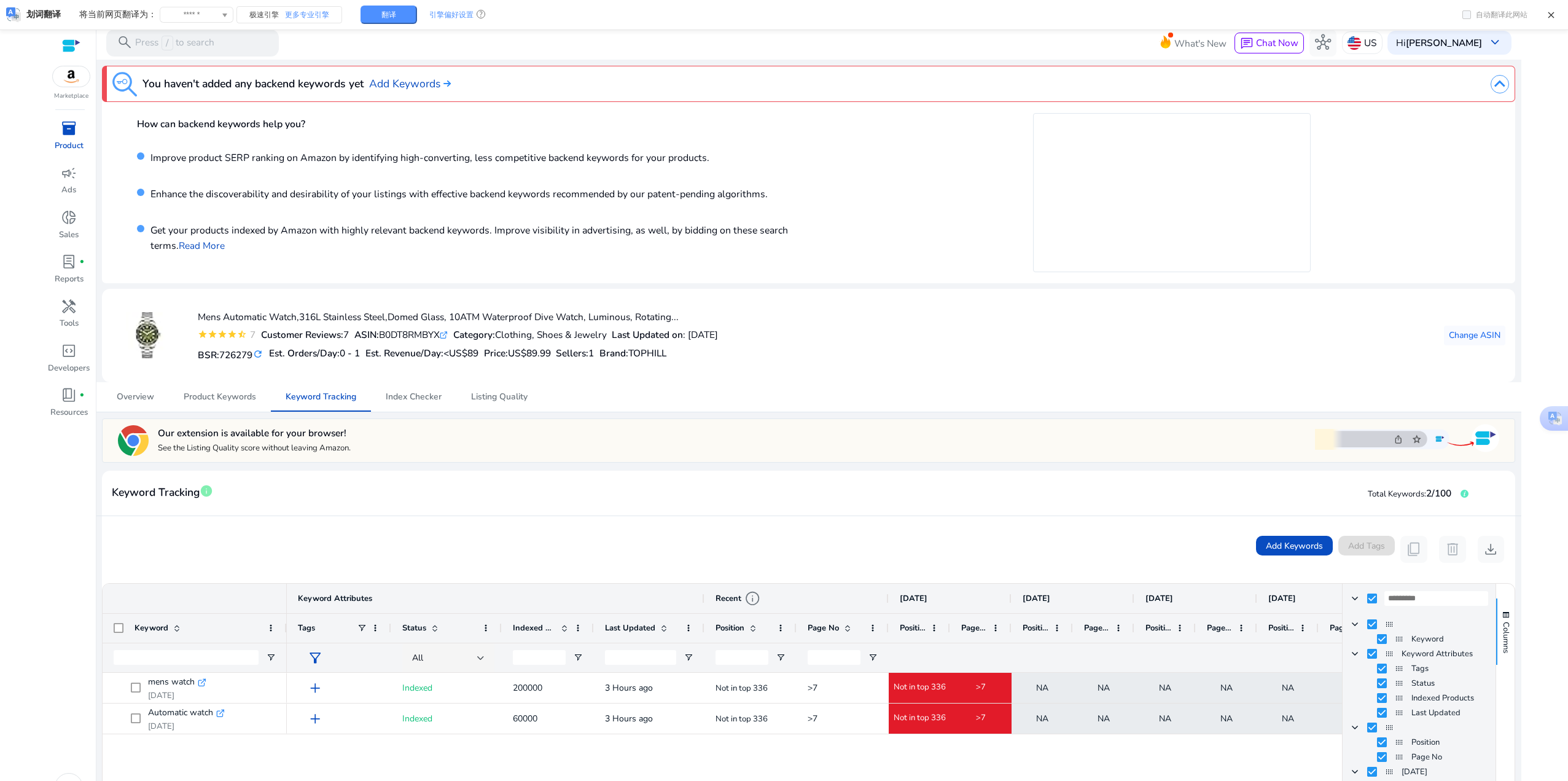
click at [1498, 87] on img at bounding box center [1499, 84] width 18 height 18
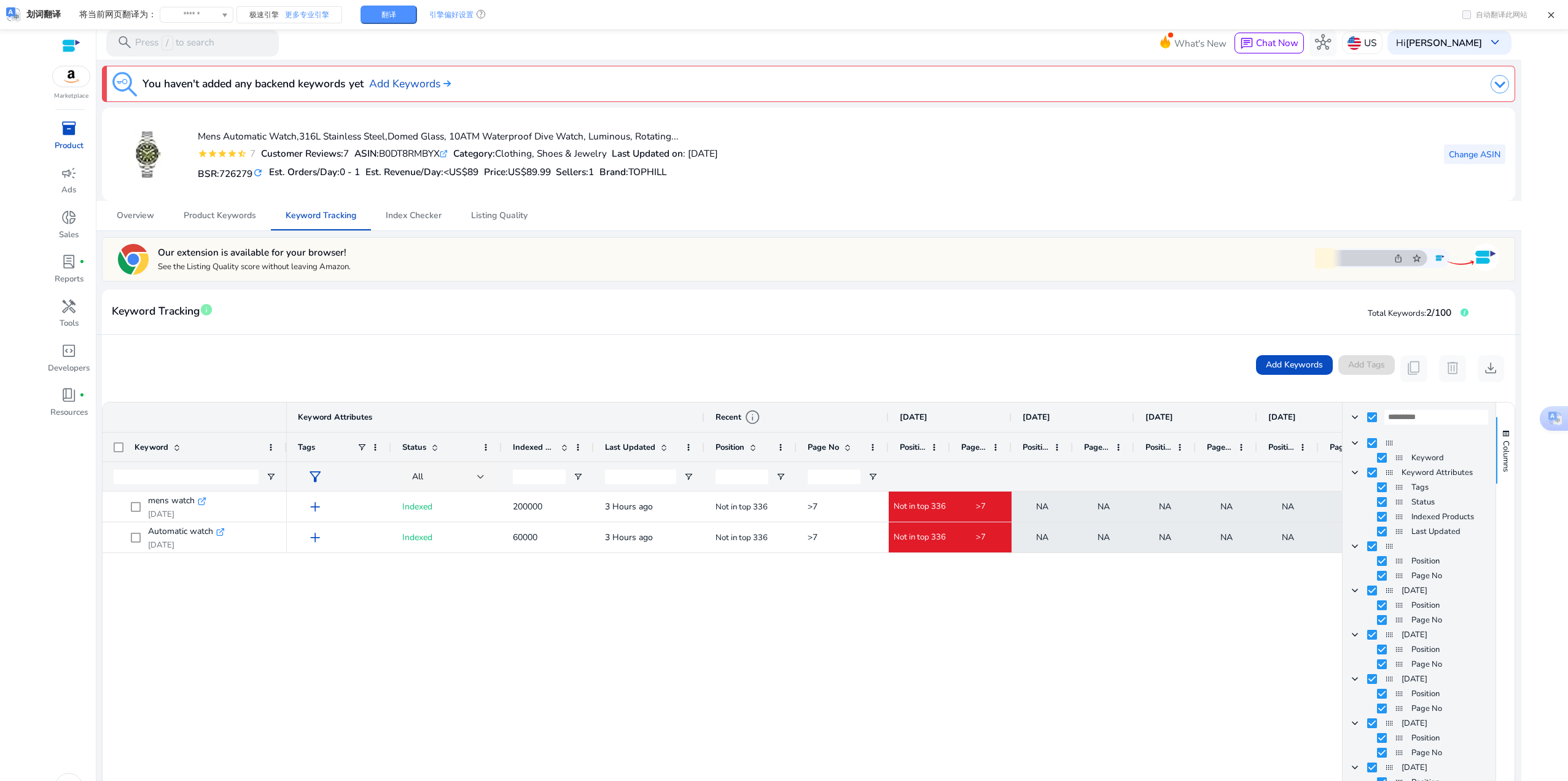
click at [1466, 151] on span "Change ASIN" at bounding box center [1475, 155] width 52 height 13
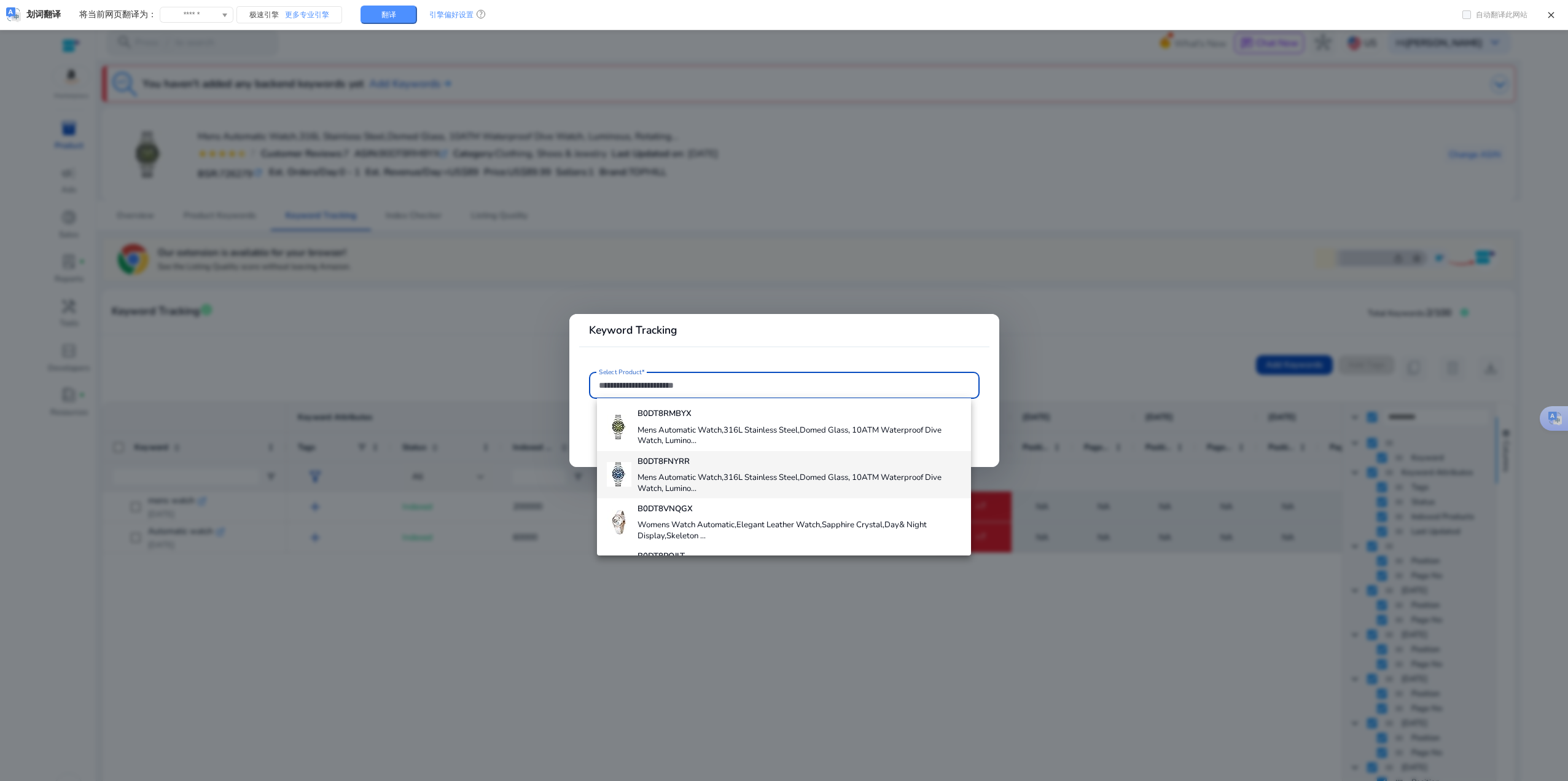
click at [692, 469] on div "B0DT8FNYRR Mens Automatic Watch,316L Stainless Steel,Domed Glass, 10ATM Waterpr…" at bounding box center [799, 474] width 324 height 47
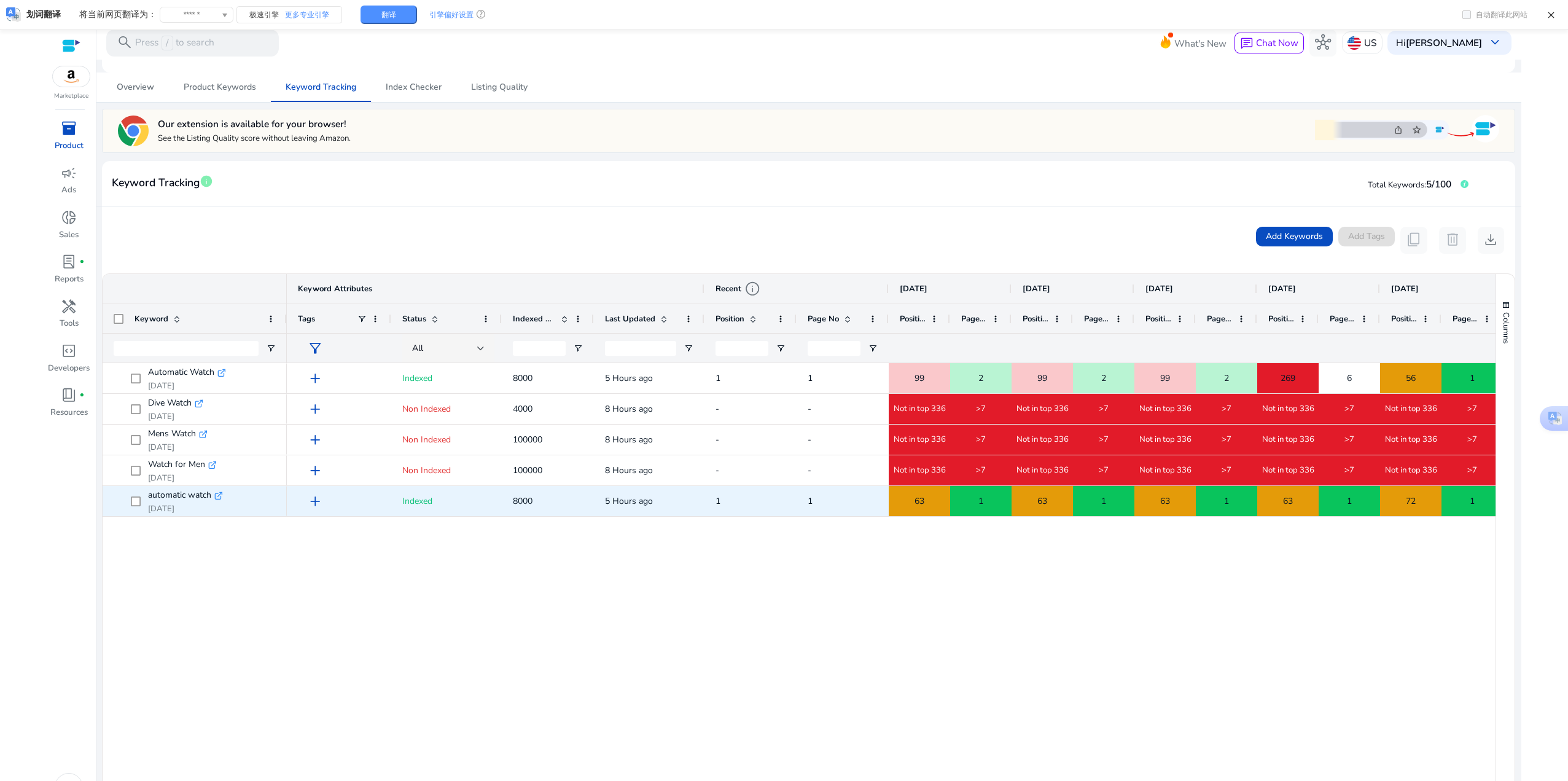
scroll to position [123, 0]
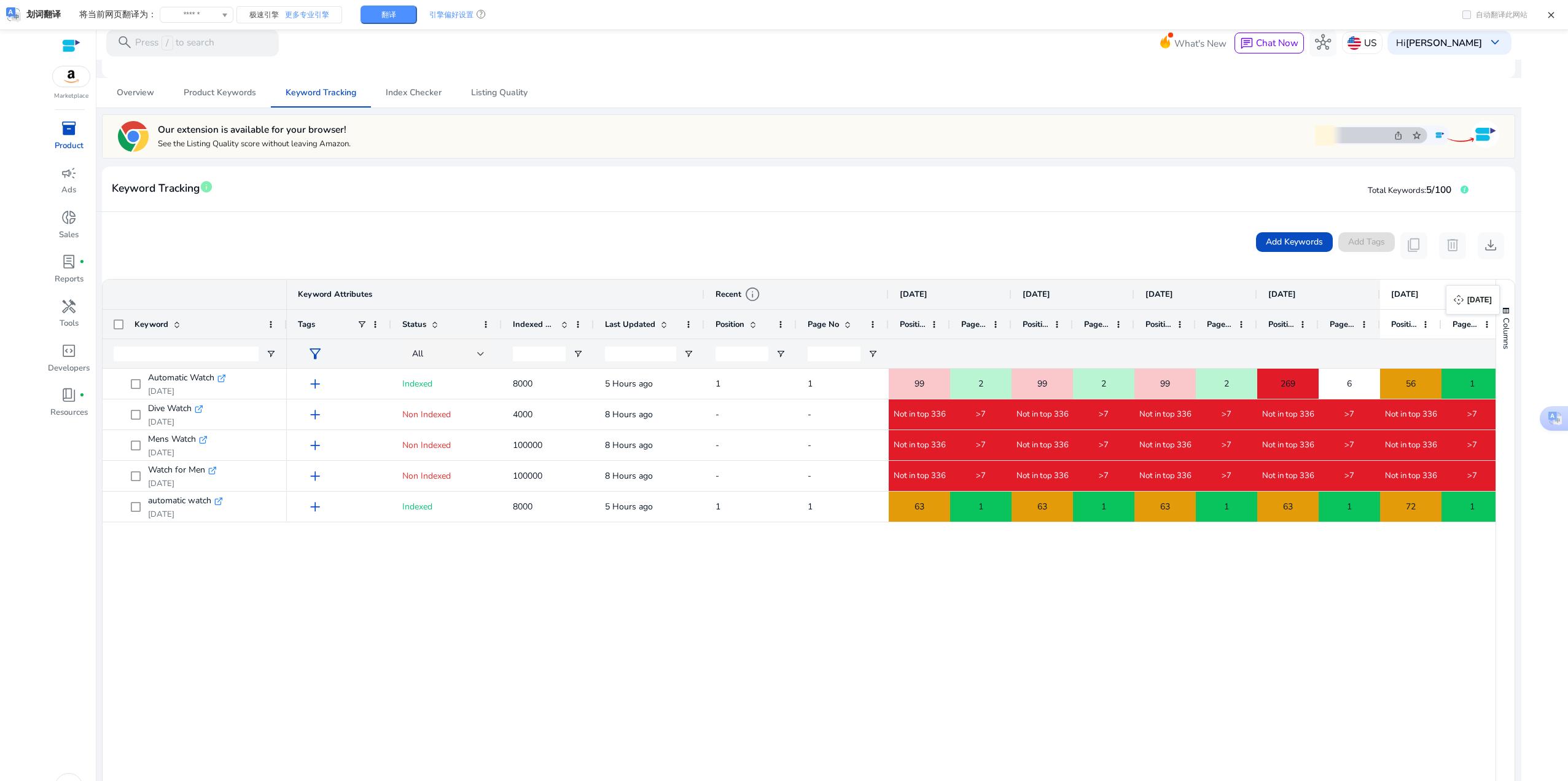
drag, startPoint x: 1473, startPoint y: 291, endPoint x: 1452, endPoint y: 292, distance: 21.0
click at [1501, 322] on span "Columns" at bounding box center [1507, 333] width 11 height 31
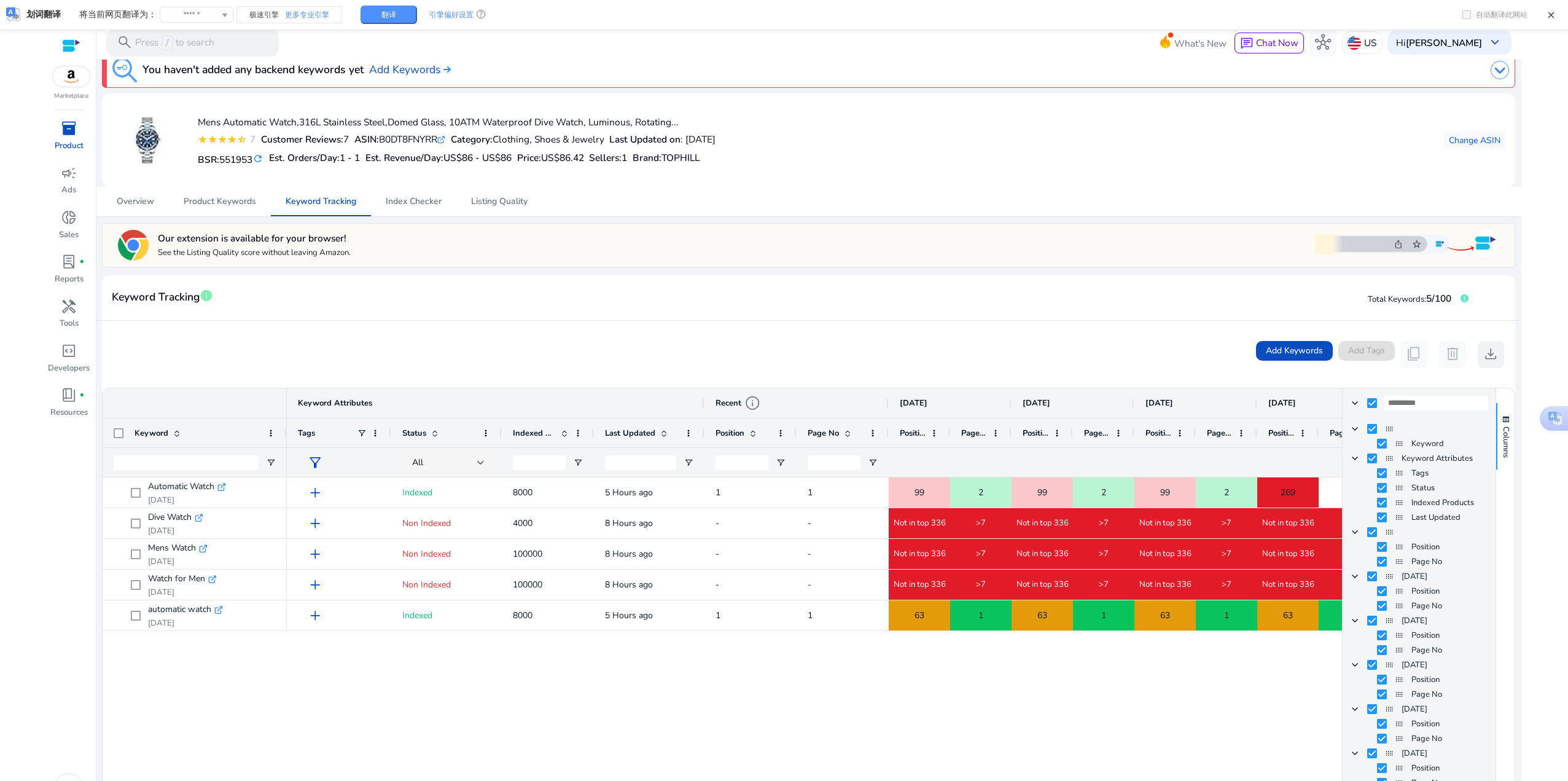
scroll to position [0, 0]
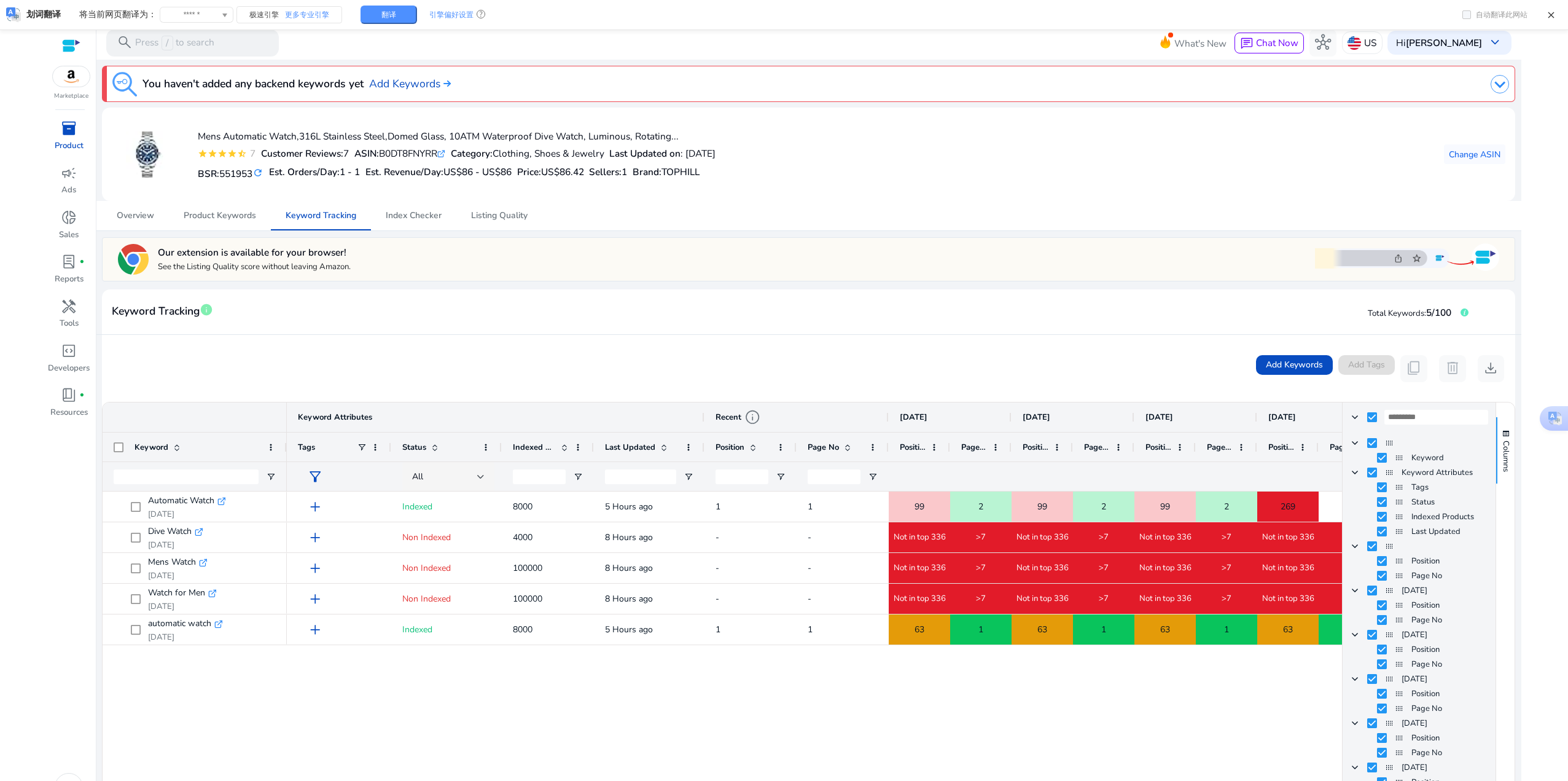
click at [1287, 300] on mat-card-header "Keyword Tracking info Total Keywords: 5/100" at bounding box center [808, 317] width 1413 height 34
click at [1501, 438] on span "button" at bounding box center [1506, 434] width 10 height 10
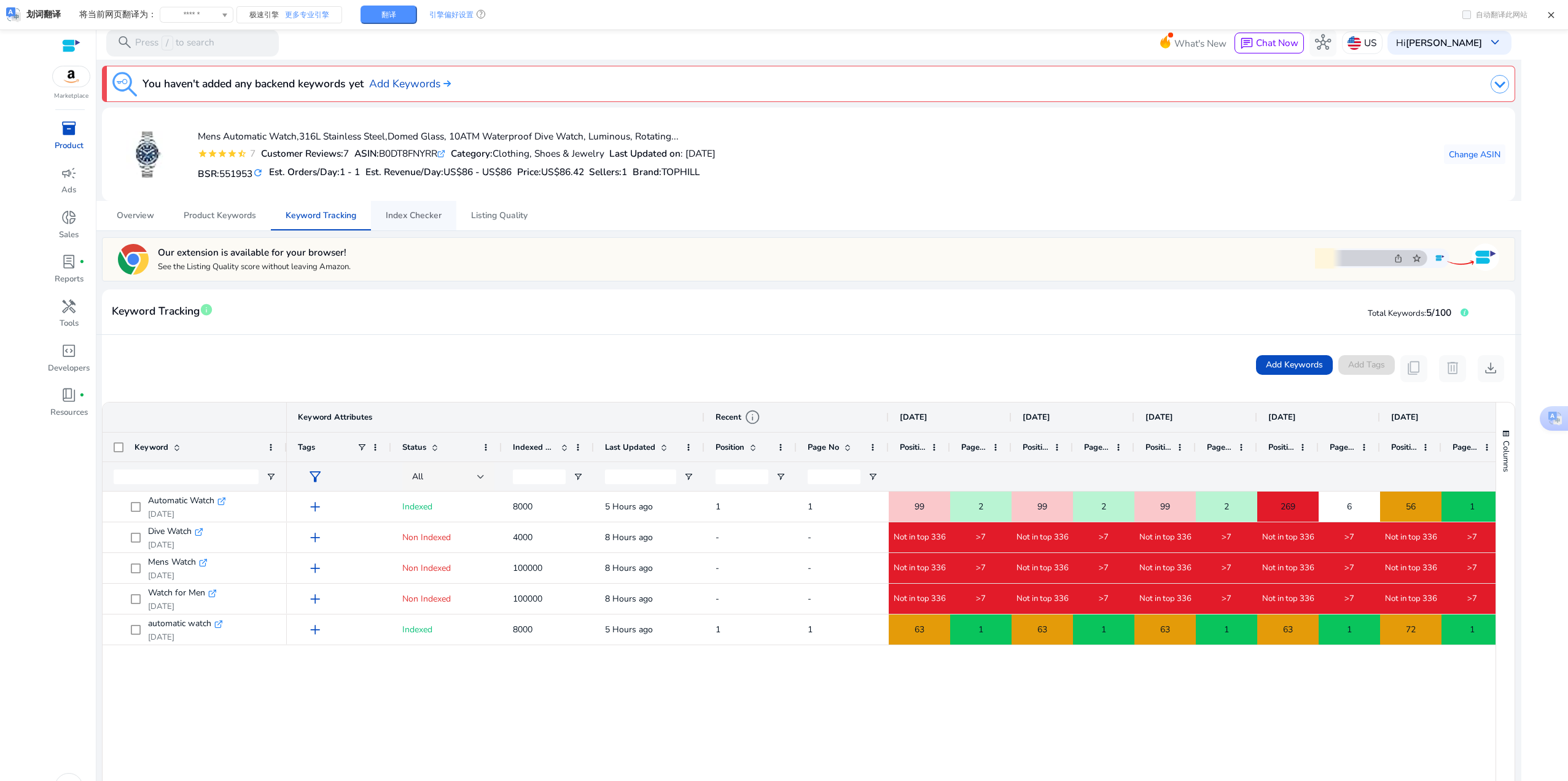
drag, startPoint x: 402, startPoint y: 218, endPoint x: 415, endPoint y: 224, distance: 14.3
click at [402, 218] on span "Index Checker" at bounding box center [414, 215] width 56 height 9
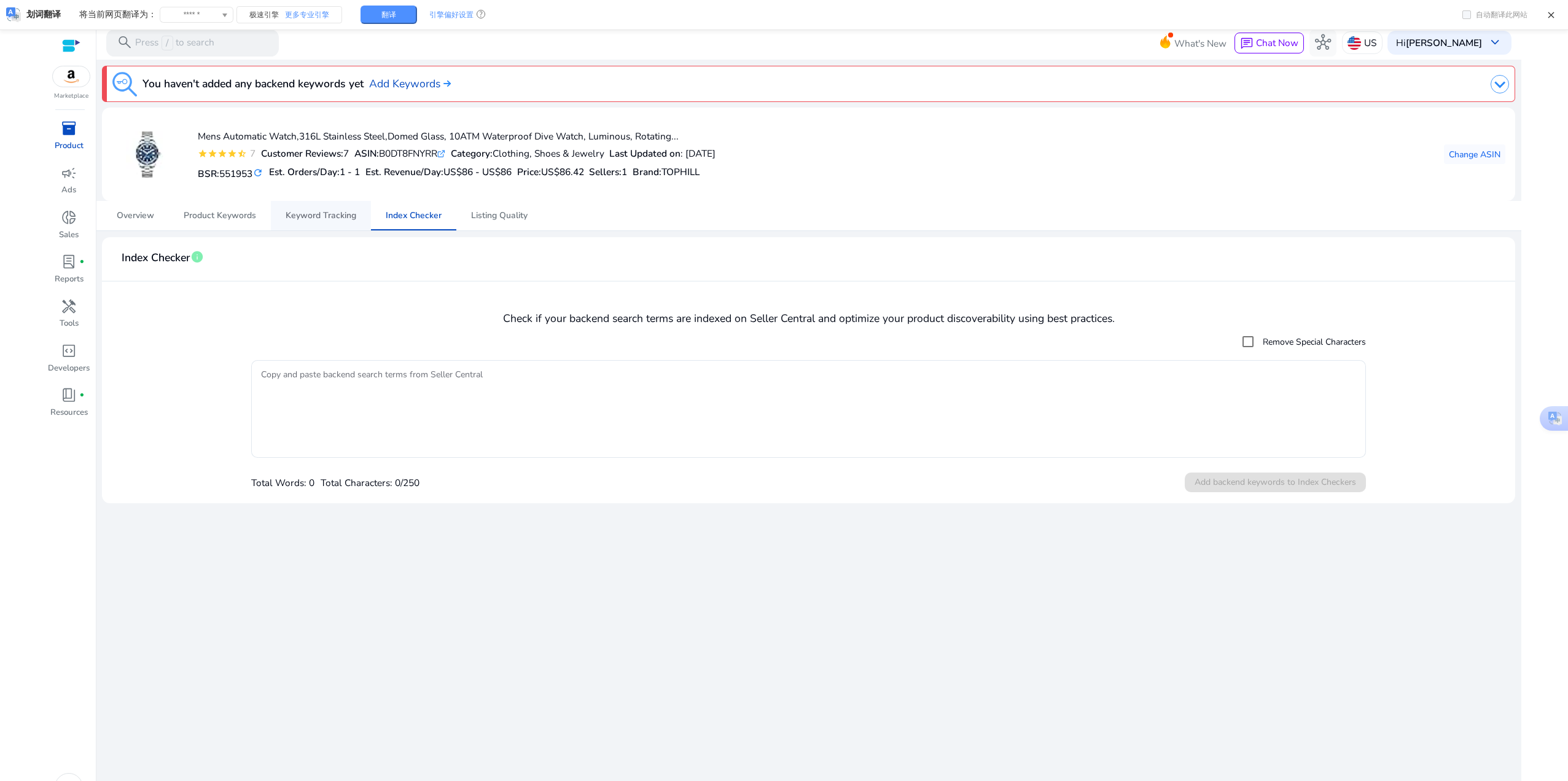
drag, startPoint x: 312, startPoint y: 216, endPoint x: 451, endPoint y: 222, distance: 139.1
click at [312, 216] on span "Keyword Tracking" at bounding box center [321, 215] width 71 height 9
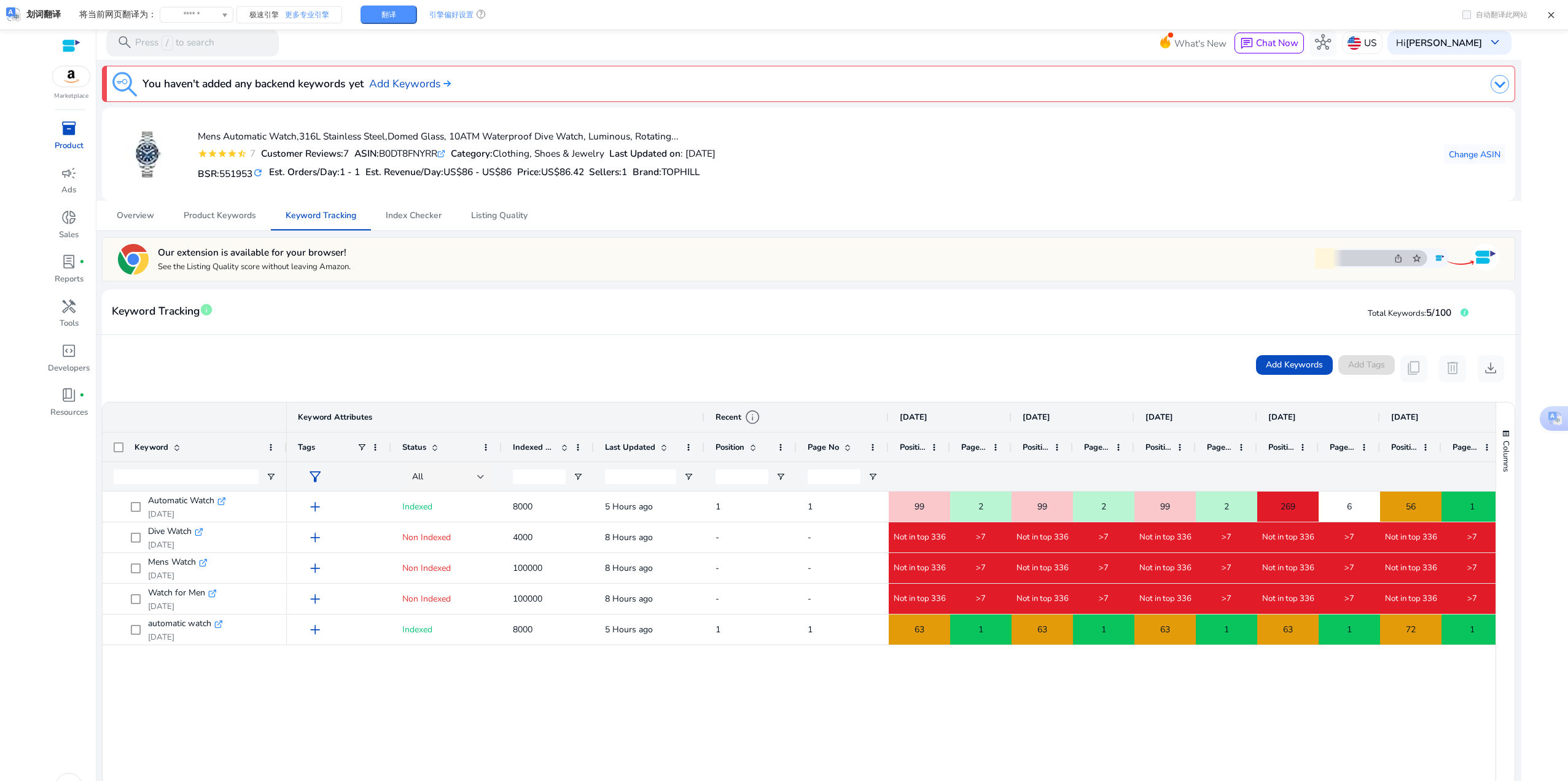
click at [755, 418] on span "info" at bounding box center [752, 417] width 16 height 16
click at [823, 331] on mat-card-header "Keyword Tracking info Total Keywords: 5/100" at bounding box center [808, 317] width 1413 height 34
click at [573, 322] on mat-card-header "Keyword Tracking info Total Keywords: 5/100" at bounding box center [808, 317] width 1413 height 34
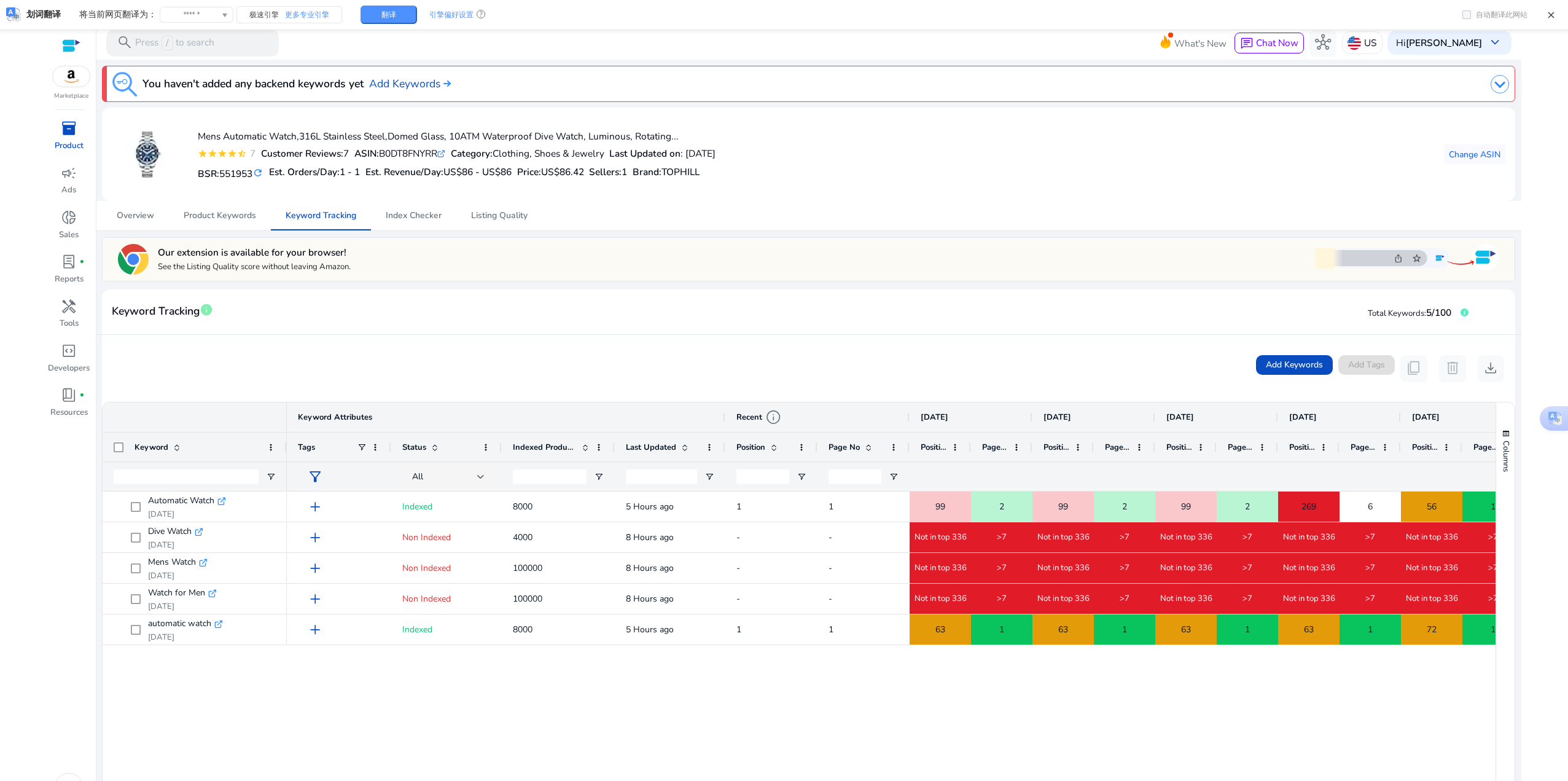
drag, startPoint x: 591, startPoint y: 444, endPoint x: 612, endPoint y: 445, distance: 21.0
click at [612, 445] on div at bounding box center [614, 447] width 5 height 29
click at [951, 192] on mat-card "Mens Automatic Watch,316L Stainless Steel,Domed Glass, 10ATM Waterproof Dive Wa…" at bounding box center [808, 154] width 1413 height 93
click at [895, 215] on div "Overview Product Keywords Keyword Tracking Index Checker Listing Quality" at bounding box center [808, 215] width 1413 height 29
drag, startPoint x: 386, startPoint y: 149, endPoint x: 444, endPoint y: 151, distance: 58.0
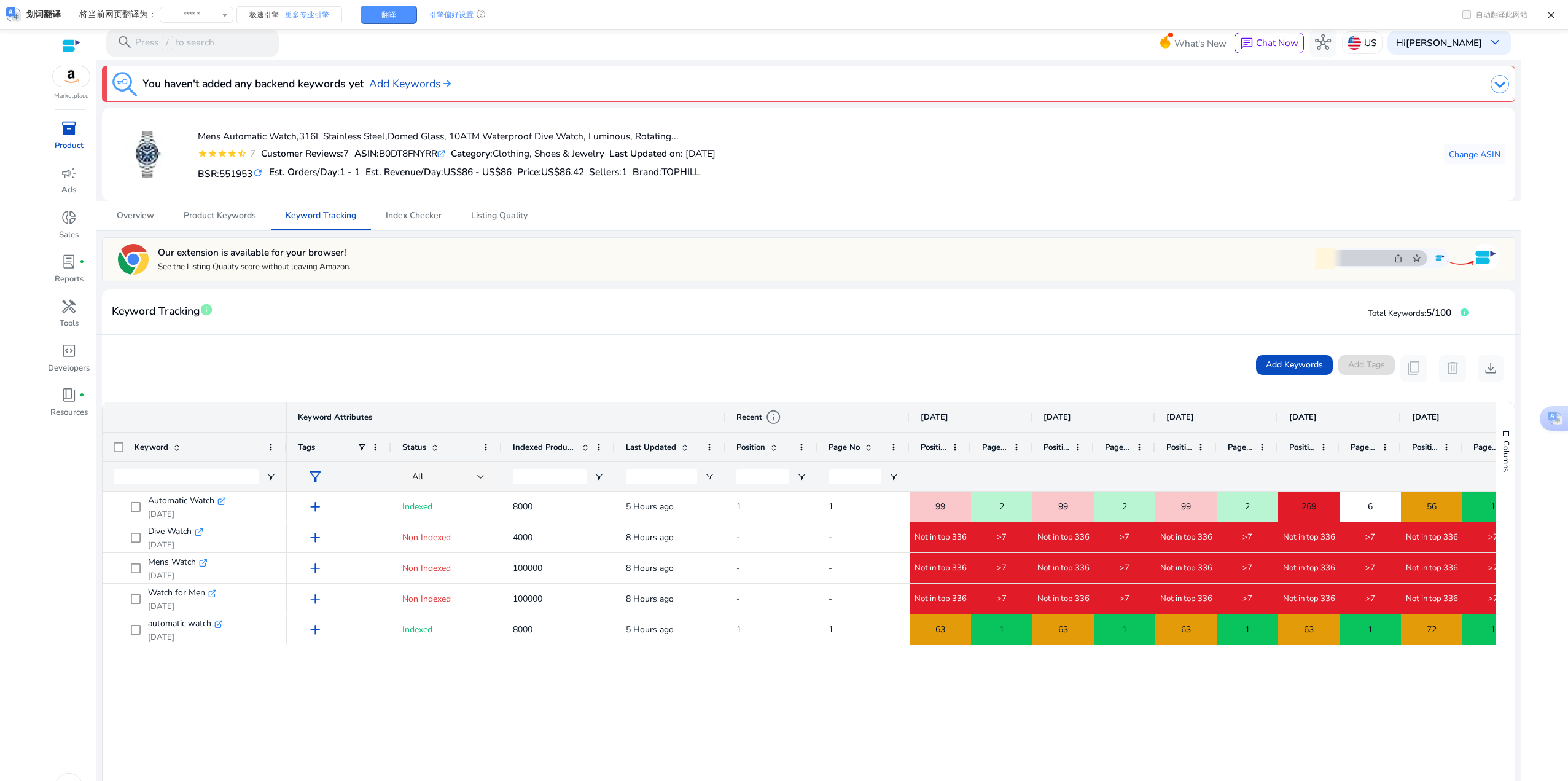
click at [444, 151] on div "ASIN: B0DT8FNYRR .st0{fill:#2c8af8}" at bounding box center [400, 154] width 91 height 14
copy div "B0DT8FNYRR"
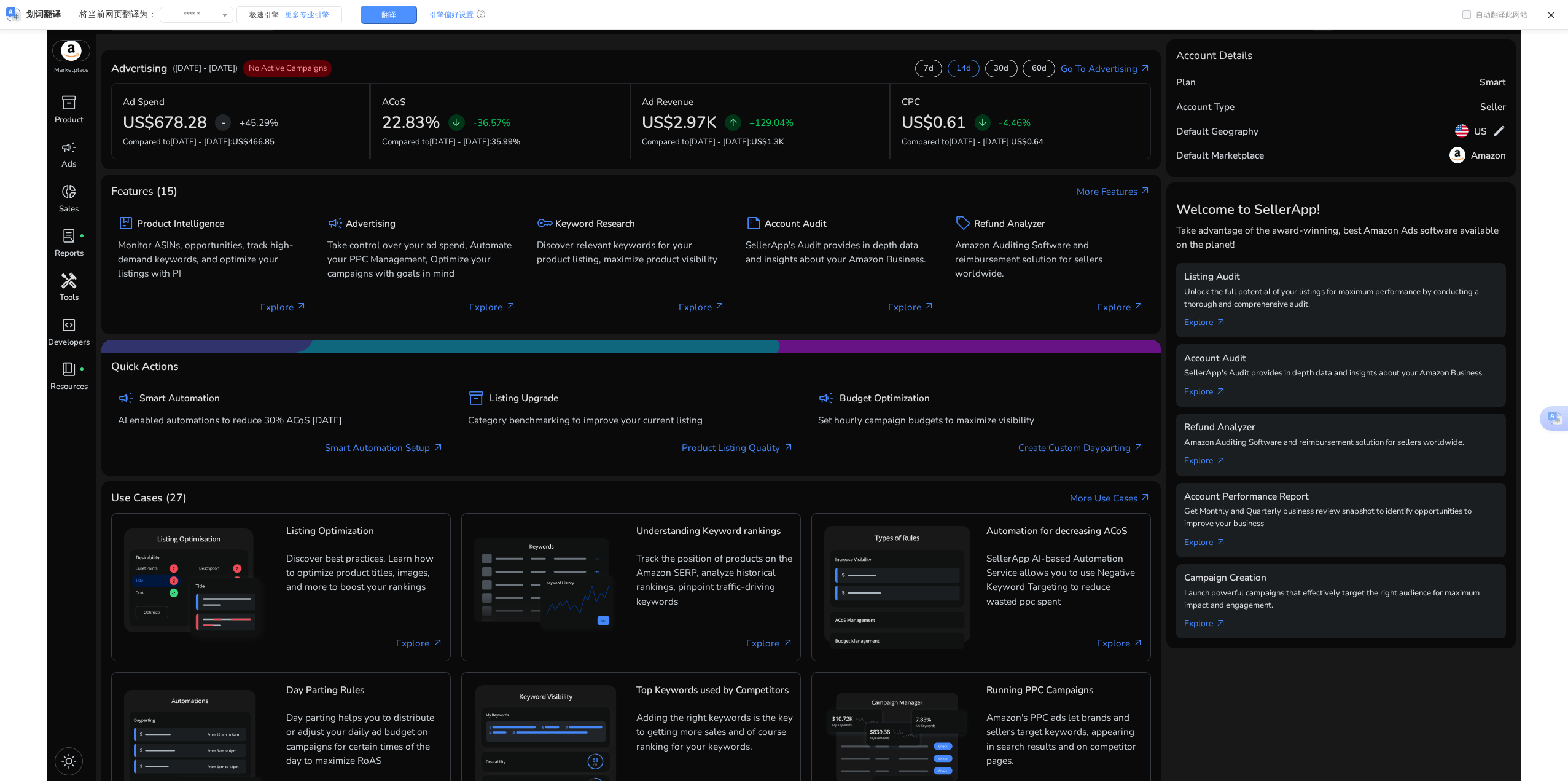
click at [76, 280] on span "handyman" at bounding box center [69, 281] width 16 height 16
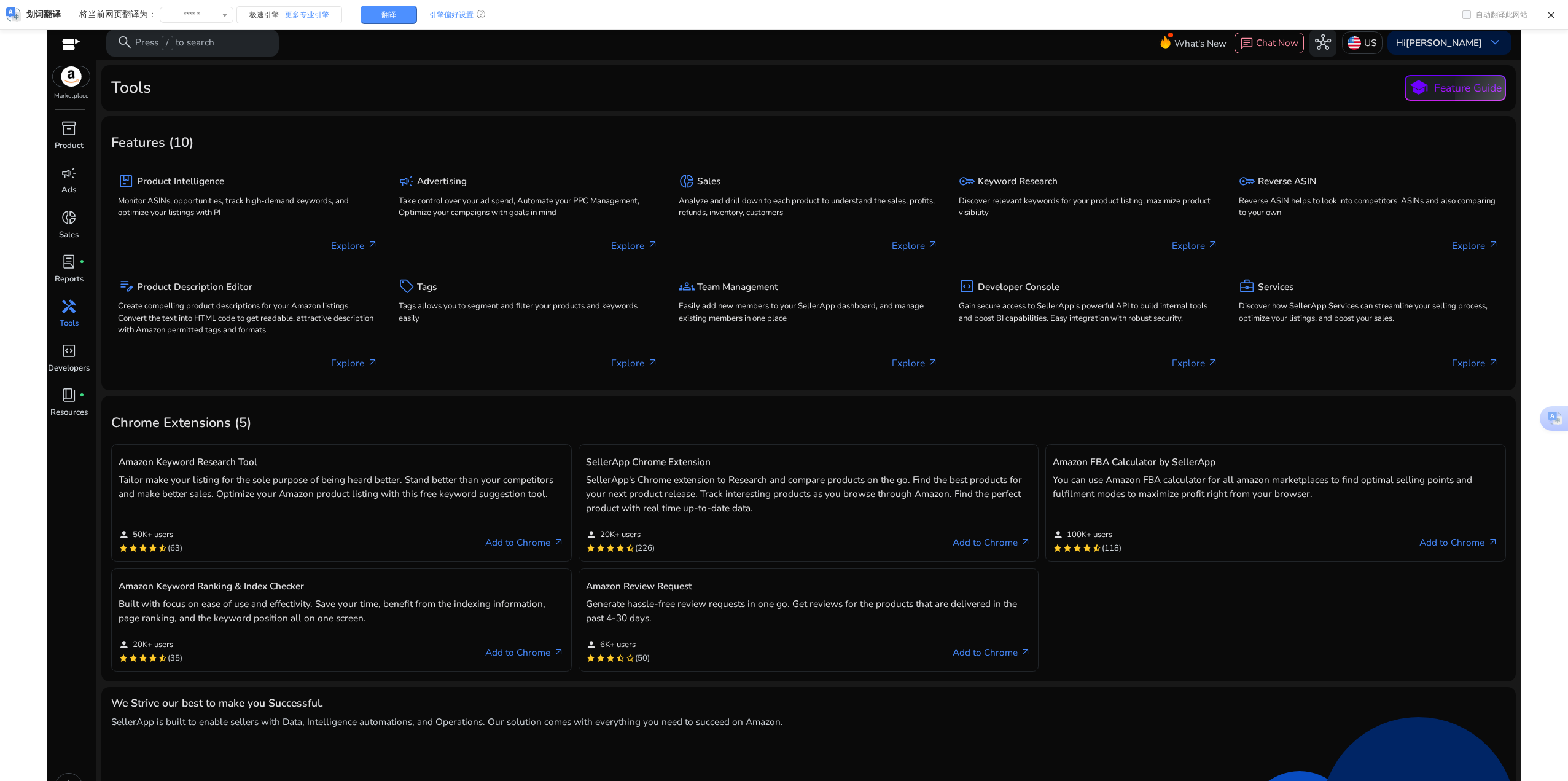
scroll to position [18, 0]
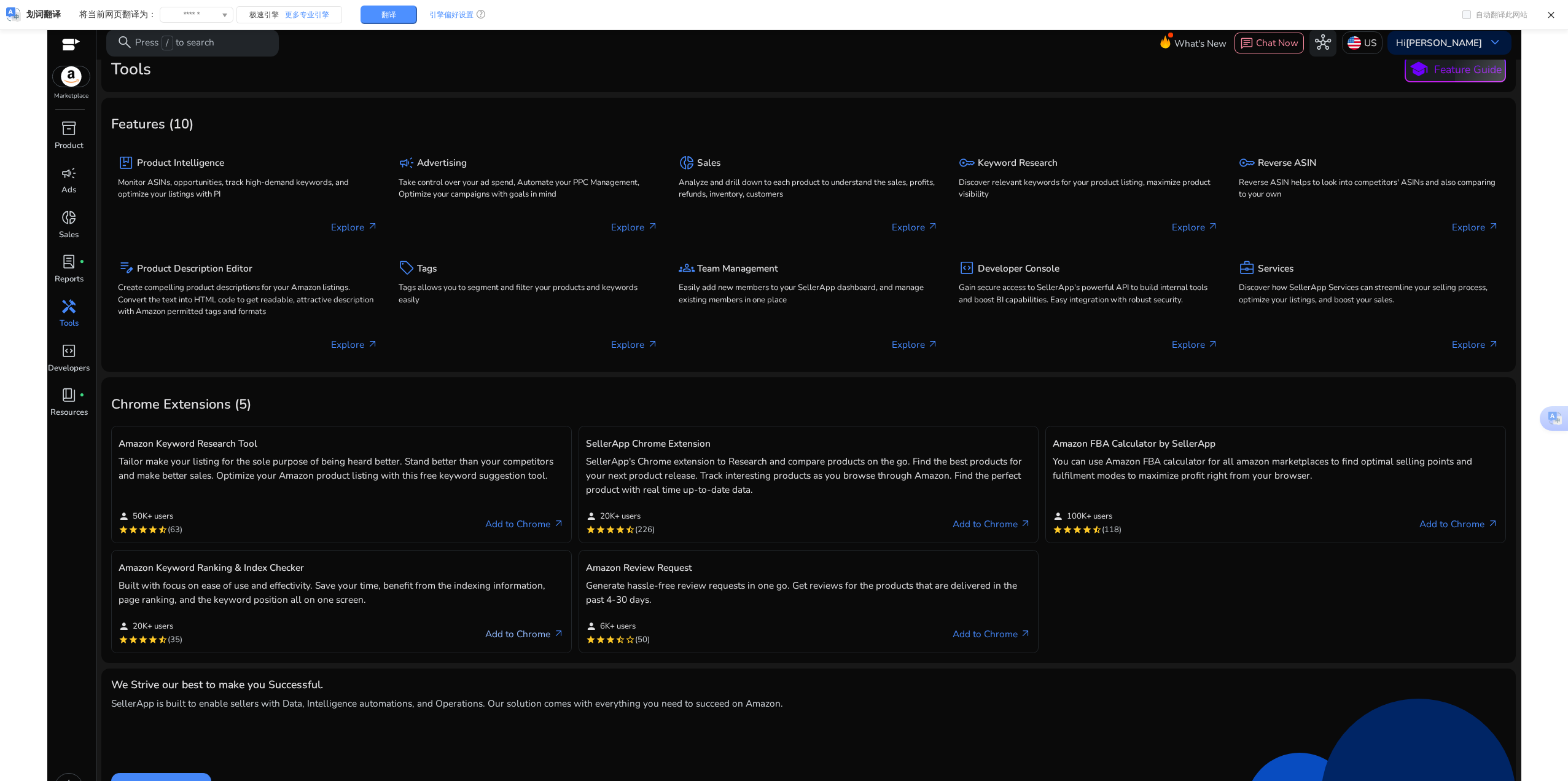
click at [503, 635] on link "Add to Chrome arrow_outward" at bounding box center [524, 634] width 79 height 16
